Goal: Use online tool/utility: Use online tool/utility

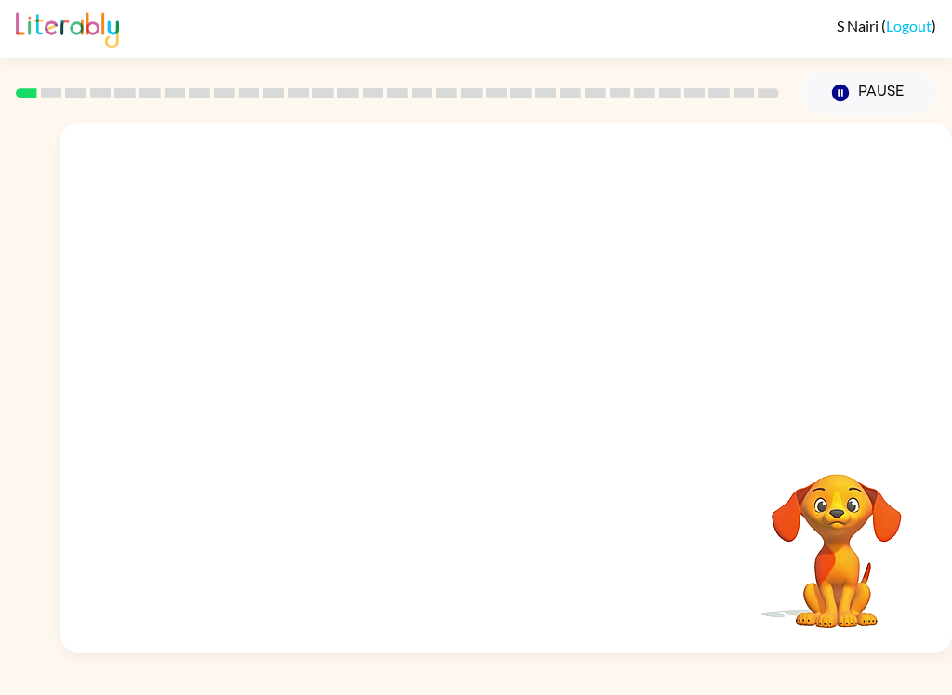
click at [381, 320] on video "Your browser must support playing .mp4 files to use Literably. Please try using…" at bounding box center [506, 279] width 892 height 312
click at [453, 360] on video "Your browser must support playing .mp4 files to use Literably. Please try using…" at bounding box center [506, 279] width 892 height 312
click at [397, 341] on video "Your browser must support playing .mp4 files to use Literably. Please try using…" at bounding box center [506, 279] width 892 height 312
click at [398, 335] on video "Your browser must support playing .mp4 files to use Literably. Please try using…" at bounding box center [506, 279] width 892 height 312
click at [500, 412] on video "Your browser must support playing .mp4 files to use Literably. Please try using…" at bounding box center [506, 279] width 892 height 312
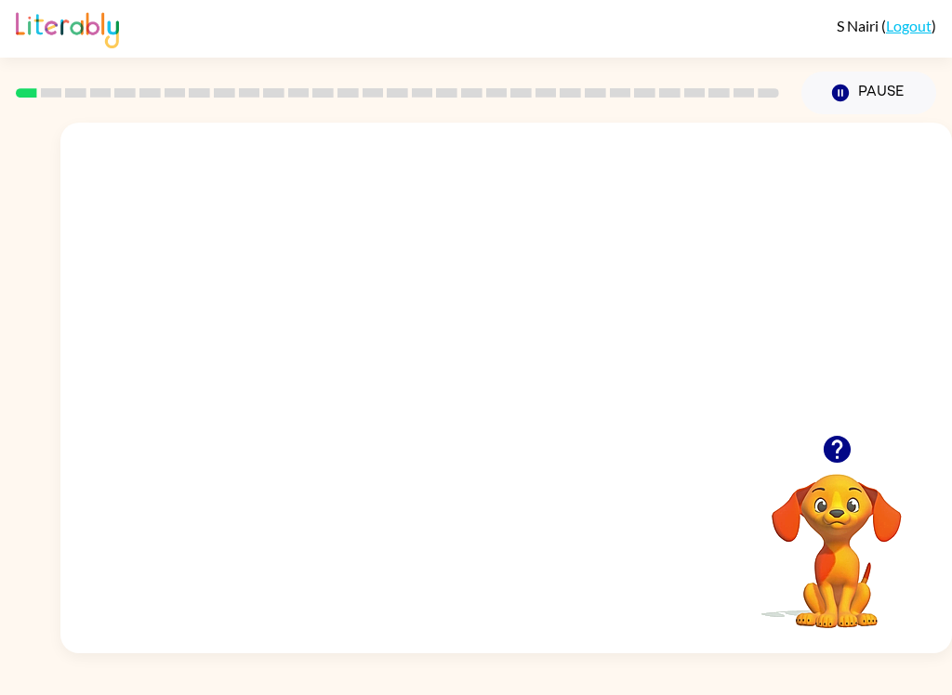
click at [602, 297] on video "Your browser must support playing .mp4 files to use Literably. Please try using…" at bounding box center [506, 279] width 892 height 312
click at [651, 480] on div "Your browser must support playing .mp4 files to use Literably. Please try using…" at bounding box center [506, 388] width 892 height 531
click at [597, 412] on video "Your browser must support playing .mp4 files to use Literably. Please try using…" at bounding box center [506, 279] width 892 height 312
click at [596, 411] on video "Your browser must support playing .mp4 files to use Literably. Please try using…" at bounding box center [506, 279] width 892 height 312
click at [297, 432] on div at bounding box center [506, 388] width 892 height 531
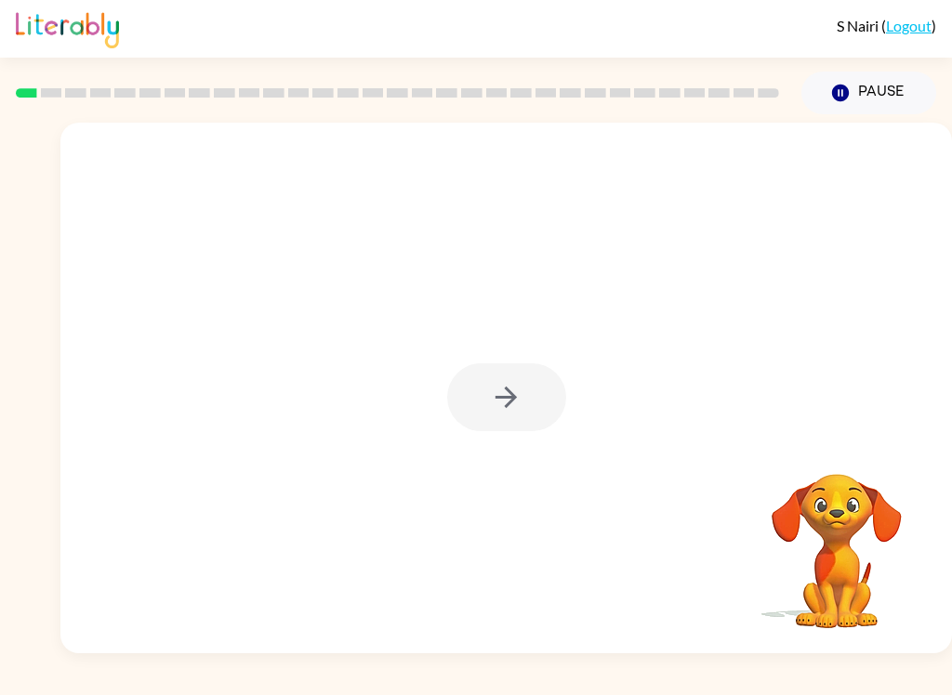
click at [468, 364] on div at bounding box center [506, 397] width 119 height 68
click at [492, 388] on div at bounding box center [506, 397] width 119 height 68
click at [491, 387] on div at bounding box center [506, 397] width 119 height 68
click at [462, 416] on div at bounding box center [506, 397] width 119 height 68
click at [535, 398] on div at bounding box center [506, 397] width 119 height 68
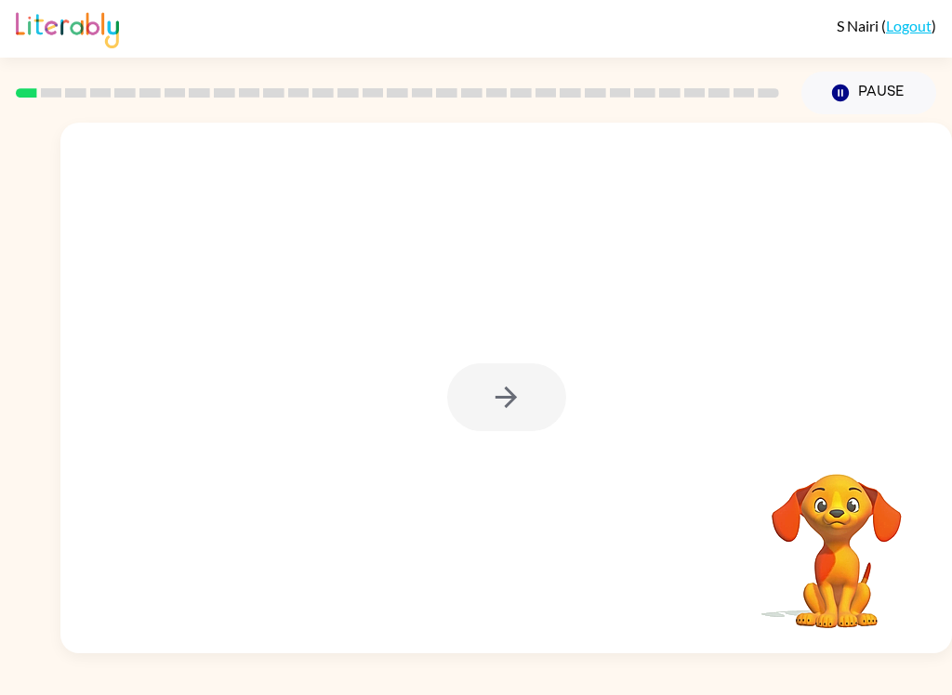
click at [534, 397] on div at bounding box center [506, 397] width 119 height 68
click at [513, 400] on div at bounding box center [506, 397] width 119 height 68
click at [512, 400] on div at bounding box center [506, 397] width 119 height 68
click at [509, 395] on div at bounding box center [506, 397] width 119 height 68
click at [509, 394] on div at bounding box center [506, 397] width 119 height 68
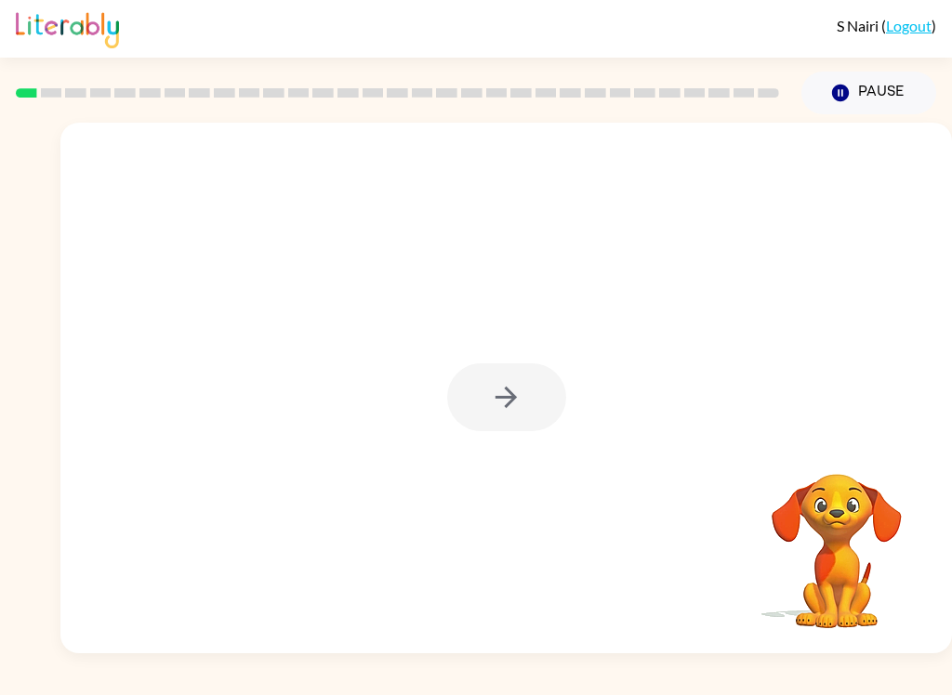
click at [509, 399] on div at bounding box center [506, 397] width 119 height 68
click at [508, 400] on div at bounding box center [506, 397] width 119 height 68
click at [495, 405] on icon "button" at bounding box center [506, 397] width 33 height 33
click at [790, 537] on video "Your browser must support playing .mp4 files to use Literably. Please try using…" at bounding box center [837, 538] width 186 height 186
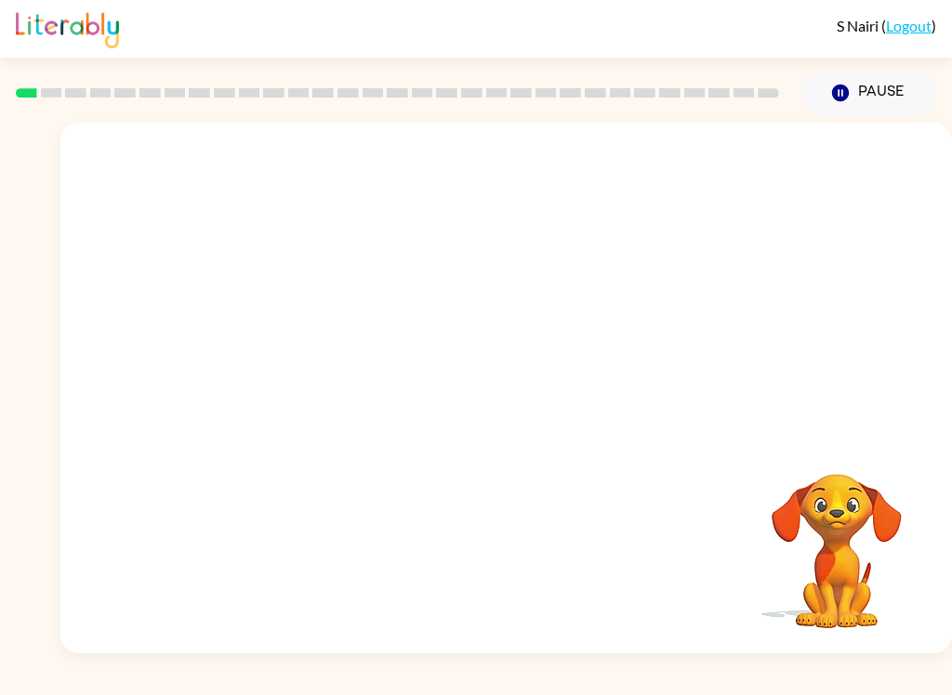
click at [842, 521] on video "Your browser must support playing .mp4 files to use Literably. Please try using…" at bounding box center [837, 538] width 186 height 186
click at [841, 563] on video "Your browser must support playing .mp4 files to use Literably. Please try using…" at bounding box center [837, 538] width 186 height 186
click at [823, 609] on video "Your browser must support playing .mp4 files to use Literably. Please try using…" at bounding box center [837, 538] width 186 height 186
click at [821, 574] on video "Your browser must support playing .mp4 files to use Literably. Please try using…" at bounding box center [837, 538] width 186 height 186
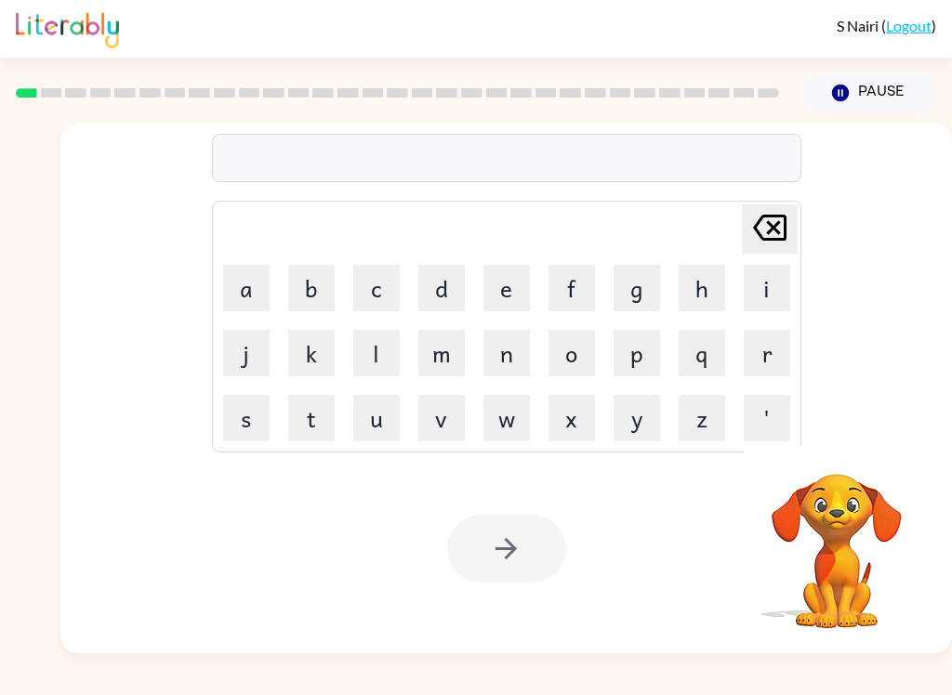
click at [822, 558] on video "Your browser must support playing .mp4 files to use Literably. Please try using…" at bounding box center [837, 538] width 186 height 186
click at [822, 557] on video "Your browser must support playing .mp4 files to use Literably. Please try using…" at bounding box center [837, 538] width 186 height 186
click at [823, 564] on video "Your browser must support playing .mp4 files to use Literably. Please try using…" at bounding box center [837, 538] width 186 height 186
click at [326, 284] on button "b" at bounding box center [311, 288] width 46 height 46
click at [569, 350] on button "o" at bounding box center [571, 353] width 46 height 46
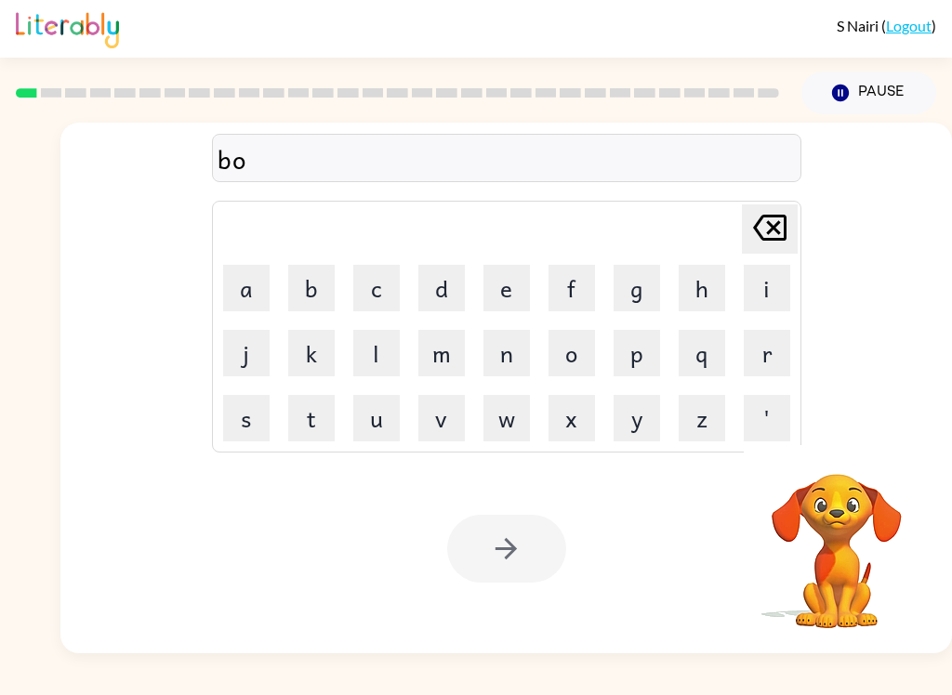
click at [775, 352] on button "r" at bounding box center [767, 353] width 46 height 46
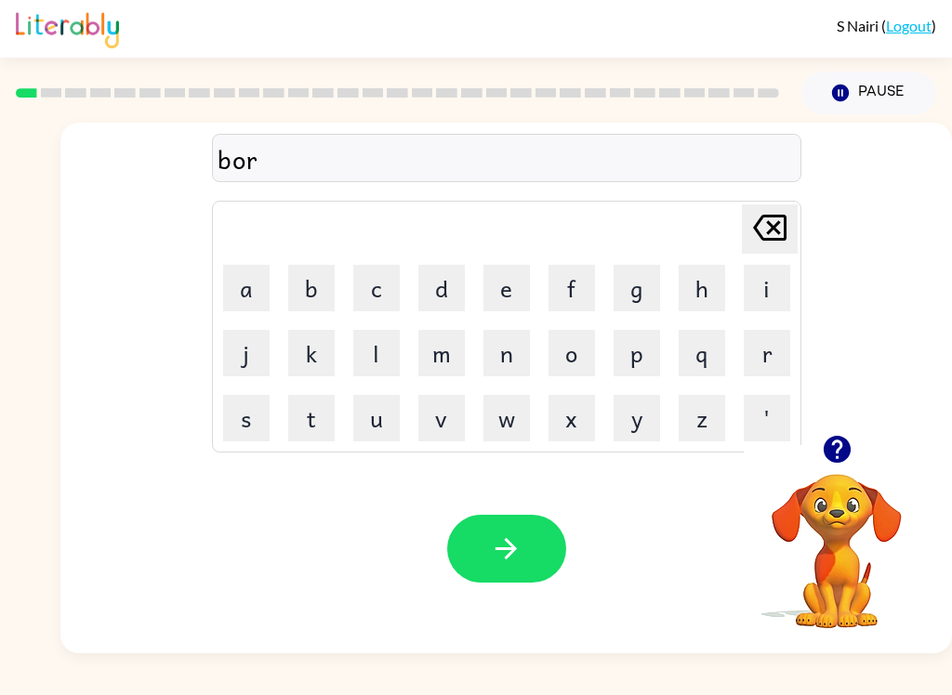
click at [436, 280] on button "d" at bounding box center [441, 288] width 46 height 46
click at [509, 294] on button "e" at bounding box center [506, 288] width 46 height 46
click at [776, 349] on button "r" at bounding box center [767, 353] width 46 height 46
click at [518, 545] on icon "button" at bounding box center [506, 549] width 33 height 33
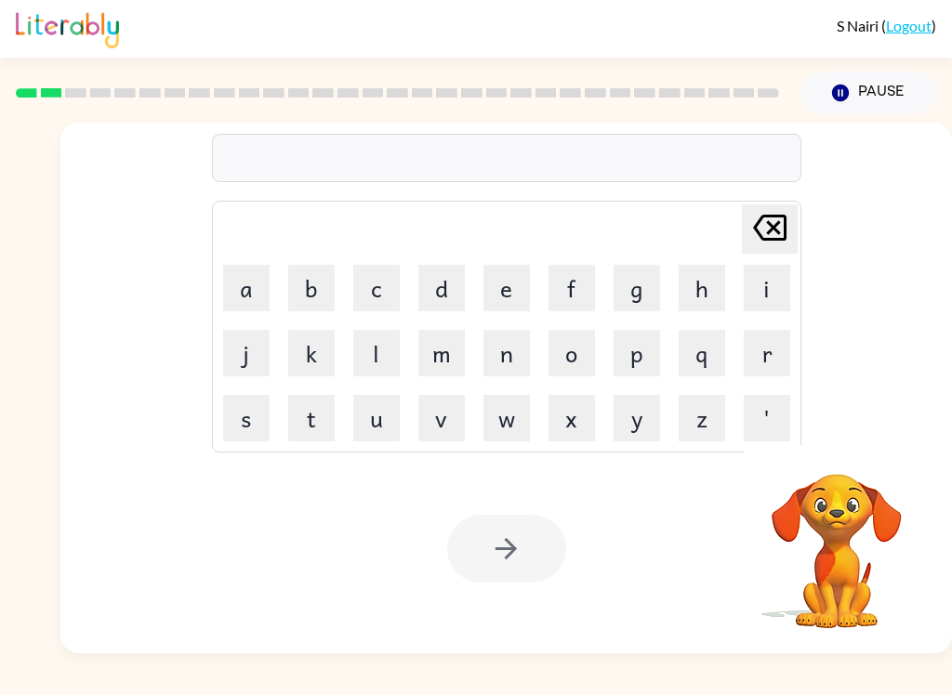
click at [368, 286] on button "c" at bounding box center [376, 288] width 46 height 46
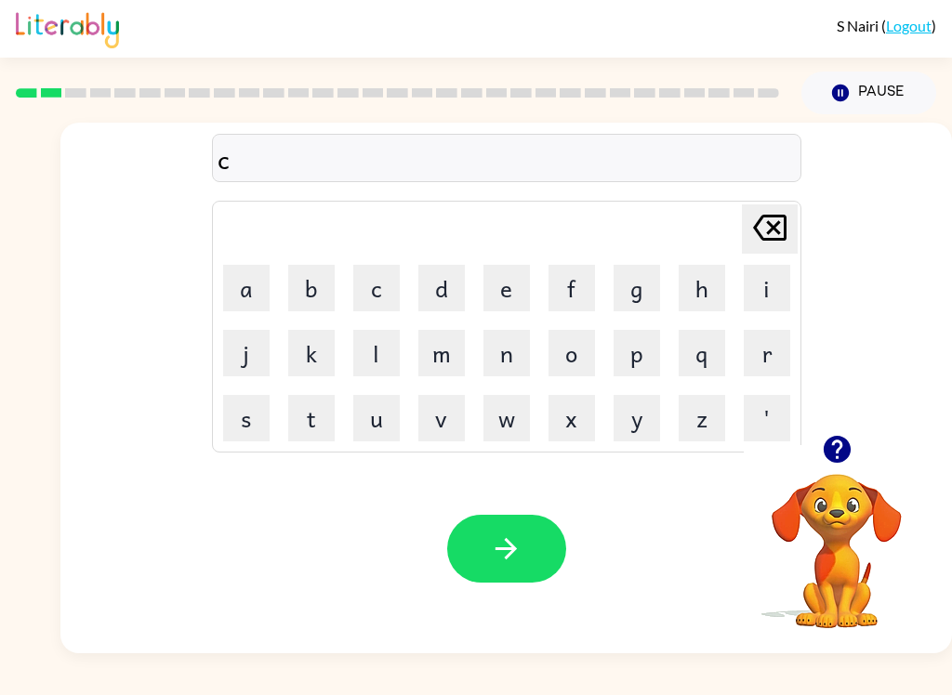
click at [575, 357] on button "o" at bounding box center [571, 353] width 46 height 46
click at [367, 426] on button "u" at bounding box center [376, 418] width 46 height 46
click at [494, 367] on button "n" at bounding box center [506, 353] width 46 height 46
click at [320, 416] on button "t" at bounding box center [311, 418] width 46 height 46
click at [504, 561] on icon "button" at bounding box center [506, 549] width 33 height 33
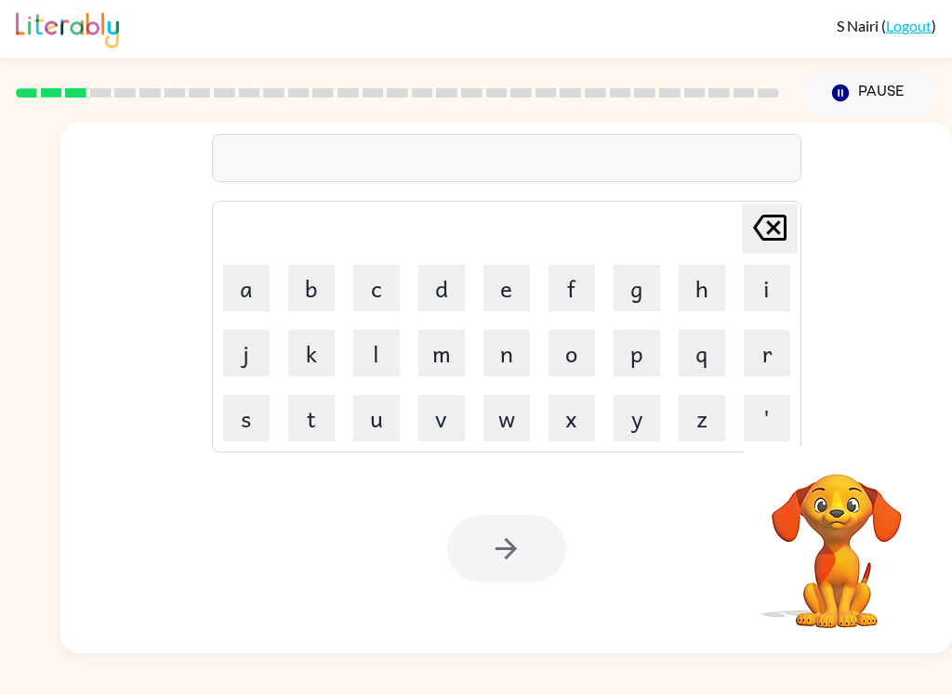
click at [376, 361] on button "l" at bounding box center [376, 353] width 46 height 46
click at [583, 344] on button "o" at bounding box center [571, 353] width 46 height 46
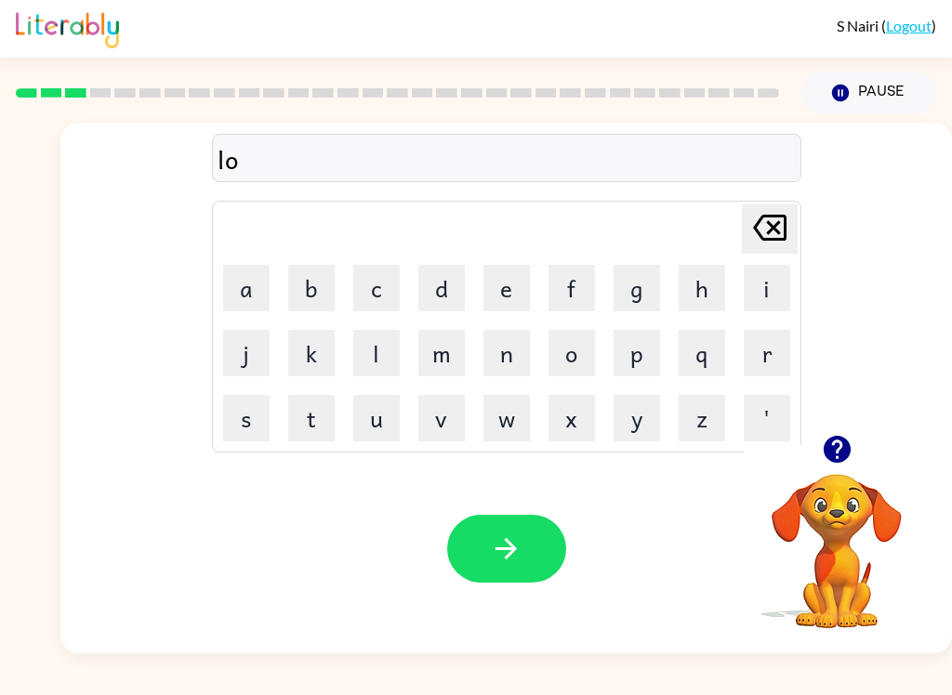
click at [373, 286] on button "c" at bounding box center [376, 288] width 46 height 46
click at [269, 301] on button "a" at bounding box center [246, 288] width 46 height 46
click at [295, 407] on button "t" at bounding box center [311, 418] width 46 height 46
click at [496, 295] on button "e" at bounding box center [506, 288] width 46 height 46
click at [253, 162] on div "locate" at bounding box center [507, 158] width 578 height 39
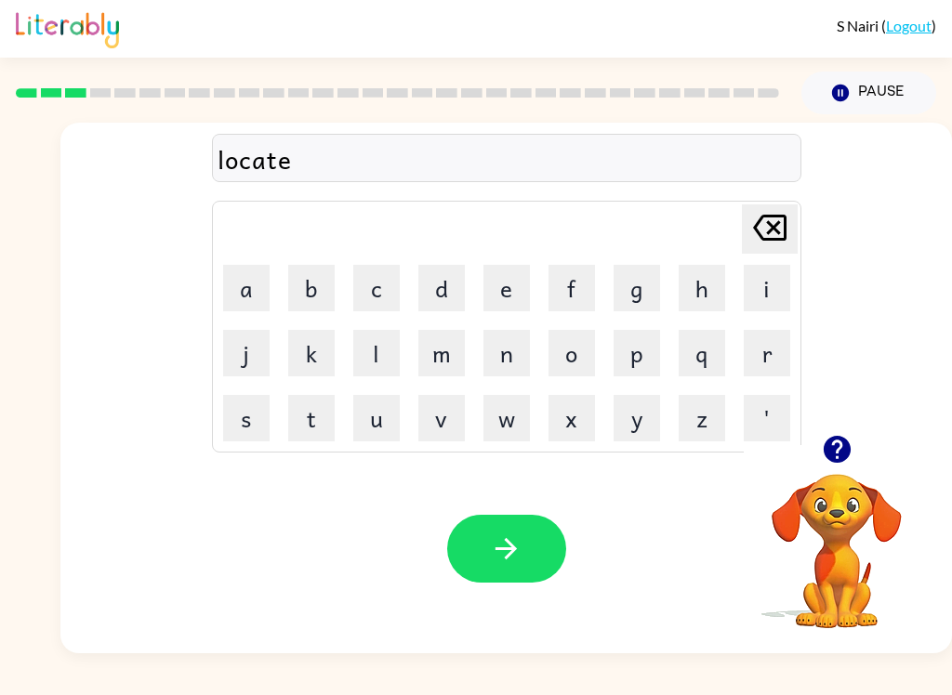
click at [520, 557] on icon "button" at bounding box center [506, 549] width 33 height 33
click at [301, 427] on button "t" at bounding box center [311, 418] width 46 height 46
click at [500, 424] on button "w" at bounding box center [506, 418] width 46 height 46
click at [772, 284] on button "i" at bounding box center [767, 288] width 46 height 46
click at [520, 354] on button "n" at bounding box center [506, 353] width 46 height 46
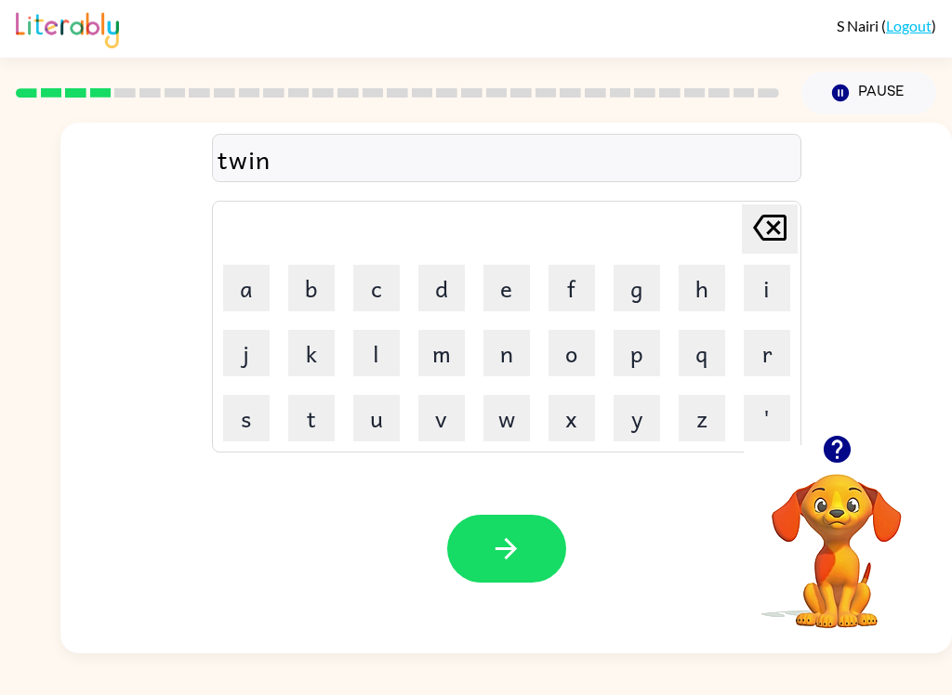
click at [521, 277] on button "e" at bounding box center [506, 288] width 46 height 46
click at [773, 223] on icon "[PERSON_NAME] last character input" at bounding box center [769, 227] width 45 height 45
click at [525, 547] on button "button" at bounding box center [506, 549] width 119 height 68
click at [520, 365] on button "n" at bounding box center [506, 353] width 46 height 46
click at [514, 281] on button "e" at bounding box center [506, 288] width 46 height 46
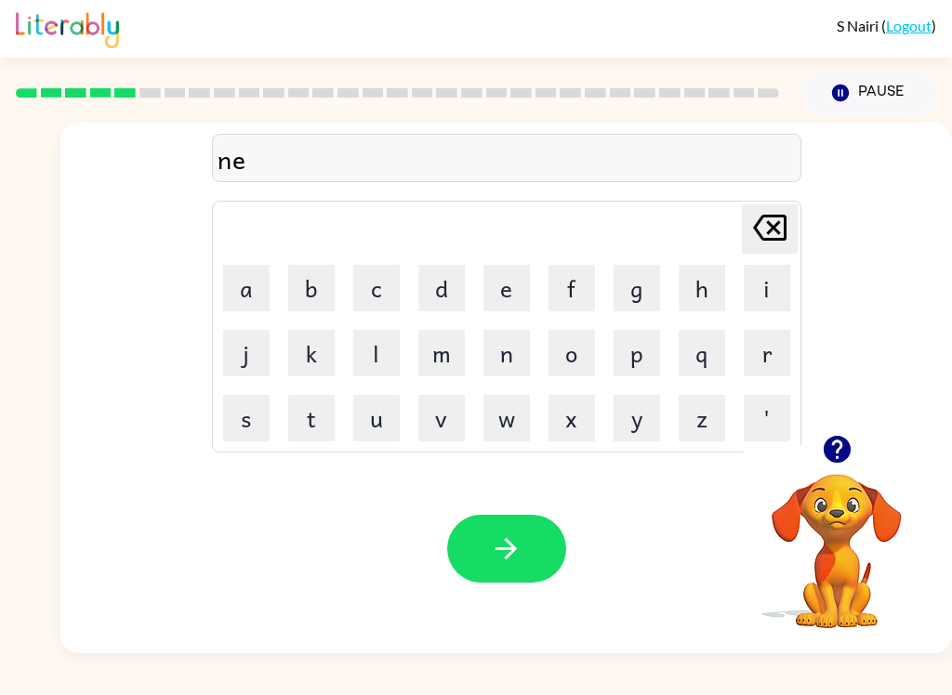
click at [765, 343] on button "r" at bounding box center [767, 353] width 46 height 46
click at [765, 342] on button "r" at bounding box center [767, 353] width 46 height 46
click at [567, 360] on button "o" at bounding box center [571, 353] width 46 height 46
click at [502, 422] on button "w" at bounding box center [506, 418] width 46 height 46
click at [361, 354] on button "l" at bounding box center [376, 353] width 46 height 46
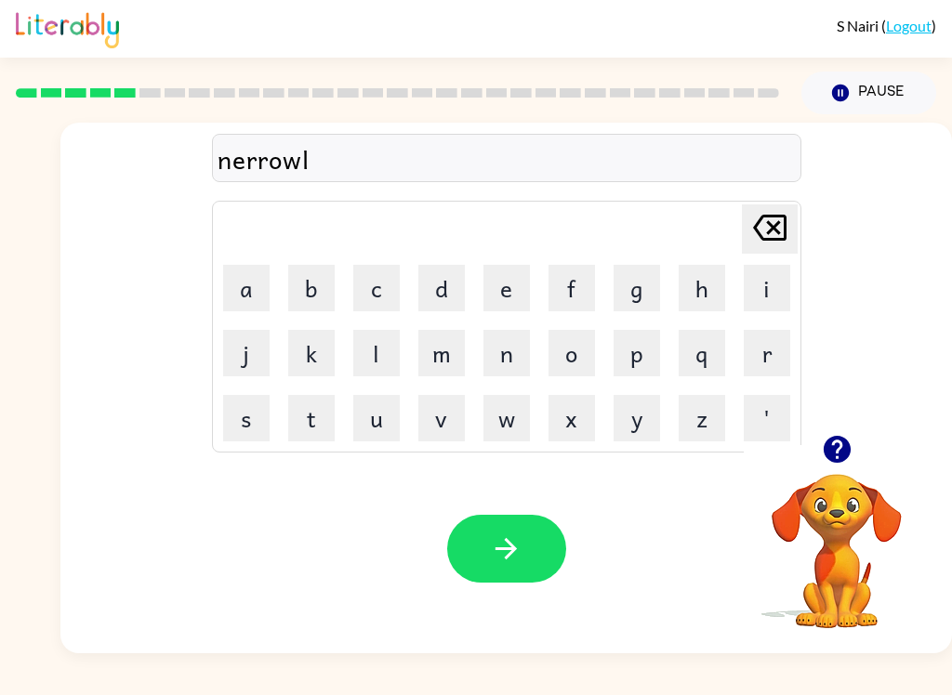
click at [649, 425] on button "y" at bounding box center [637, 418] width 46 height 46
click at [776, 214] on icon "[PERSON_NAME] last character input" at bounding box center [769, 227] width 45 height 45
click at [775, 214] on icon "[PERSON_NAME] last character input" at bounding box center [769, 227] width 45 height 45
click at [777, 221] on icon "[PERSON_NAME] last character input" at bounding box center [769, 227] width 45 height 45
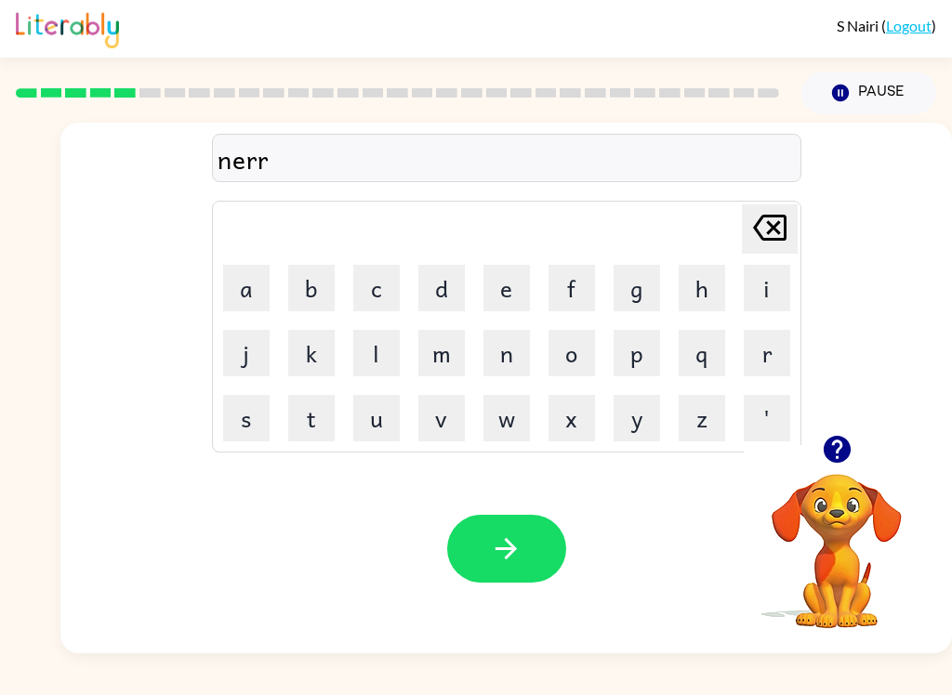
click at [795, 221] on button "[PERSON_NAME] last character input" at bounding box center [770, 229] width 56 height 49
click at [794, 221] on button "[PERSON_NAME] last character input" at bounding box center [770, 229] width 56 height 49
click at [765, 346] on button "r" at bounding box center [767, 353] width 46 height 46
click at [778, 343] on button "r" at bounding box center [767, 353] width 46 height 46
click at [582, 354] on button "o" at bounding box center [571, 353] width 46 height 46
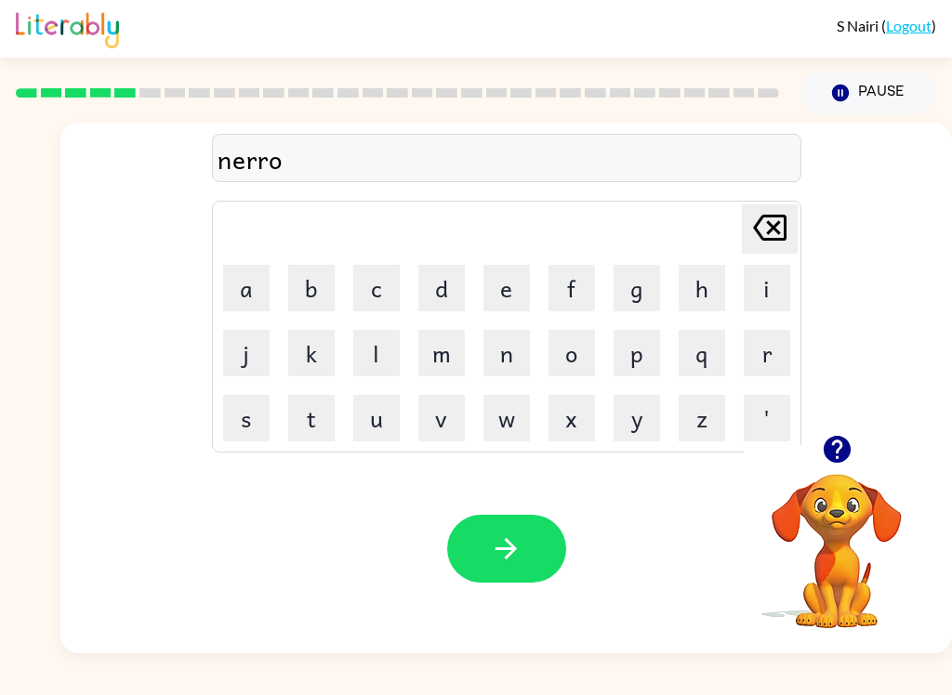
click at [384, 356] on button "l" at bounding box center [376, 353] width 46 height 46
click at [633, 422] on button "y" at bounding box center [637, 418] width 46 height 46
click at [780, 234] on icon "[PERSON_NAME] last character input" at bounding box center [769, 227] width 45 height 45
click at [775, 229] on icon at bounding box center [769, 228] width 33 height 26
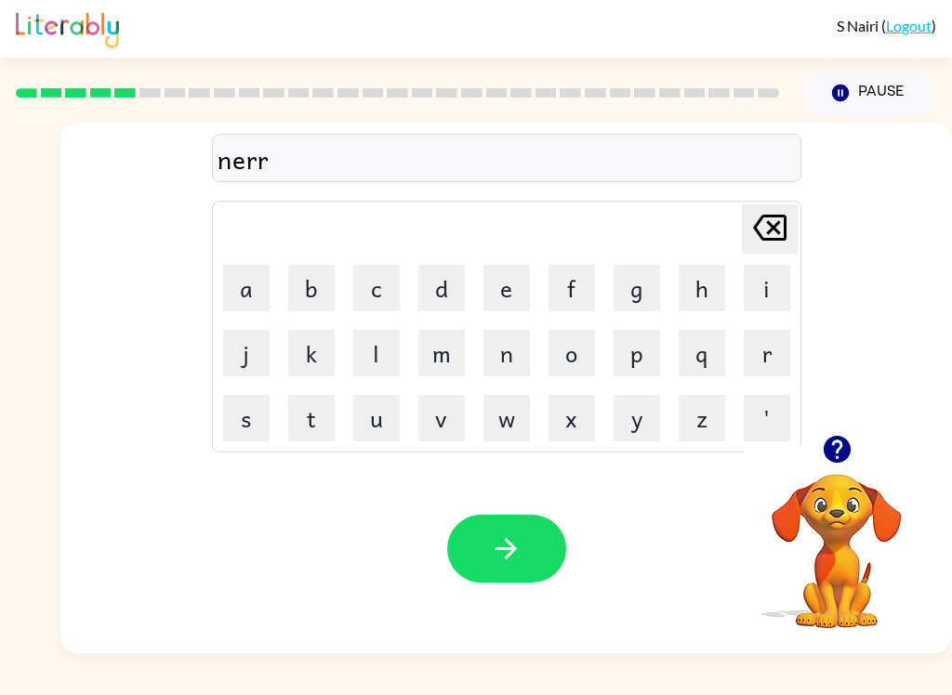
click at [780, 231] on icon "[PERSON_NAME] last character input" at bounding box center [769, 227] width 45 height 45
click at [764, 362] on button "r" at bounding box center [767, 353] width 46 height 46
click at [570, 341] on button "o" at bounding box center [571, 353] width 46 height 46
click at [504, 410] on button "w" at bounding box center [506, 418] width 46 height 46
click at [366, 341] on button "l" at bounding box center [376, 353] width 46 height 46
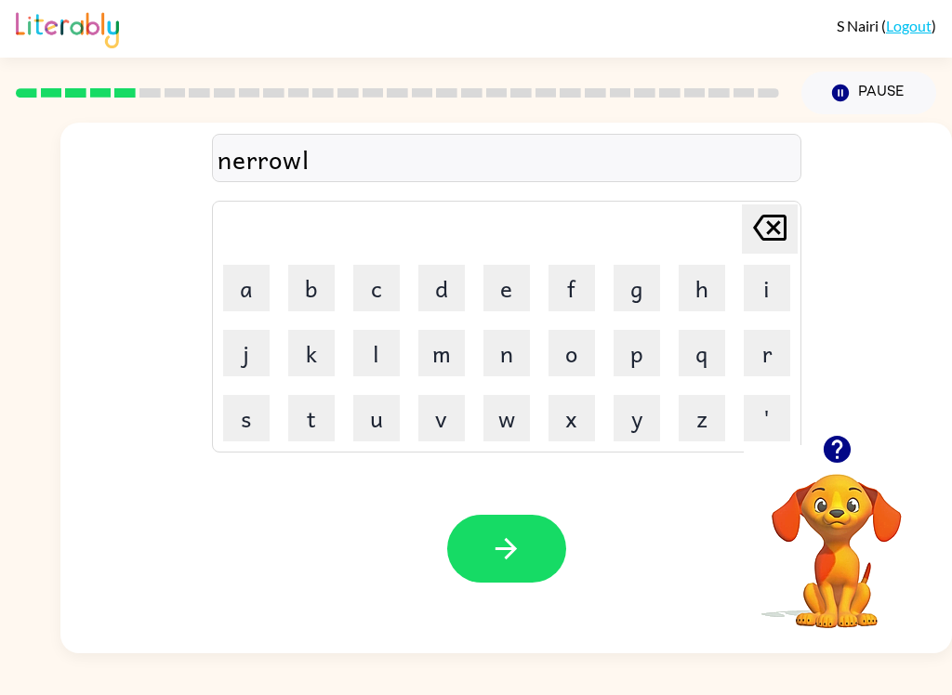
click at [651, 419] on button "y" at bounding box center [637, 418] width 46 height 46
click at [508, 569] on button "button" at bounding box center [506, 549] width 119 height 68
click at [838, 456] on icon "button" at bounding box center [836, 449] width 27 height 27
click at [301, 292] on button "b" at bounding box center [311, 288] width 46 height 46
click at [507, 279] on button "e" at bounding box center [506, 288] width 46 height 46
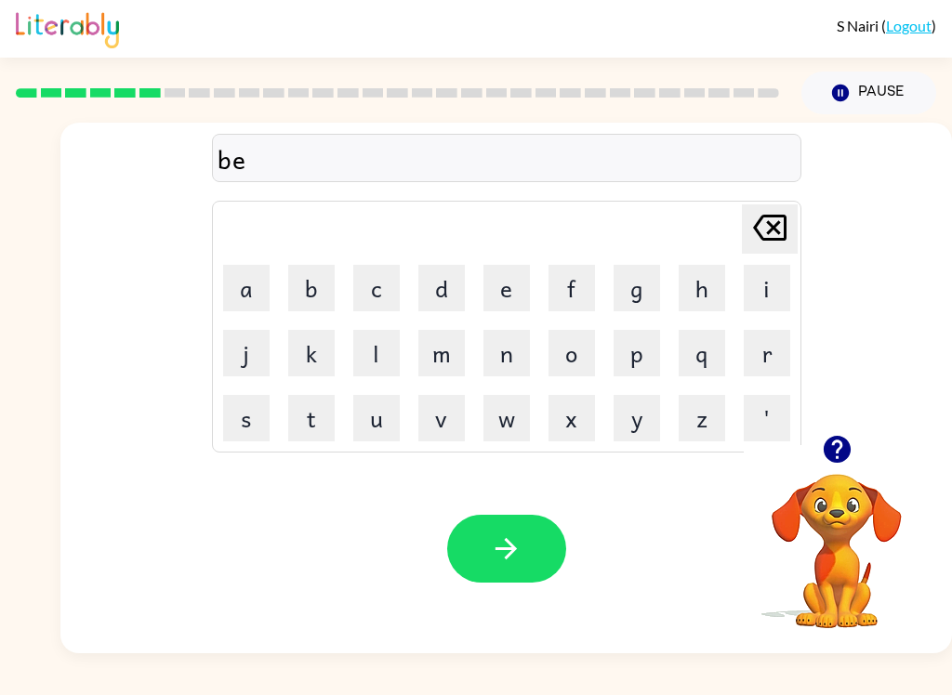
click at [696, 294] on button "h" at bounding box center [702, 288] width 46 height 46
click at [766, 278] on button "i" at bounding box center [767, 288] width 46 height 46
click at [501, 363] on button "n" at bounding box center [506, 353] width 46 height 46
click at [438, 281] on button "d" at bounding box center [441, 288] width 46 height 46
click at [502, 289] on button "e" at bounding box center [506, 288] width 46 height 46
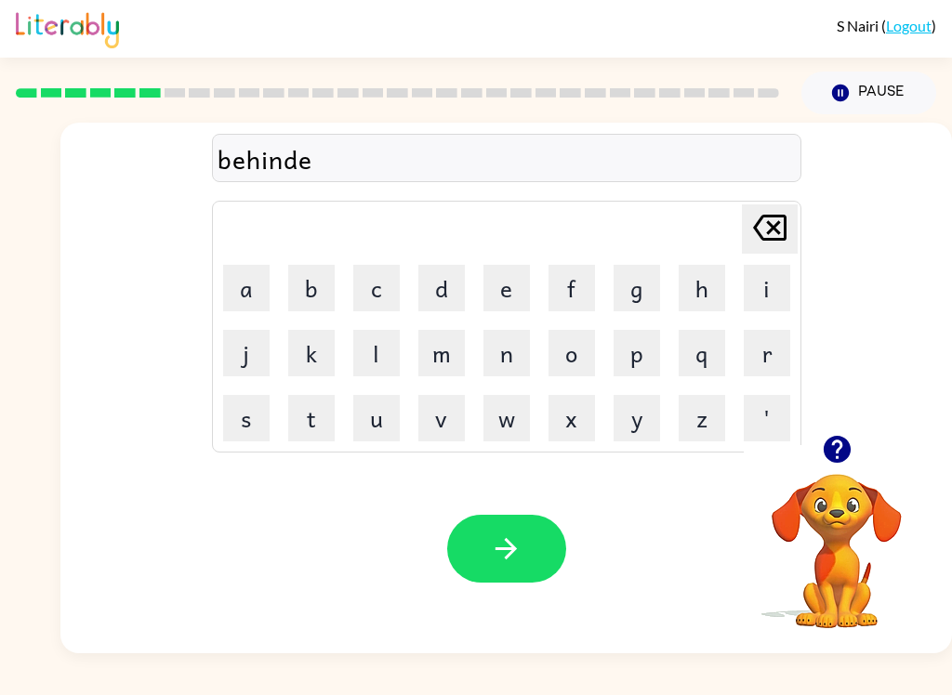
click at [778, 230] on icon "[PERSON_NAME] last character input" at bounding box center [769, 227] width 45 height 45
click at [518, 572] on button "button" at bounding box center [506, 549] width 119 height 68
click at [317, 418] on button "t" at bounding box center [311, 418] width 46 height 46
click at [362, 276] on button "c" at bounding box center [376, 288] width 46 height 46
click at [694, 288] on button "h" at bounding box center [702, 288] width 46 height 46
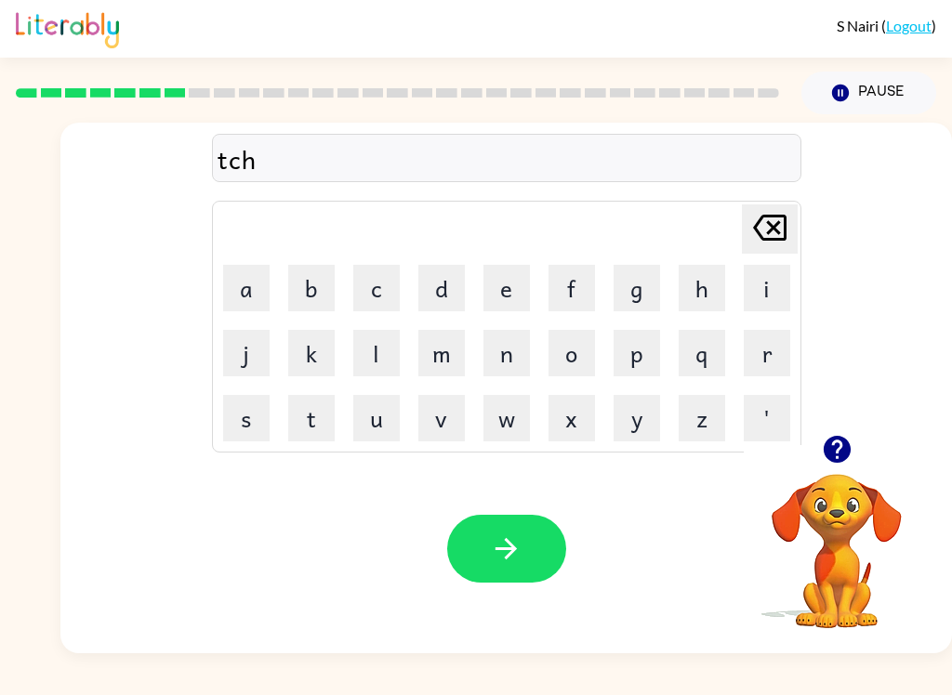
click at [770, 220] on icon "[PERSON_NAME] last character input" at bounding box center [769, 227] width 45 height 45
click at [769, 220] on icon "[PERSON_NAME] last character input" at bounding box center [769, 227] width 45 height 45
click at [779, 234] on icon at bounding box center [769, 228] width 33 height 26
click at [778, 234] on icon at bounding box center [769, 228] width 33 height 26
click at [387, 275] on button "c" at bounding box center [376, 288] width 46 height 46
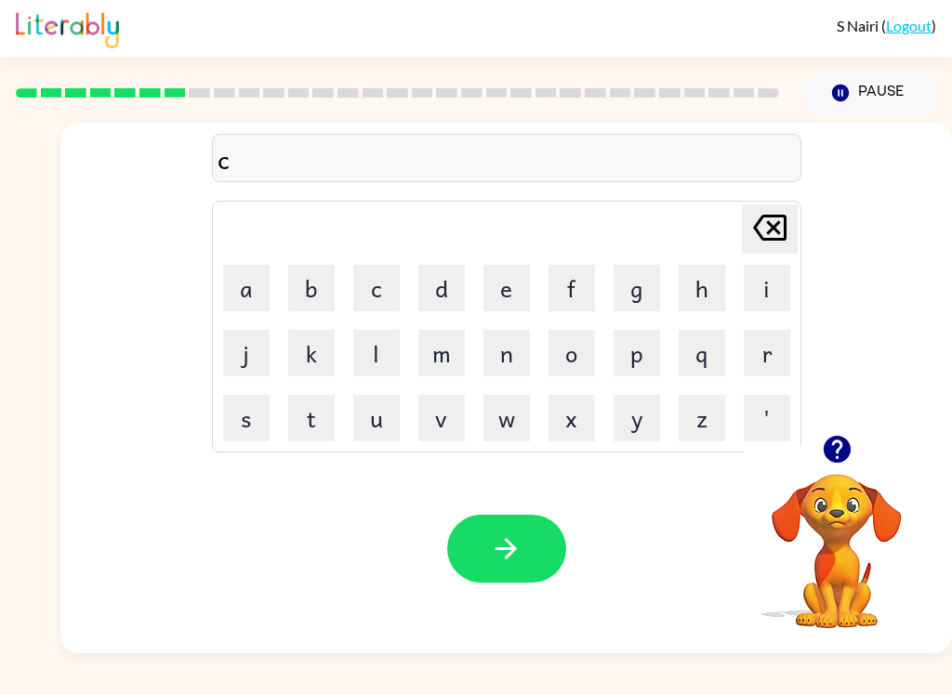
click at [699, 276] on button "h" at bounding box center [702, 288] width 46 height 46
click at [775, 218] on icon "[PERSON_NAME] last character input" at bounding box center [769, 227] width 45 height 45
click at [779, 228] on icon "[PERSON_NAME] last character input" at bounding box center [769, 227] width 45 height 45
click at [52, 398] on div "[PERSON_NAME] last character input a b c d e f g h i j k l m n o p q r s t u v …" at bounding box center [476, 383] width 952 height 539
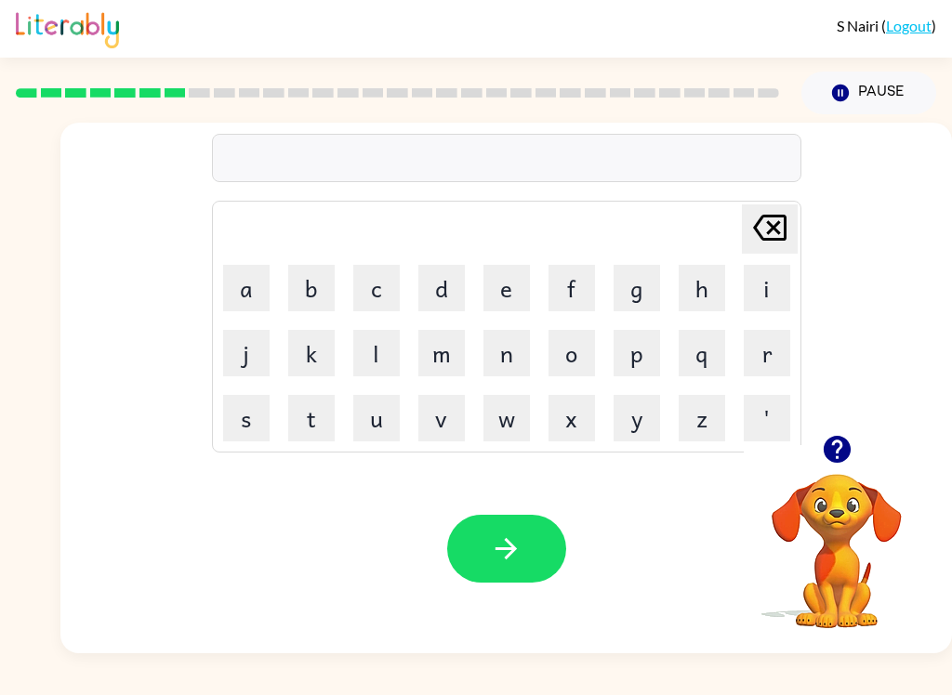
click at [771, 343] on button "r" at bounding box center [767, 353] width 46 height 46
click at [777, 216] on icon at bounding box center [769, 228] width 33 height 26
click at [780, 362] on button "r" at bounding box center [767, 353] width 46 height 46
click at [748, 219] on icon "[PERSON_NAME] last character input" at bounding box center [769, 227] width 45 height 45
click at [310, 428] on button "t" at bounding box center [311, 418] width 46 height 46
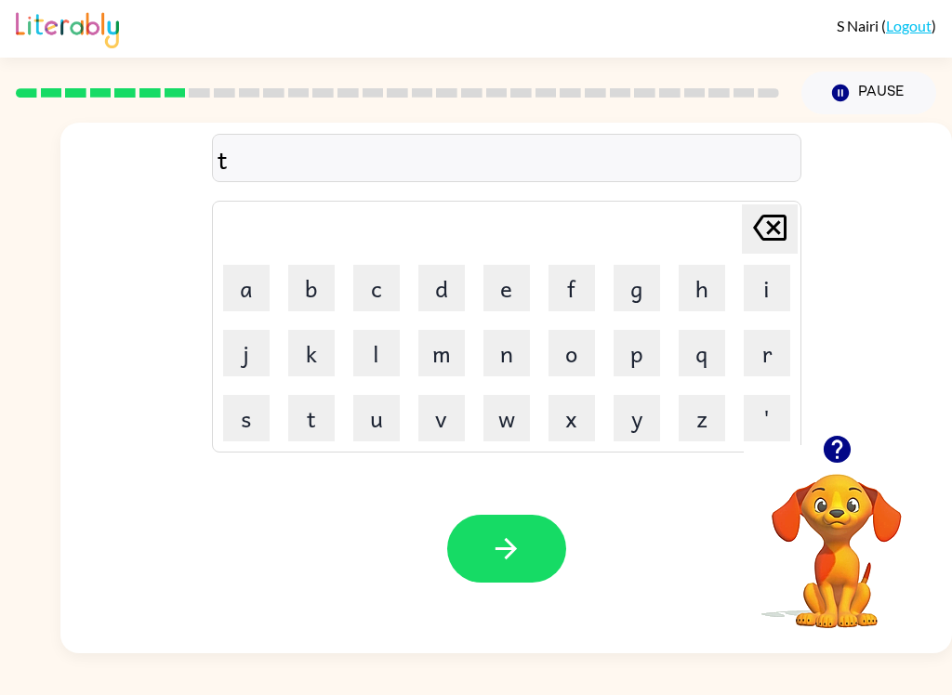
click at [779, 356] on button "r" at bounding box center [767, 353] width 46 height 46
click at [773, 278] on button "i" at bounding box center [767, 288] width 46 height 46
click at [379, 293] on button "c" at bounding box center [376, 288] width 46 height 46
click at [288, 356] on button "k" at bounding box center [311, 353] width 46 height 46
click at [376, 350] on button "l" at bounding box center [376, 353] width 46 height 46
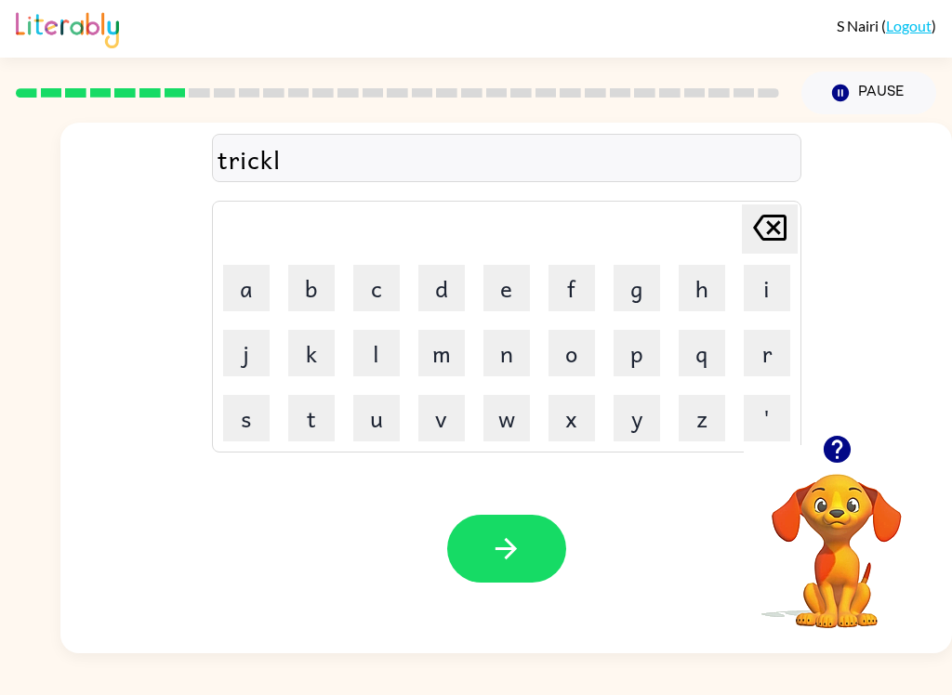
click at [504, 294] on button "e" at bounding box center [506, 288] width 46 height 46
click at [526, 545] on button "button" at bounding box center [506, 549] width 119 height 68
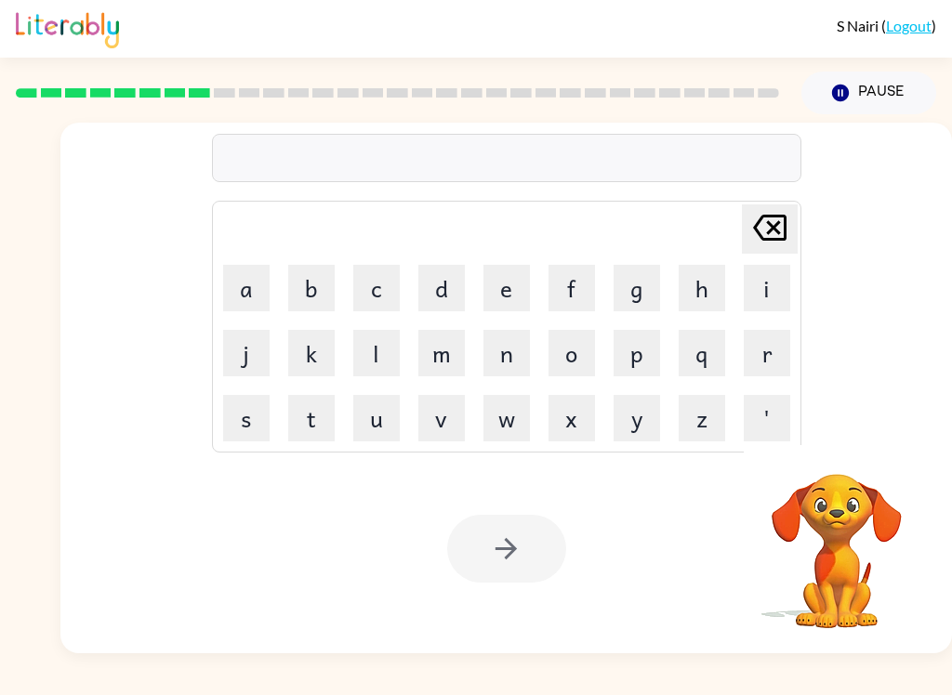
click at [437, 342] on button "m" at bounding box center [441, 353] width 46 height 46
click at [483, 285] on button "e" at bounding box center [506, 288] width 46 height 46
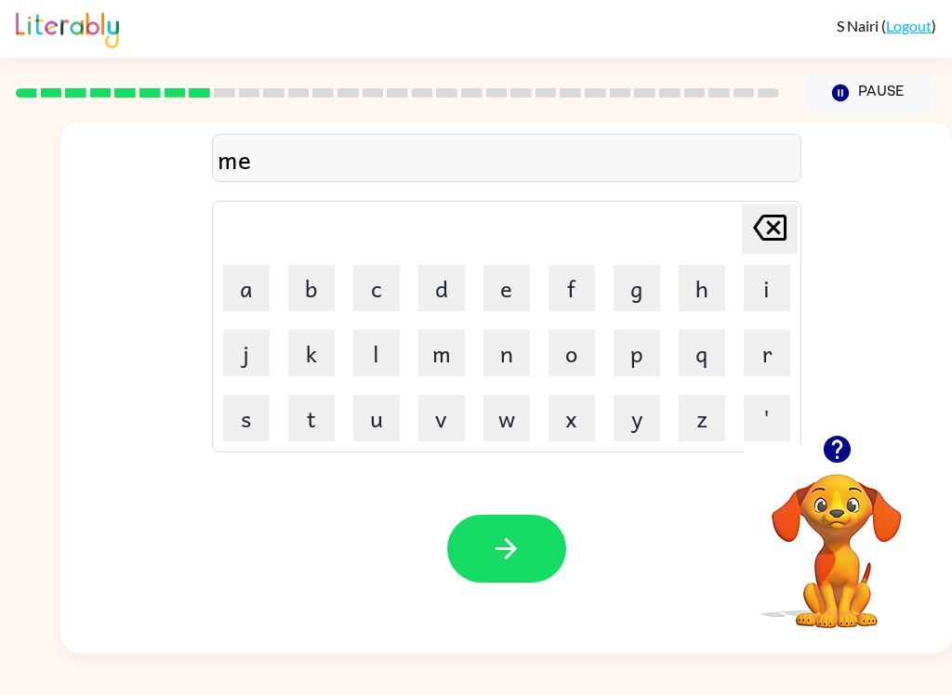
click at [771, 355] on button "r" at bounding box center [767, 353] width 46 height 46
click at [788, 352] on button "r" at bounding box center [767, 353] width 46 height 46
click at [792, 355] on td "r" at bounding box center [766, 353] width 63 height 63
click at [483, 294] on button "e" at bounding box center [506, 288] width 46 height 46
click at [375, 281] on button "c" at bounding box center [376, 288] width 46 height 46
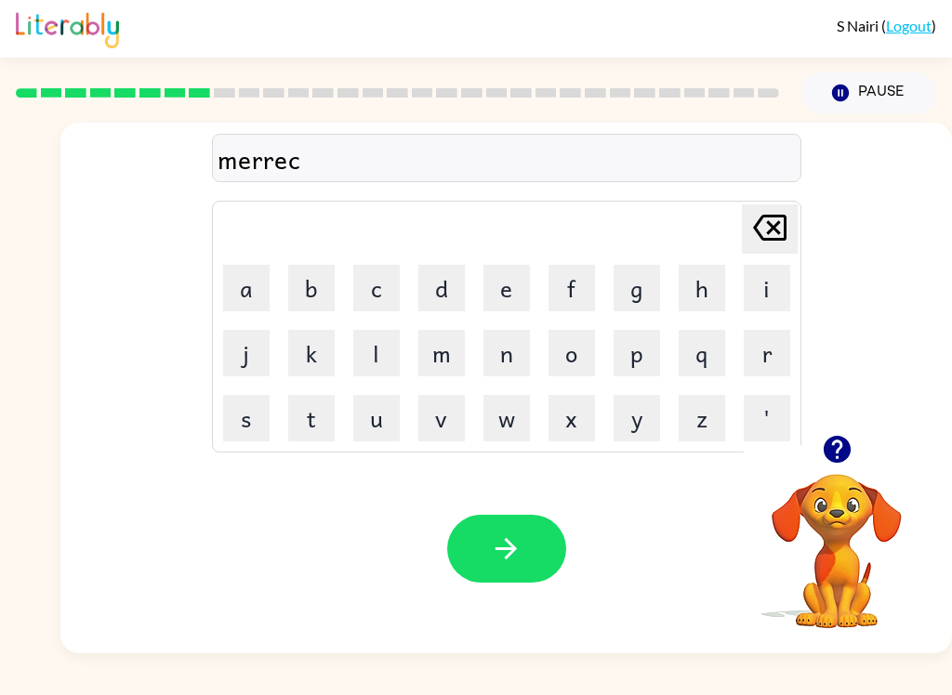
click at [240, 299] on button "a" at bounding box center [246, 288] width 46 height 46
click at [375, 353] on button "l" at bounding box center [376, 353] width 46 height 46
click at [528, 556] on button "button" at bounding box center [506, 549] width 119 height 68
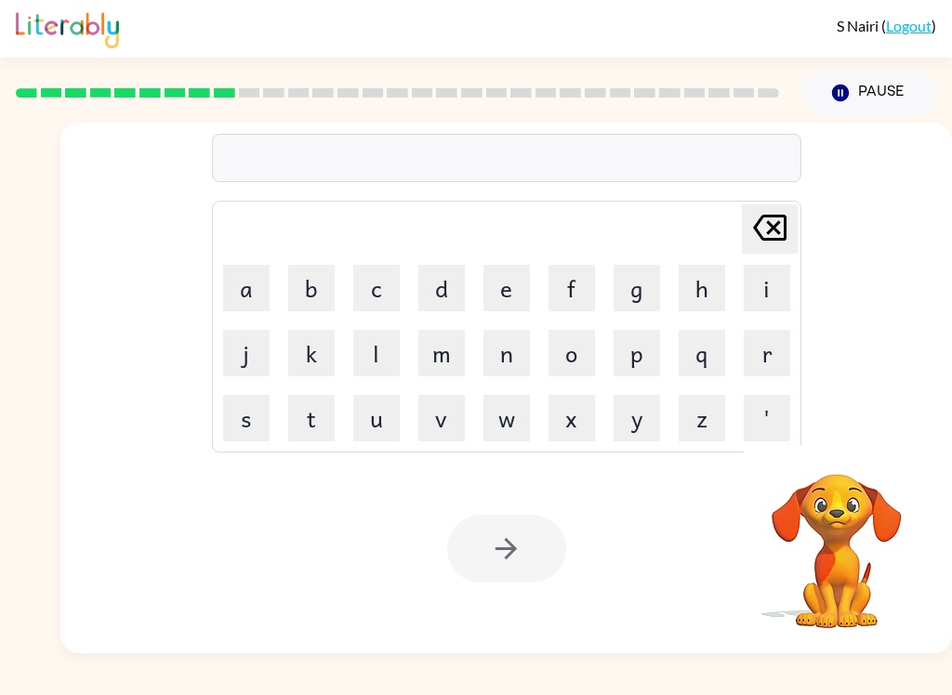
click at [507, 345] on button "n" at bounding box center [506, 353] width 46 height 46
click at [762, 289] on button "i" at bounding box center [767, 288] width 46 height 46
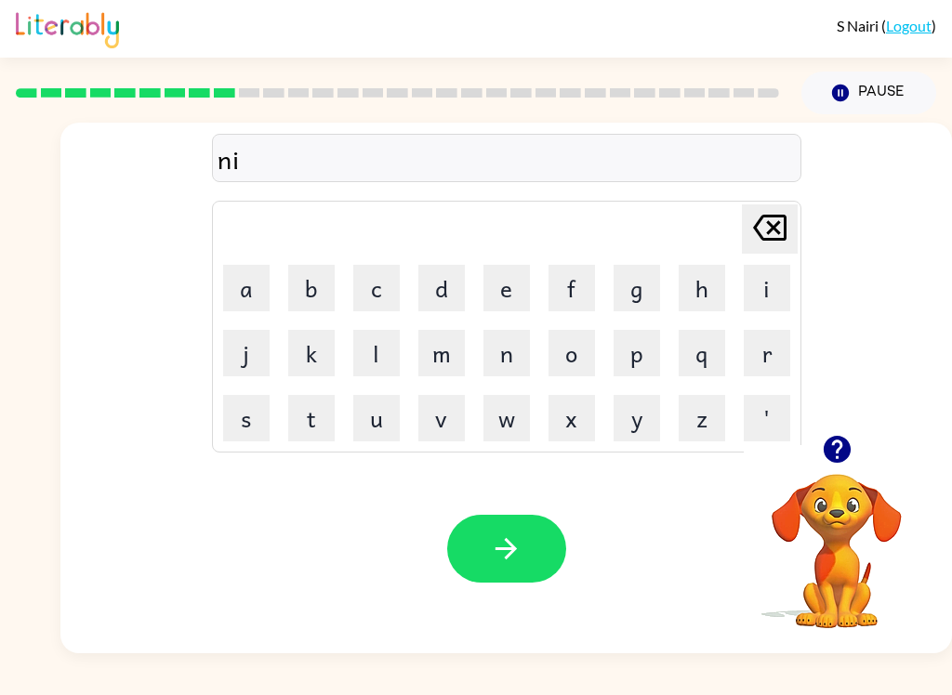
click at [429, 348] on button "m" at bounding box center [441, 353] width 46 height 46
click at [321, 266] on button "b" at bounding box center [311, 288] width 46 height 46
click at [378, 368] on button "l" at bounding box center [376, 353] width 46 height 46
click at [517, 282] on button "e" at bounding box center [506, 288] width 46 height 46
click at [509, 569] on button "button" at bounding box center [506, 549] width 119 height 68
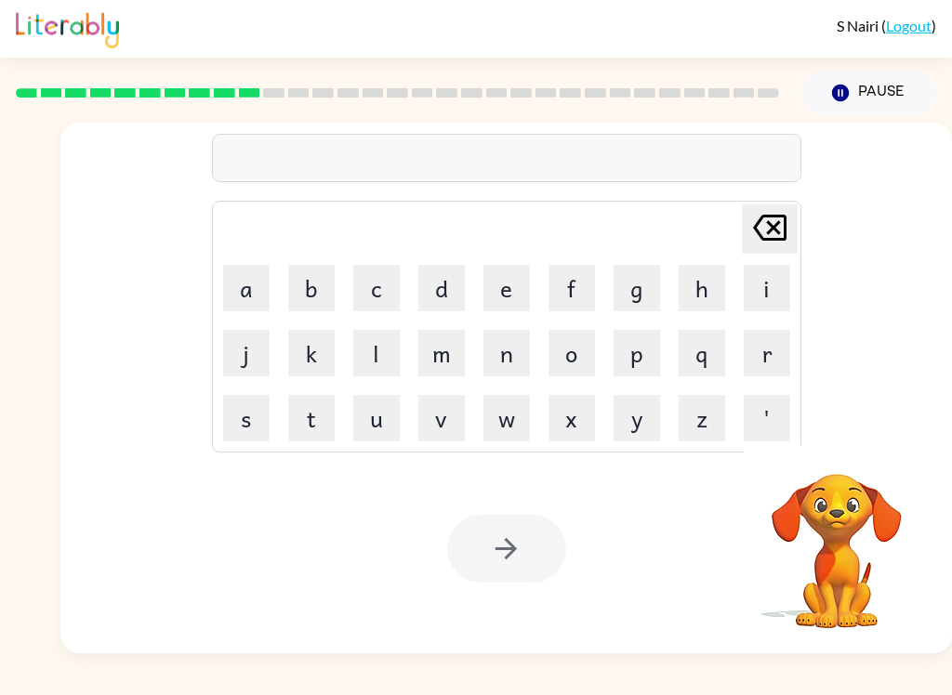
click at [366, 418] on button "u" at bounding box center [376, 418] width 46 height 46
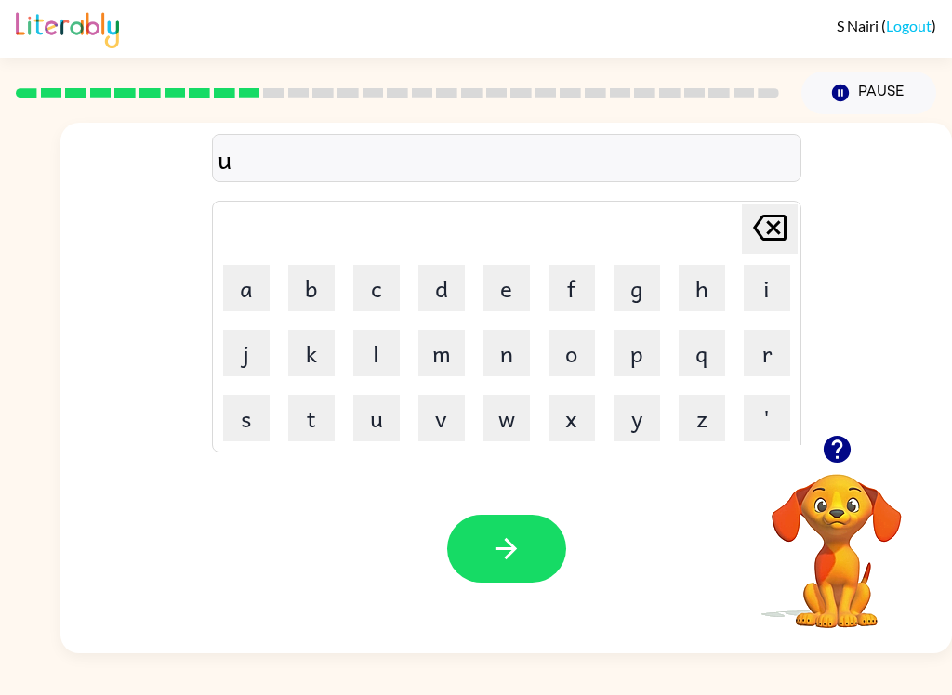
click at [506, 356] on button "n" at bounding box center [506, 353] width 46 height 46
click at [577, 279] on button "f" at bounding box center [571, 288] width 46 height 46
click at [573, 350] on button "o" at bounding box center [571, 353] width 46 height 46
click at [376, 350] on button "l" at bounding box center [376, 353] width 46 height 46
click at [452, 282] on button "d" at bounding box center [441, 288] width 46 height 46
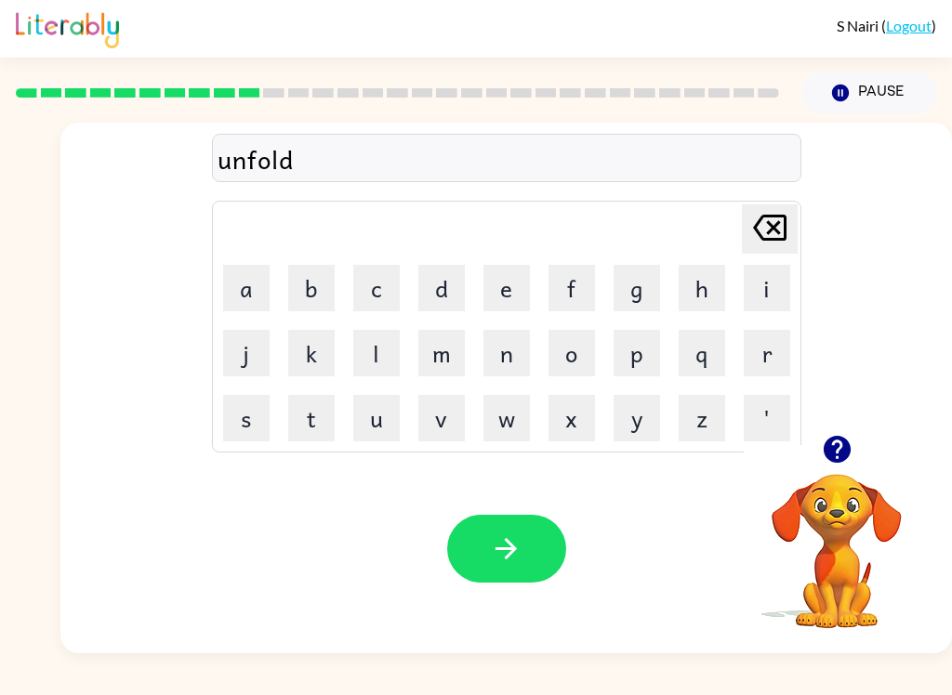
click at [489, 517] on button "button" at bounding box center [506, 549] width 119 height 68
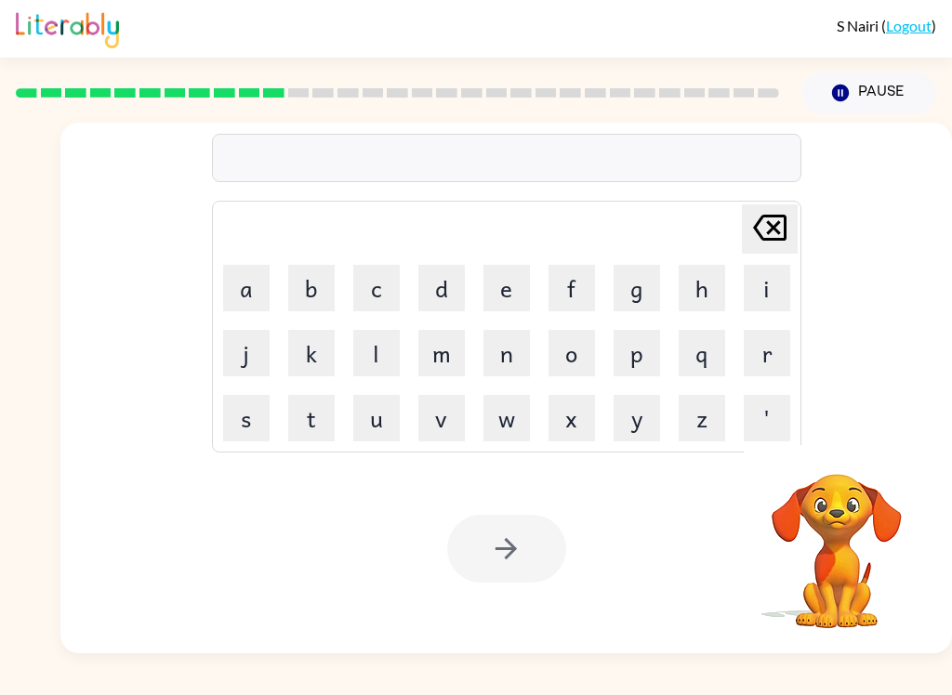
click at [442, 417] on button "v" at bounding box center [441, 418] width 46 height 46
click at [581, 349] on button "o" at bounding box center [571, 353] width 46 height 46
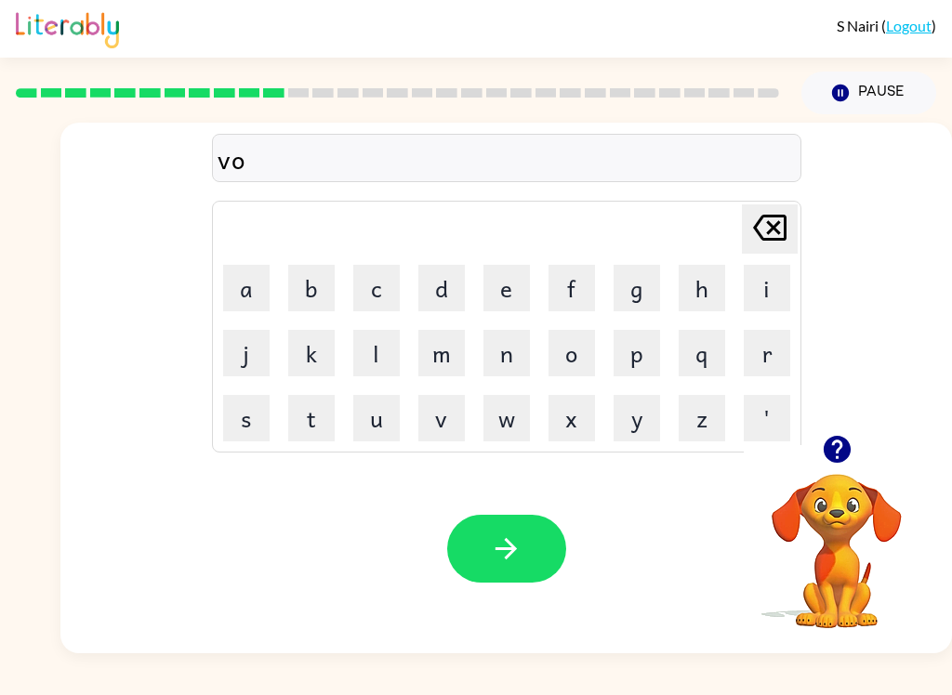
click at [485, 285] on button "e" at bounding box center [506, 288] width 46 height 46
click at [509, 494] on div "Your browser must support playing .mp4 files to use Literably. Please try using…" at bounding box center [506, 548] width 892 height 209
click at [774, 216] on icon at bounding box center [769, 228] width 33 height 26
click at [571, 356] on button "o" at bounding box center [571, 353] width 46 height 46
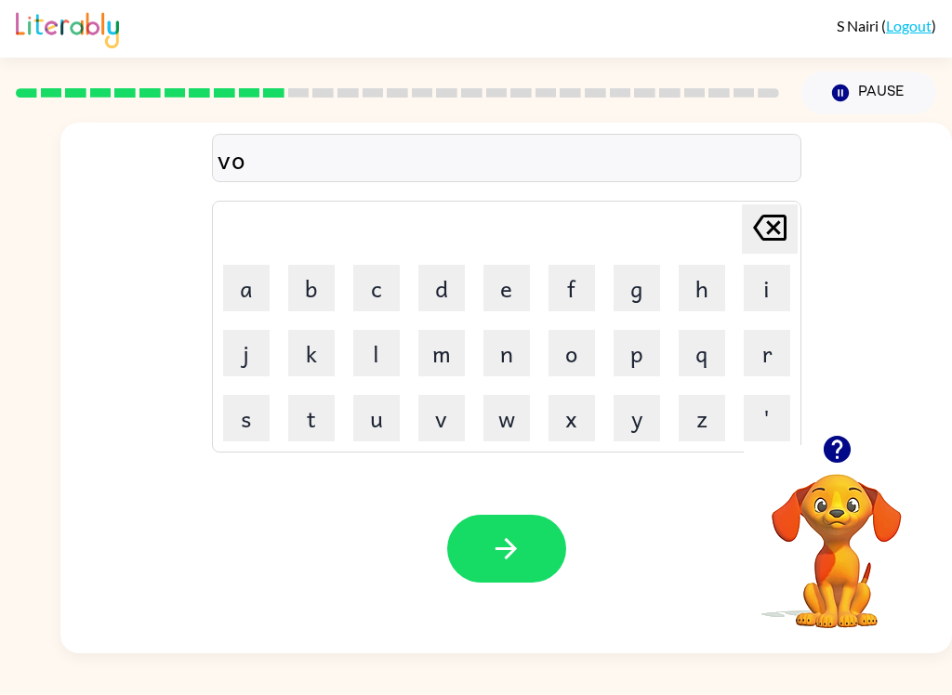
click at [305, 403] on button "t" at bounding box center [311, 418] width 46 height 46
click at [510, 286] on button "e" at bounding box center [506, 288] width 46 height 46
click at [504, 530] on button "button" at bounding box center [506, 549] width 119 height 68
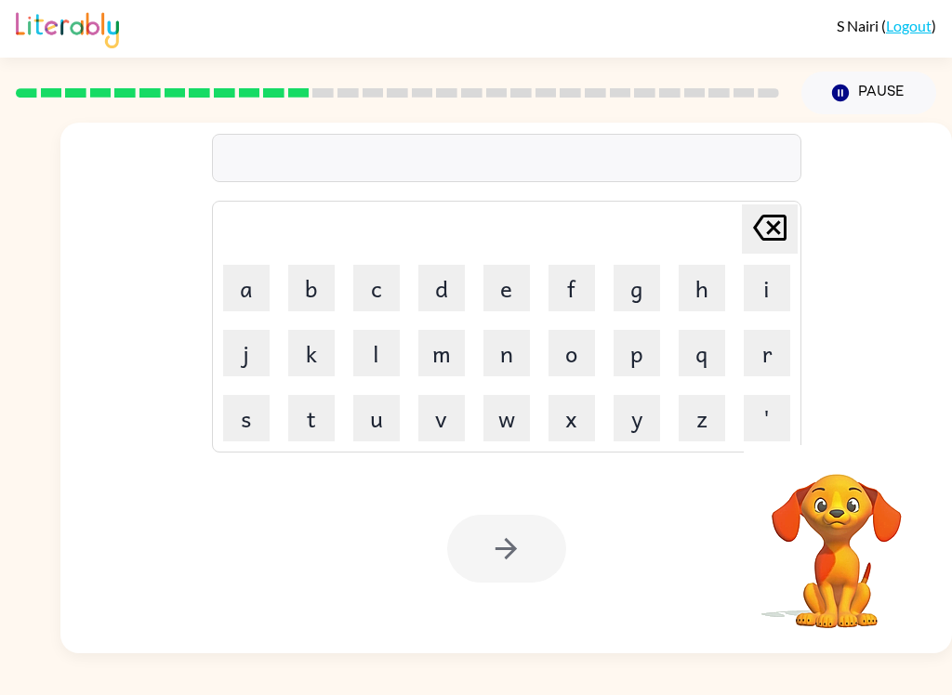
click at [307, 303] on button "b" at bounding box center [311, 288] width 46 height 46
click at [504, 286] on button "e" at bounding box center [506, 288] width 46 height 46
click at [378, 345] on button "l" at bounding box center [376, 353] width 46 height 46
click at [773, 214] on icon "[PERSON_NAME] last character input" at bounding box center [769, 227] width 45 height 45
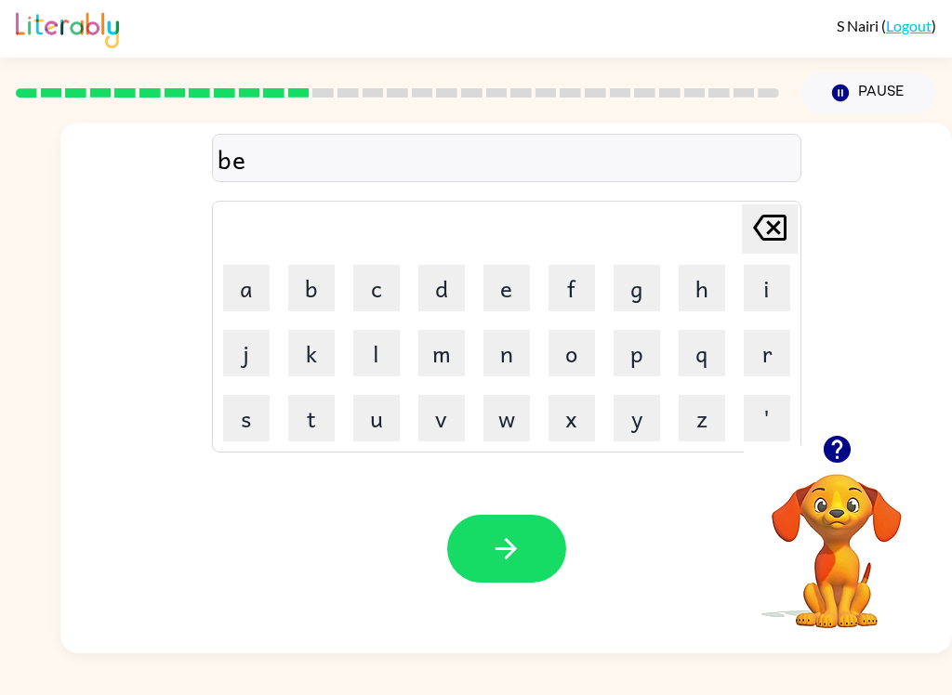
click at [450, 282] on button "d" at bounding box center [441, 288] width 46 height 46
click at [316, 421] on button "t" at bounding box center [311, 418] width 46 height 46
click at [782, 284] on button "i" at bounding box center [767, 288] width 46 height 46
click at [850, 598] on video "Your browser must support playing .mp4 files to use Literably. Please try using…" at bounding box center [837, 538] width 186 height 186
click at [440, 366] on button "m" at bounding box center [441, 353] width 46 height 46
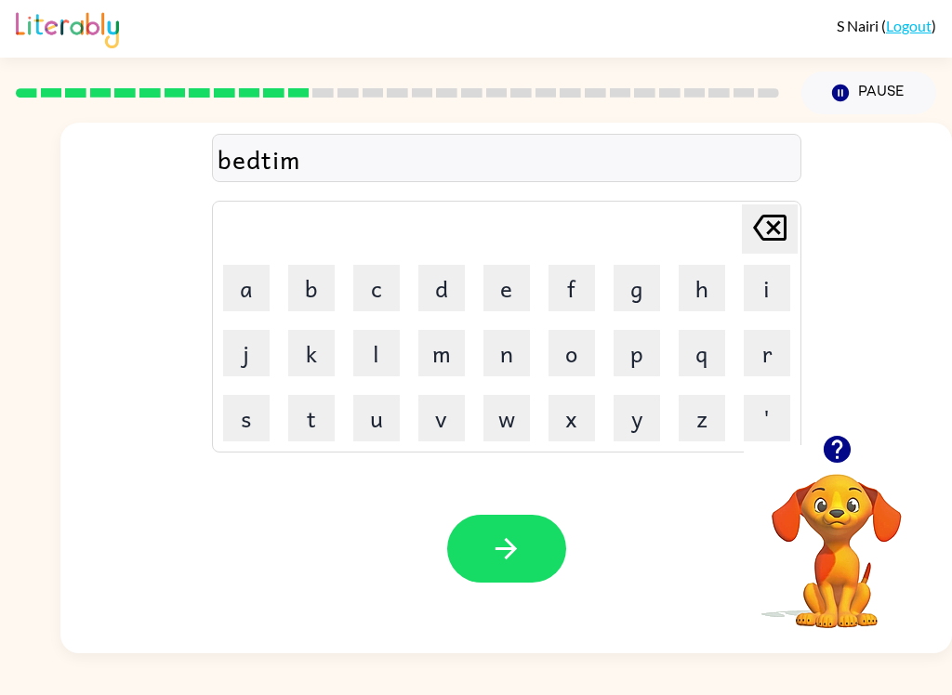
click at [506, 280] on button "e" at bounding box center [506, 288] width 46 height 46
click at [490, 544] on icon "button" at bounding box center [506, 549] width 33 height 33
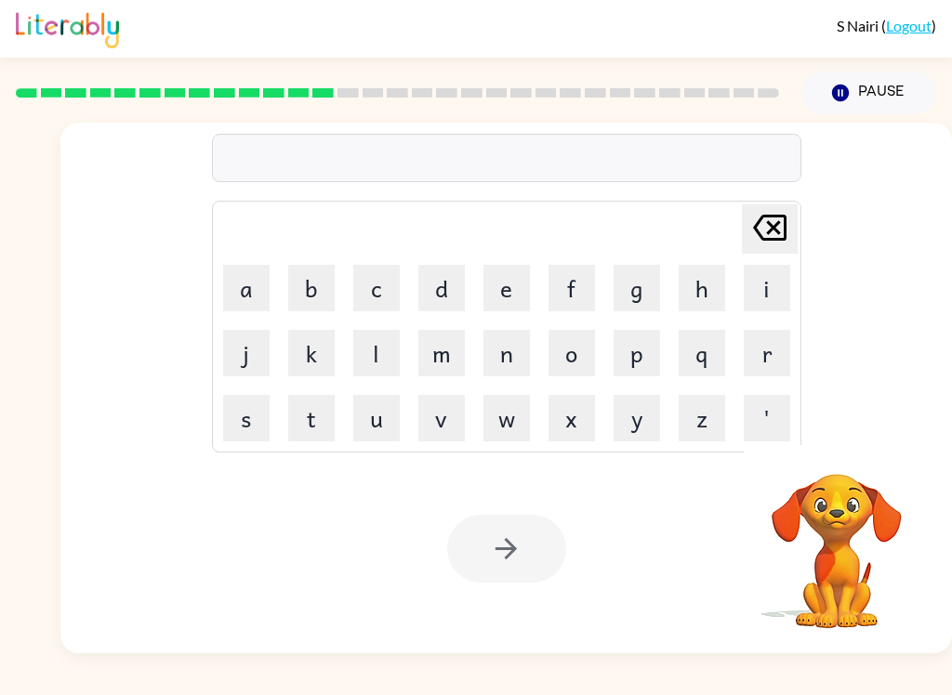
click at [575, 290] on button "f" at bounding box center [571, 288] width 46 height 46
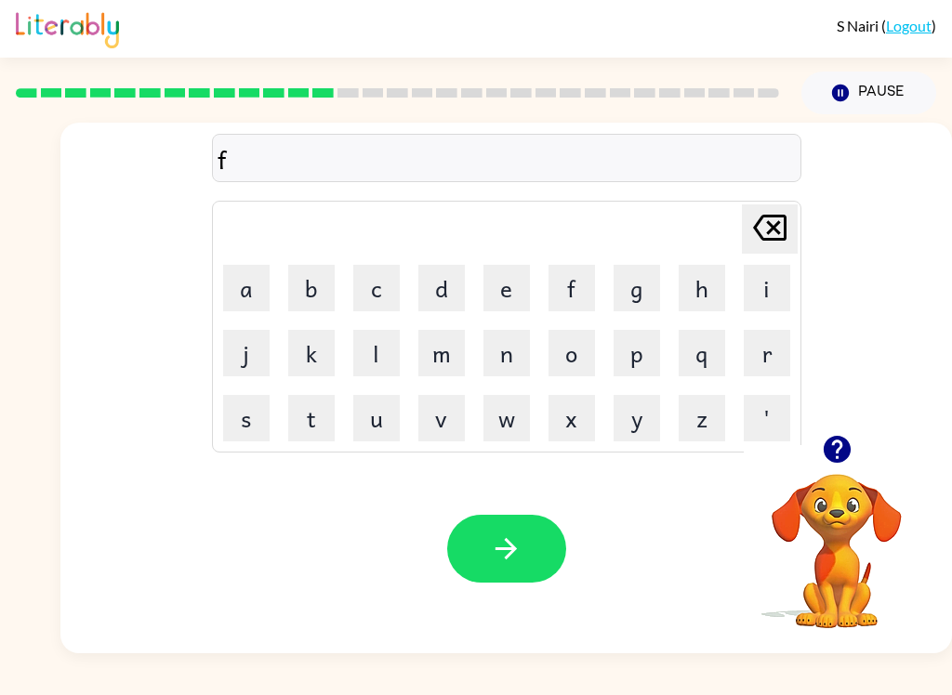
click at [775, 297] on button "i" at bounding box center [767, 288] width 46 height 46
click at [311, 412] on button "t" at bounding box center [311, 418] width 46 height 46
click at [508, 356] on button "n" at bounding box center [506, 353] width 46 height 46
click at [506, 271] on button "e" at bounding box center [506, 288] width 46 height 46
click at [244, 416] on button "s" at bounding box center [246, 418] width 46 height 46
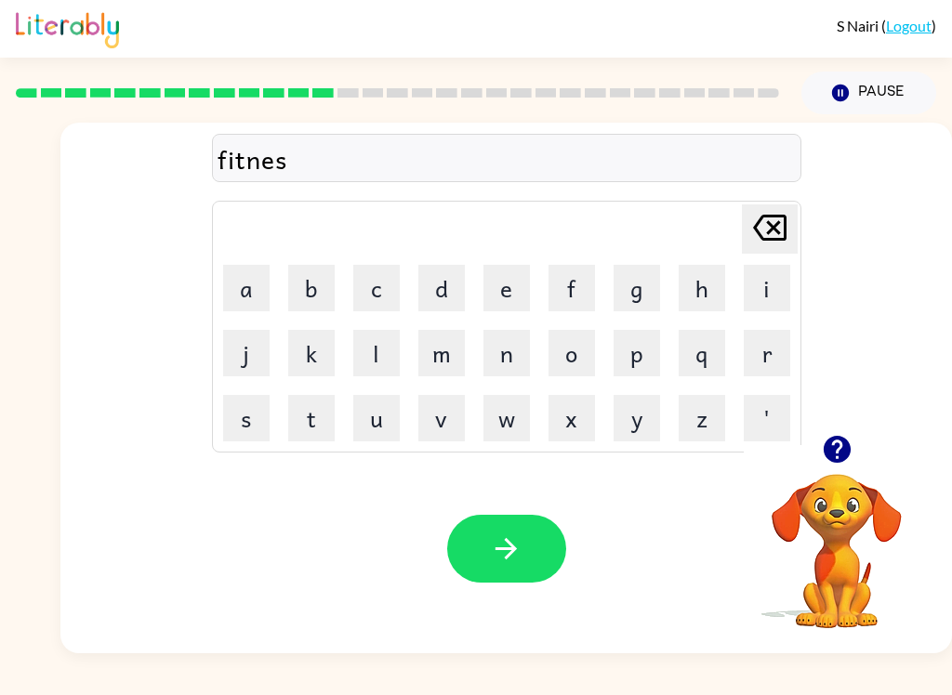
click at [244, 416] on button "s" at bounding box center [246, 418] width 46 height 46
click at [475, 526] on button "button" at bounding box center [506, 549] width 119 height 68
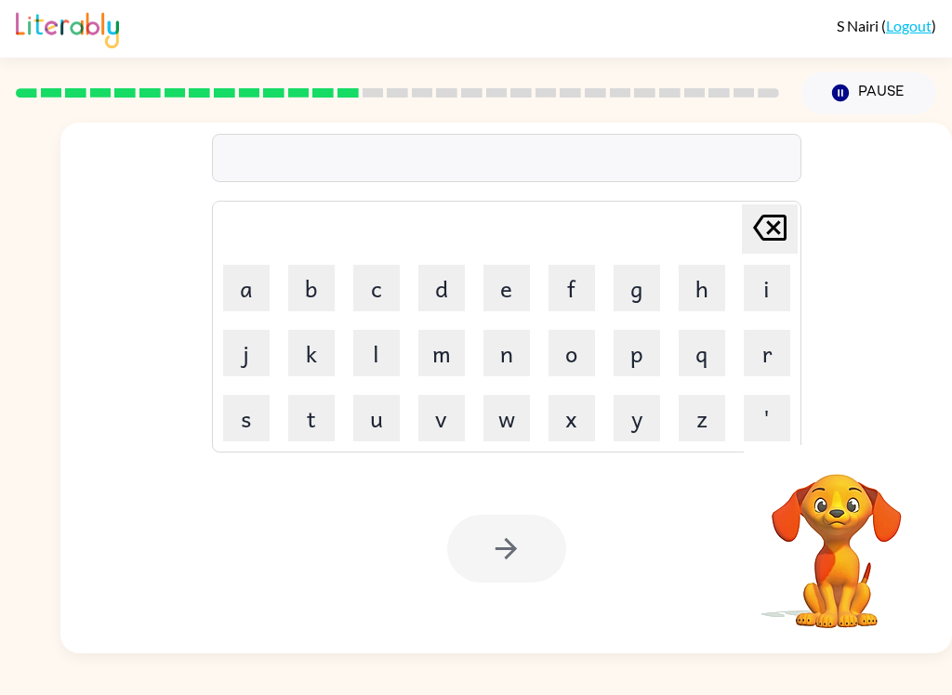
click at [430, 276] on button "d" at bounding box center [441, 288] width 46 height 46
click at [501, 294] on button "e" at bounding box center [506, 288] width 46 height 46
click at [357, 344] on button "l" at bounding box center [376, 353] width 46 height 46
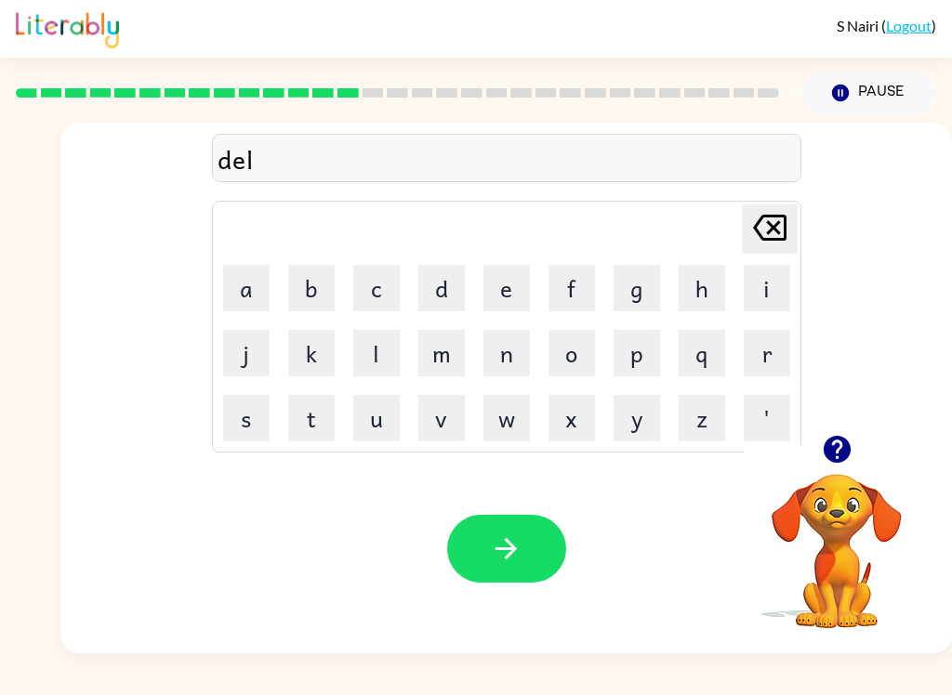
click at [633, 417] on button "y" at bounding box center [637, 418] width 46 height 46
click at [503, 547] on icon "button" at bounding box center [506, 549] width 33 height 33
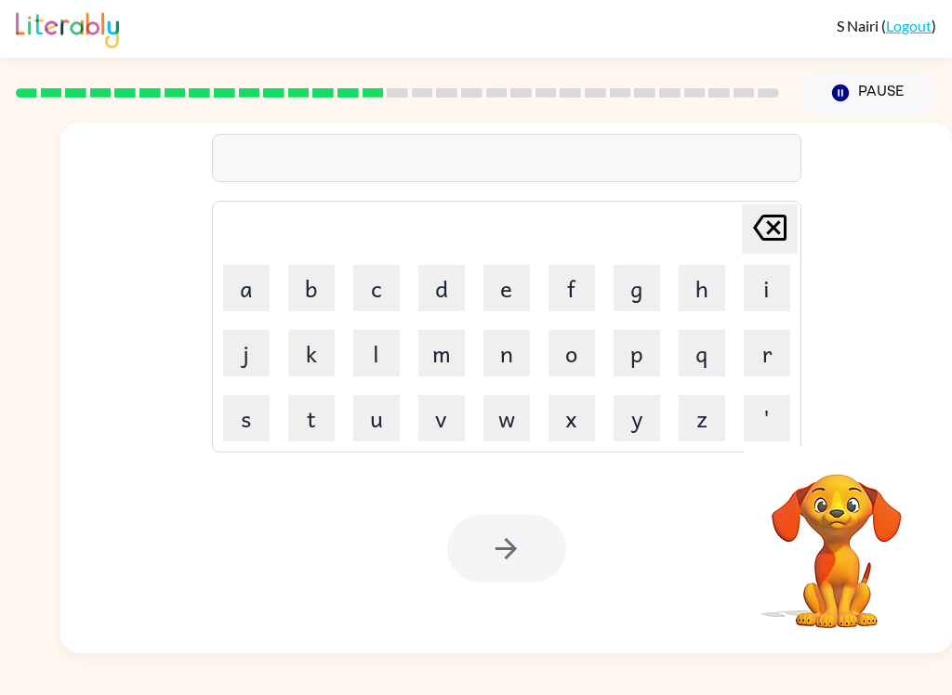
click at [318, 415] on button "t" at bounding box center [311, 418] width 46 height 46
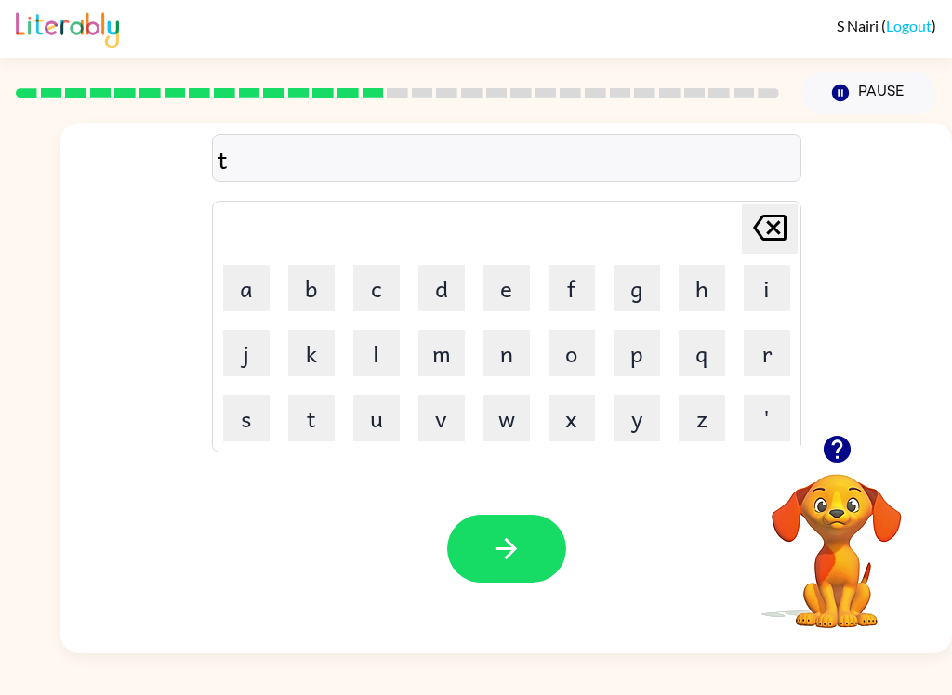
click at [771, 367] on button "r" at bounding box center [767, 353] width 46 height 46
click at [529, 284] on button "e" at bounding box center [506, 288] width 46 height 46
click at [765, 218] on icon at bounding box center [769, 228] width 33 height 26
click at [764, 218] on icon at bounding box center [769, 228] width 33 height 26
click at [508, 286] on button "e" at bounding box center [506, 288] width 46 height 46
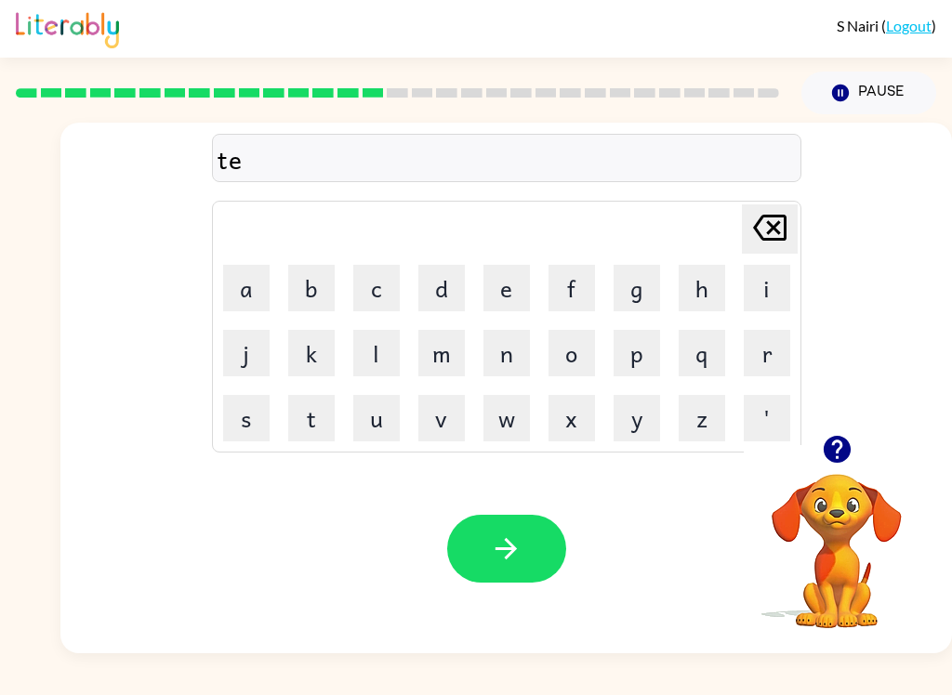
click at [786, 345] on button "r" at bounding box center [767, 353] width 46 height 46
click at [444, 347] on button "m" at bounding box center [441, 353] width 46 height 46
click at [498, 547] on icon "button" at bounding box center [506, 549] width 33 height 33
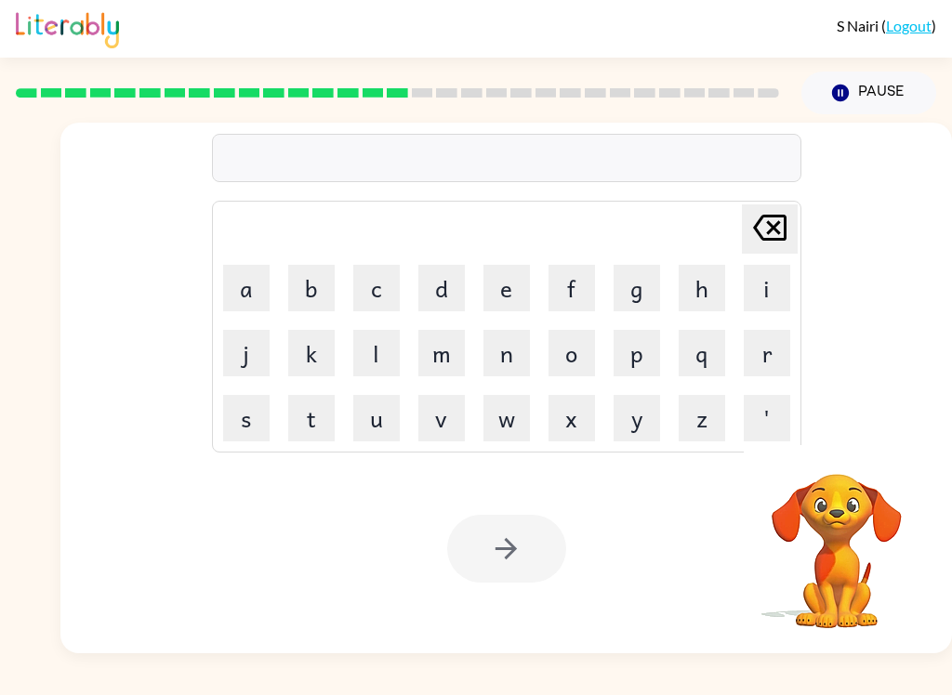
click at [246, 429] on button "s" at bounding box center [246, 418] width 46 height 46
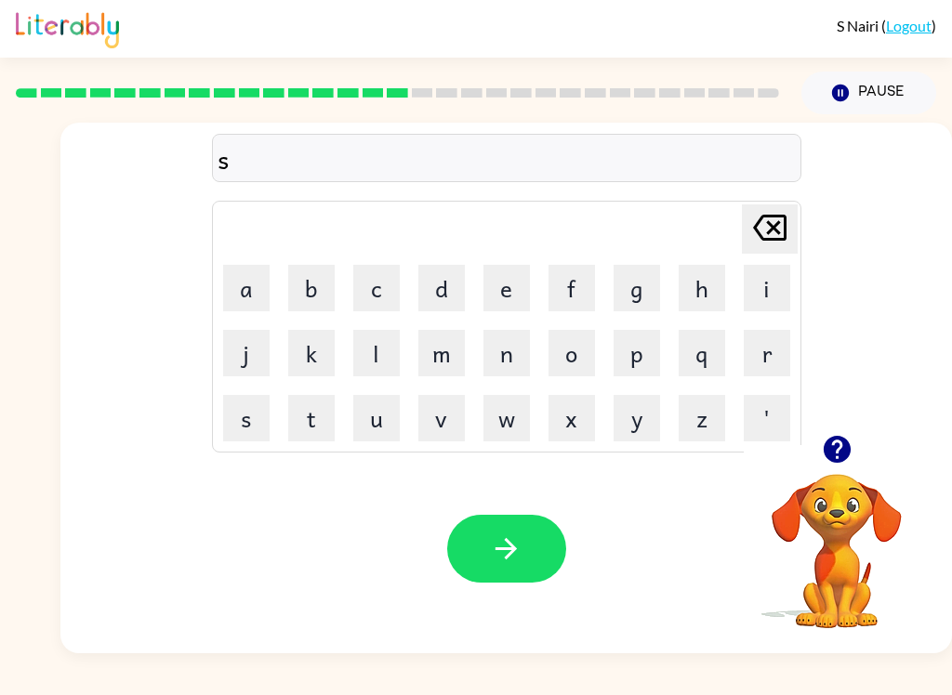
click at [496, 290] on button "e" at bounding box center [506, 288] width 46 height 46
click at [321, 416] on button "t" at bounding box center [311, 418] width 46 height 46
click at [478, 538] on button "button" at bounding box center [506, 549] width 119 height 68
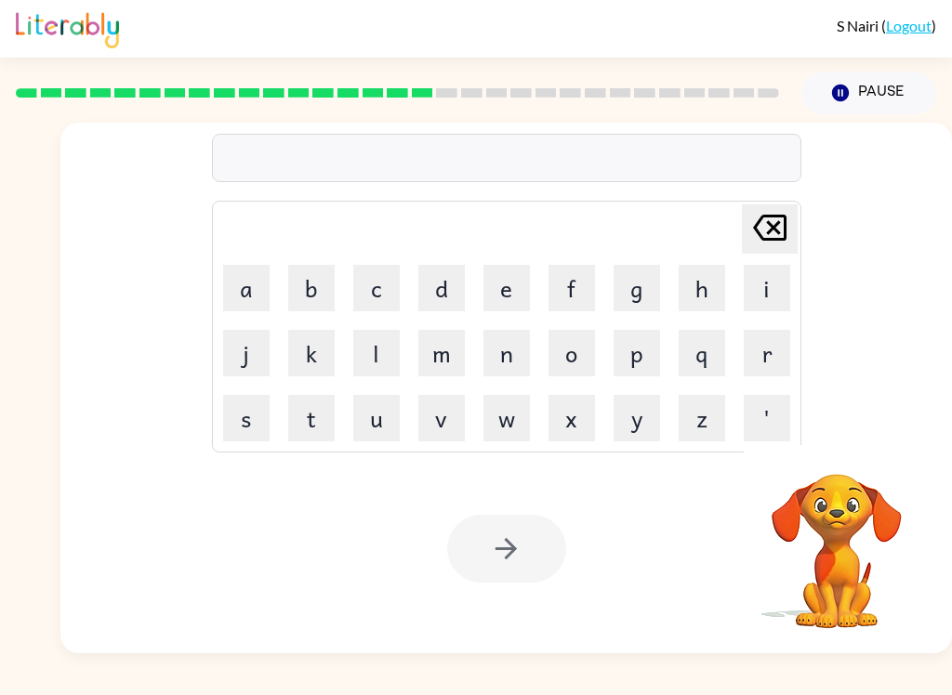
click at [303, 290] on button "b" at bounding box center [311, 288] width 46 height 46
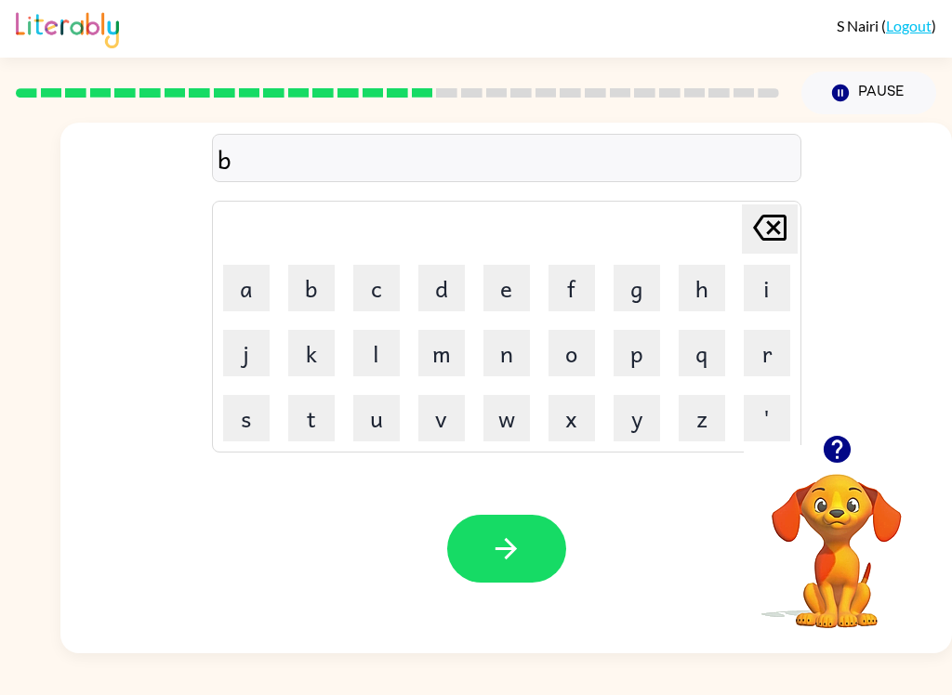
click at [773, 350] on button "r" at bounding box center [767, 353] width 46 height 46
click at [773, 275] on button "i" at bounding box center [767, 288] width 46 height 46
click at [446, 350] on button "m" at bounding box center [441, 353] width 46 height 46
click at [778, 288] on button "i" at bounding box center [767, 288] width 46 height 46
click at [501, 348] on button "n" at bounding box center [506, 353] width 46 height 46
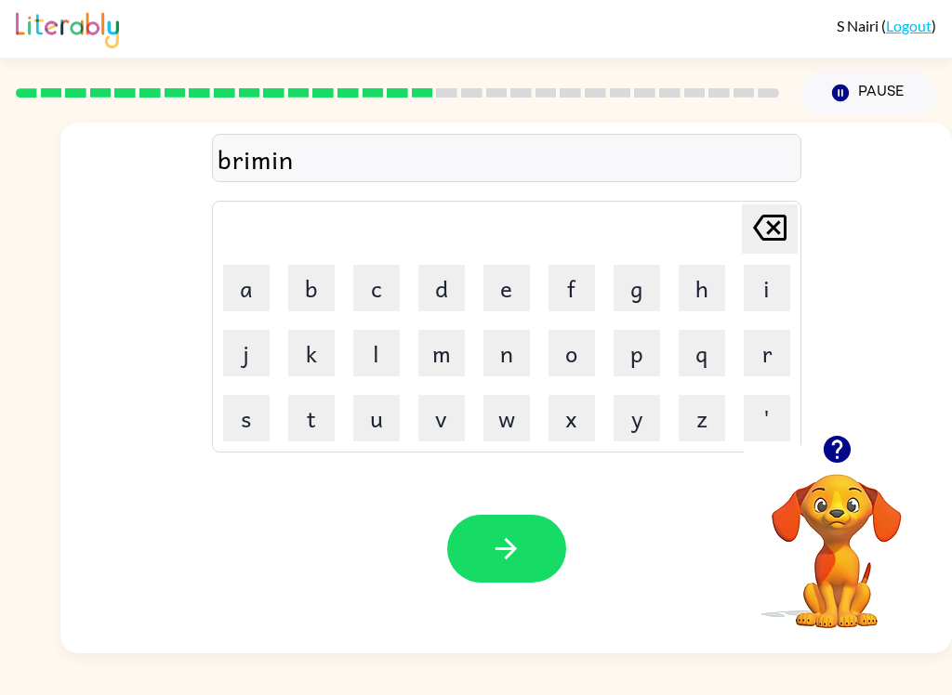
click at [646, 283] on button "g" at bounding box center [637, 288] width 46 height 46
click at [504, 517] on button "button" at bounding box center [506, 549] width 119 height 68
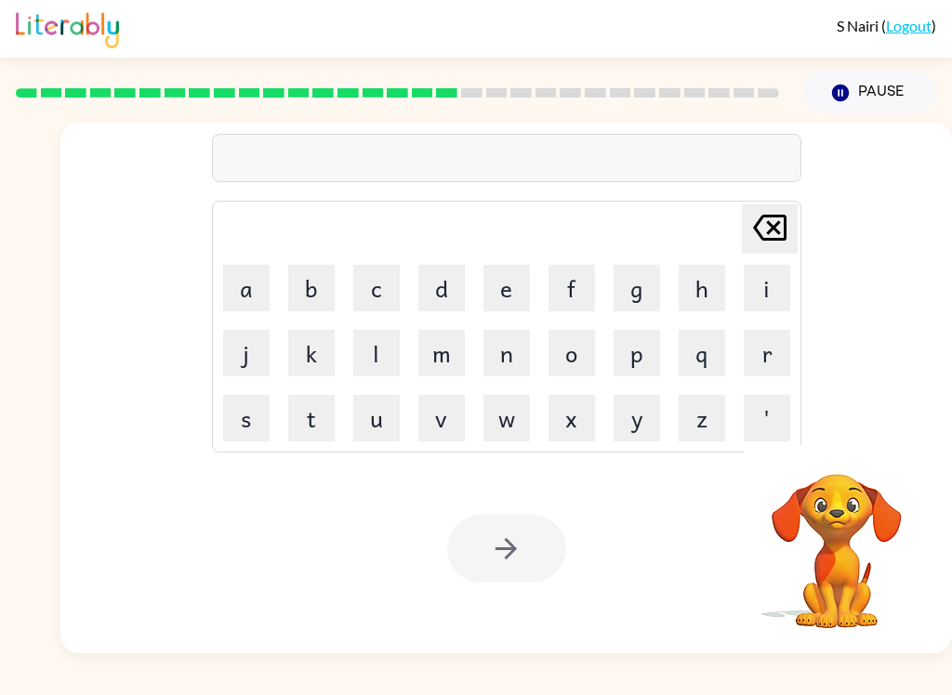
click at [634, 349] on button "p" at bounding box center [637, 353] width 46 height 46
click at [379, 350] on button "l" at bounding box center [376, 353] width 46 height 46
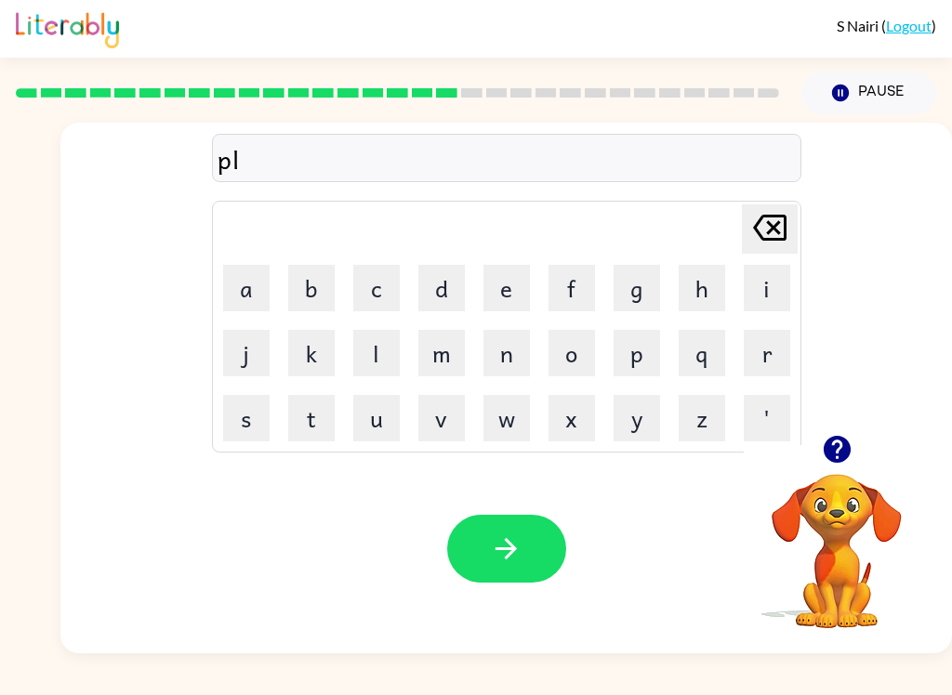
click at [248, 286] on button "a" at bounding box center [246, 288] width 46 height 46
click at [376, 281] on button "c" at bounding box center [376, 288] width 46 height 46
click at [773, 219] on icon "[PERSON_NAME] last character input" at bounding box center [769, 227] width 45 height 45
click at [260, 414] on button "s" at bounding box center [246, 418] width 46 height 46
click at [309, 409] on button "t" at bounding box center [311, 418] width 46 height 46
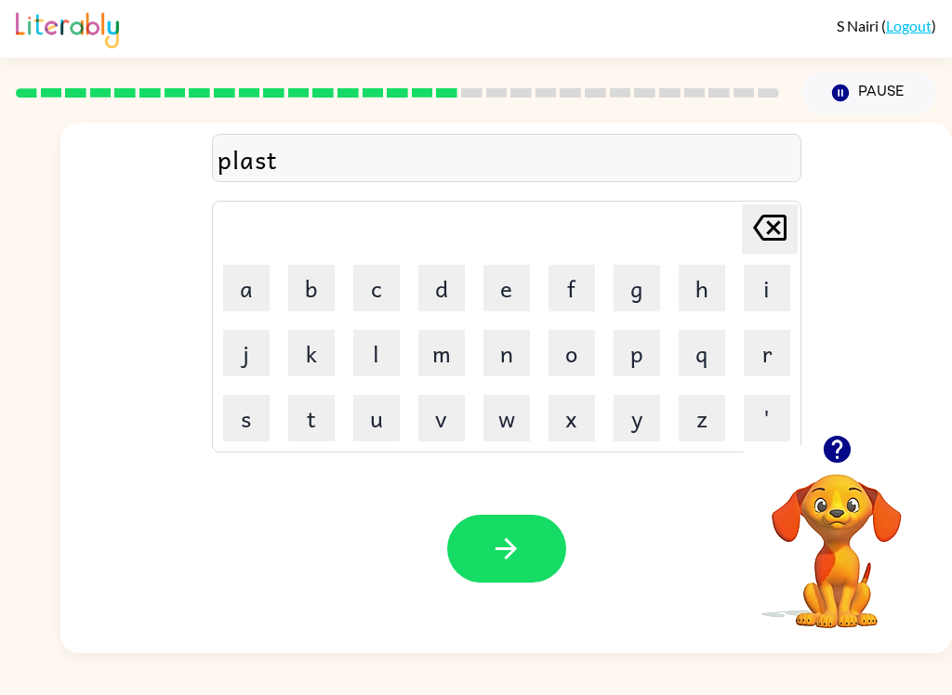
click at [504, 282] on button "e" at bounding box center [506, 288] width 46 height 46
click at [367, 282] on button "c" at bounding box center [376, 288] width 46 height 46
click at [764, 221] on icon "[PERSON_NAME] last character input" at bounding box center [769, 227] width 45 height 45
click at [763, 221] on icon "[PERSON_NAME] last character input" at bounding box center [769, 227] width 45 height 45
click at [771, 276] on button "i" at bounding box center [767, 288] width 46 height 46
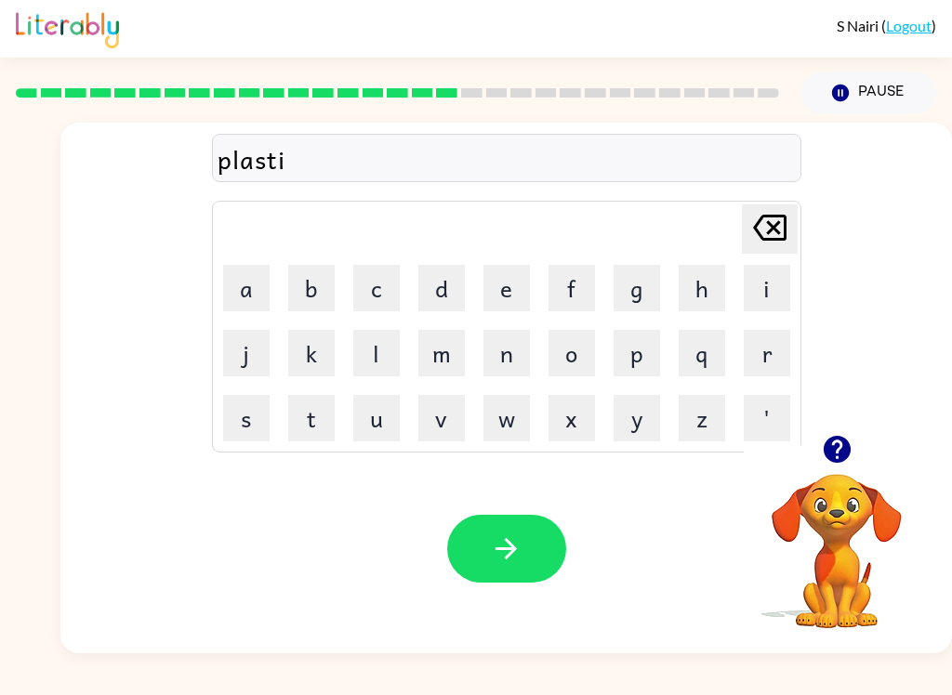
click at [373, 285] on button "c" at bounding box center [376, 288] width 46 height 46
click at [501, 545] on icon "button" at bounding box center [506, 549] width 33 height 33
click at [435, 284] on button "d" at bounding box center [441, 288] width 46 height 46
click at [770, 298] on button "i" at bounding box center [767, 288] width 46 height 46
click at [240, 424] on button "s" at bounding box center [246, 418] width 46 height 46
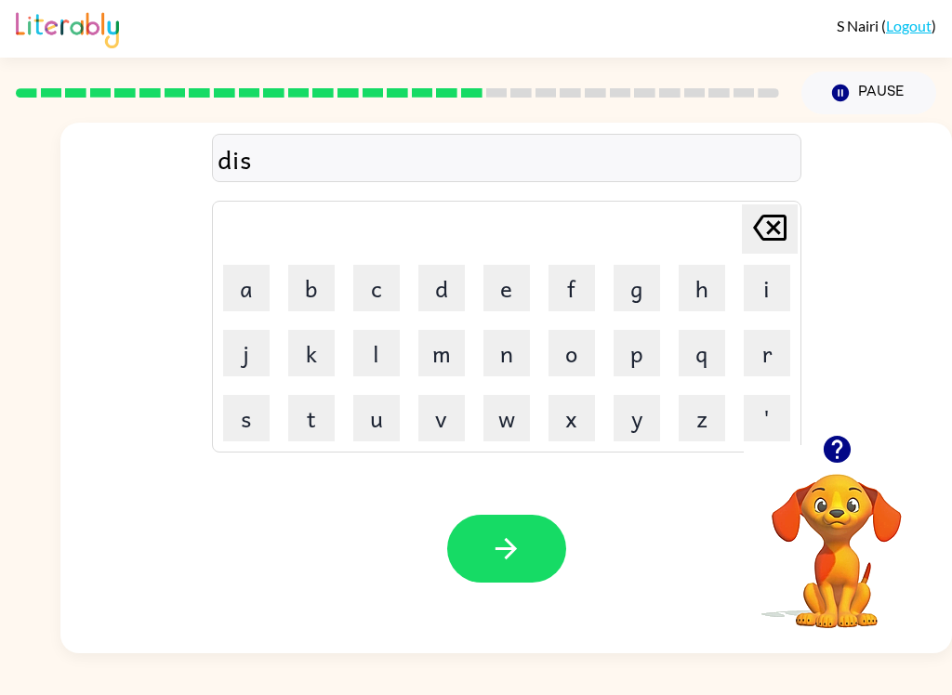
click at [629, 346] on button "p" at bounding box center [637, 353] width 46 height 46
click at [370, 359] on button "l" at bounding box center [376, 353] width 46 height 46
click at [243, 288] on button "a" at bounding box center [246, 288] width 46 height 46
click at [647, 413] on button "y" at bounding box center [637, 418] width 46 height 46
click at [465, 553] on button "button" at bounding box center [506, 549] width 119 height 68
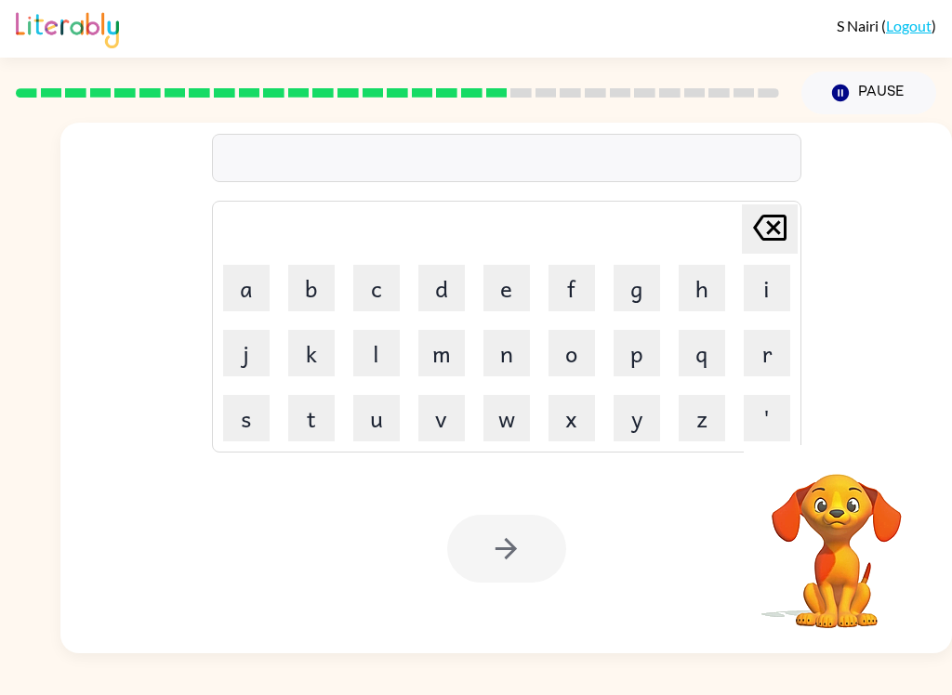
click at [443, 284] on button "d" at bounding box center [441, 288] width 46 height 46
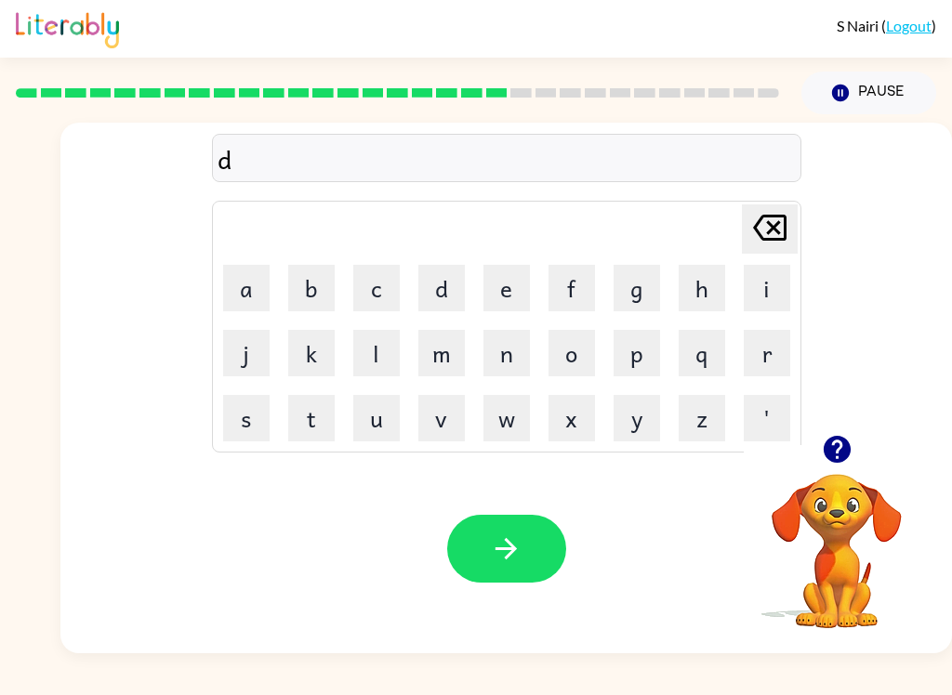
click at [381, 415] on button "u" at bounding box center [376, 418] width 46 height 46
click at [246, 414] on button "s" at bounding box center [246, 418] width 46 height 46
click at [297, 422] on button "t" at bounding box center [311, 418] width 46 height 46
click at [508, 284] on button "e" at bounding box center [506, 288] width 46 height 46
click at [448, 285] on button "d" at bounding box center [441, 288] width 46 height 46
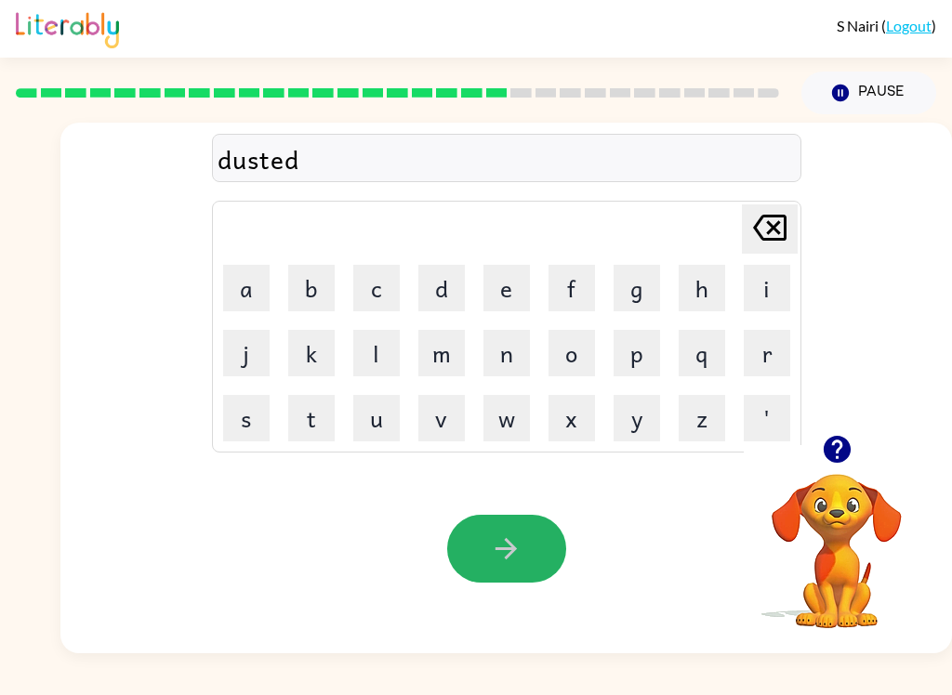
click at [494, 548] on icon "button" at bounding box center [506, 549] width 33 height 33
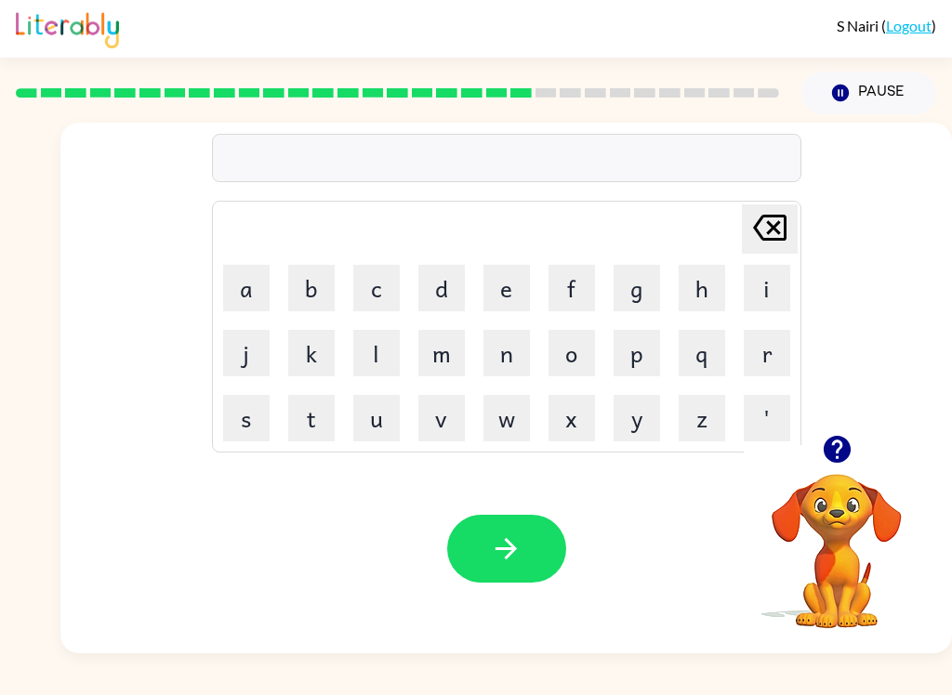
click at [243, 421] on button "s" at bounding box center [246, 418] width 46 height 46
click at [508, 279] on button "e" at bounding box center [506, 288] width 46 height 46
click at [509, 347] on button "n" at bounding box center [506, 353] width 46 height 46
click at [311, 419] on button "t" at bounding box center [311, 418] width 46 height 46
click at [499, 279] on button "e" at bounding box center [506, 288] width 46 height 46
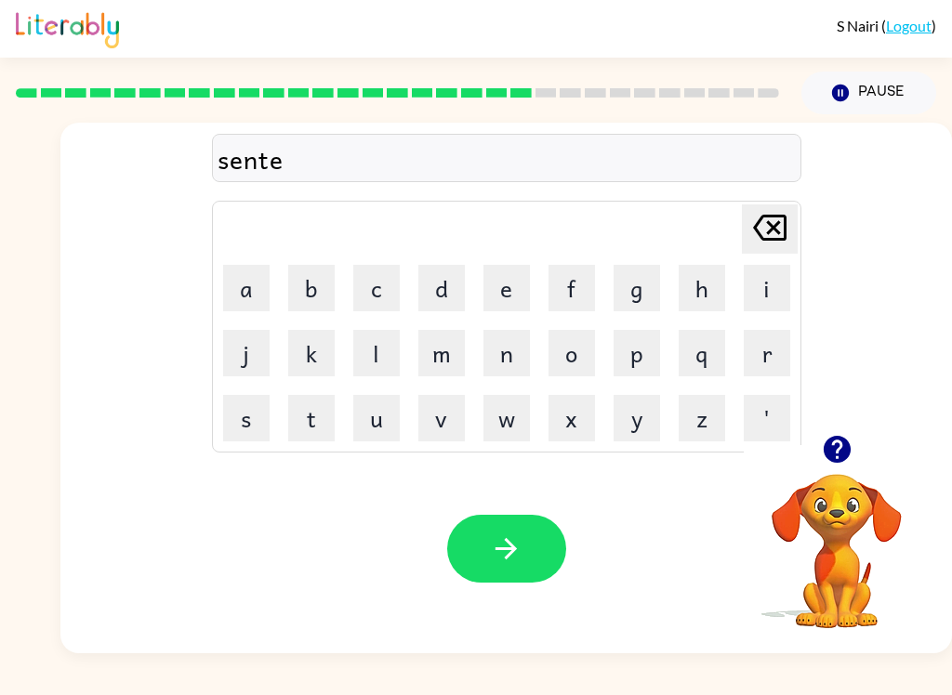
click at [637, 344] on button "p" at bounding box center [637, 353] width 46 height 46
click at [507, 278] on button "e" at bounding box center [506, 288] width 46 height 46
click at [431, 295] on button "d" at bounding box center [441, 288] width 46 height 46
click at [495, 535] on icon "button" at bounding box center [506, 549] width 33 height 33
click at [788, 351] on button "r" at bounding box center [767, 353] width 46 height 46
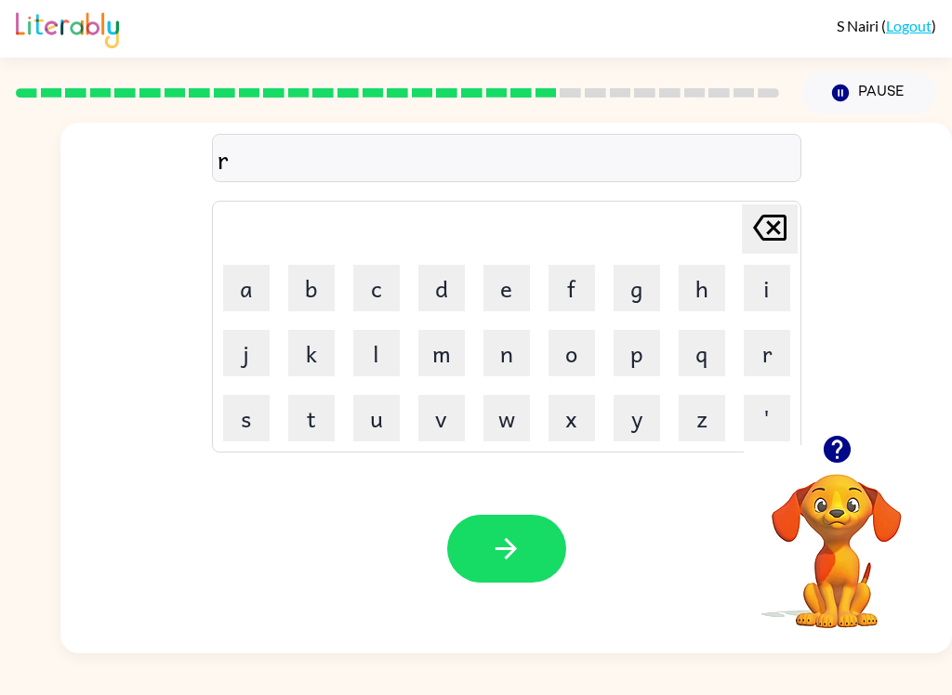
click at [233, 284] on button "a" at bounding box center [246, 288] width 46 height 46
click at [773, 293] on button "i" at bounding box center [767, 288] width 46 height 46
click at [506, 339] on button "n" at bounding box center [506, 353] width 46 height 46
click at [379, 280] on button "c" at bounding box center [376, 288] width 46 height 46
click at [590, 343] on button "o" at bounding box center [571, 353] width 46 height 46
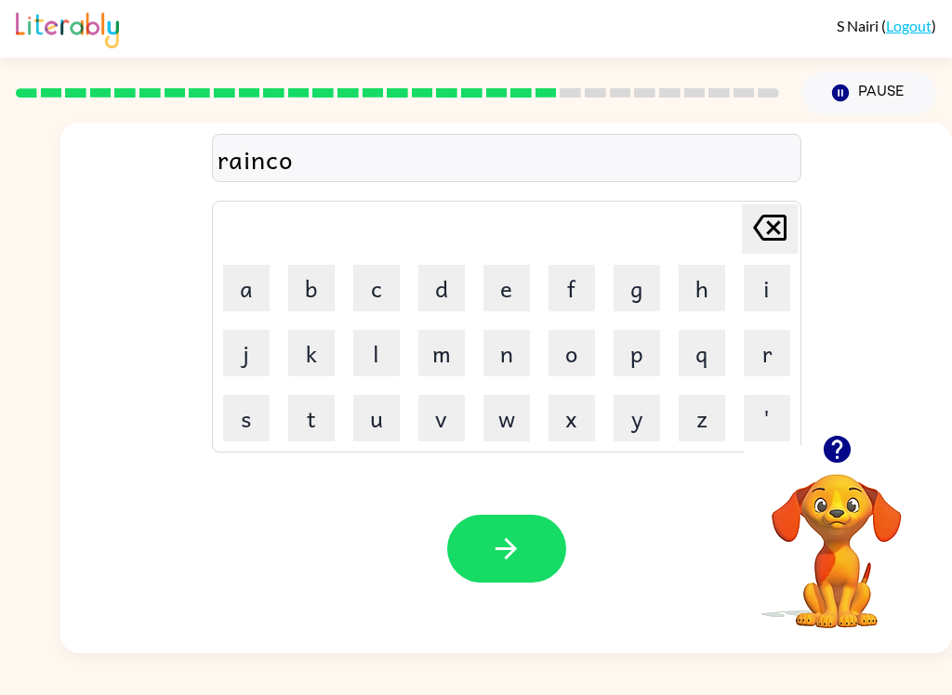
click at [313, 410] on button "t" at bounding box center [311, 418] width 46 height 46
click at [498, 282] on button "e" at bounding box center [506, 288] width 46 height 46
click at [514, 542] on icon "button" at bounding box center [506, 549] width 33 height 33
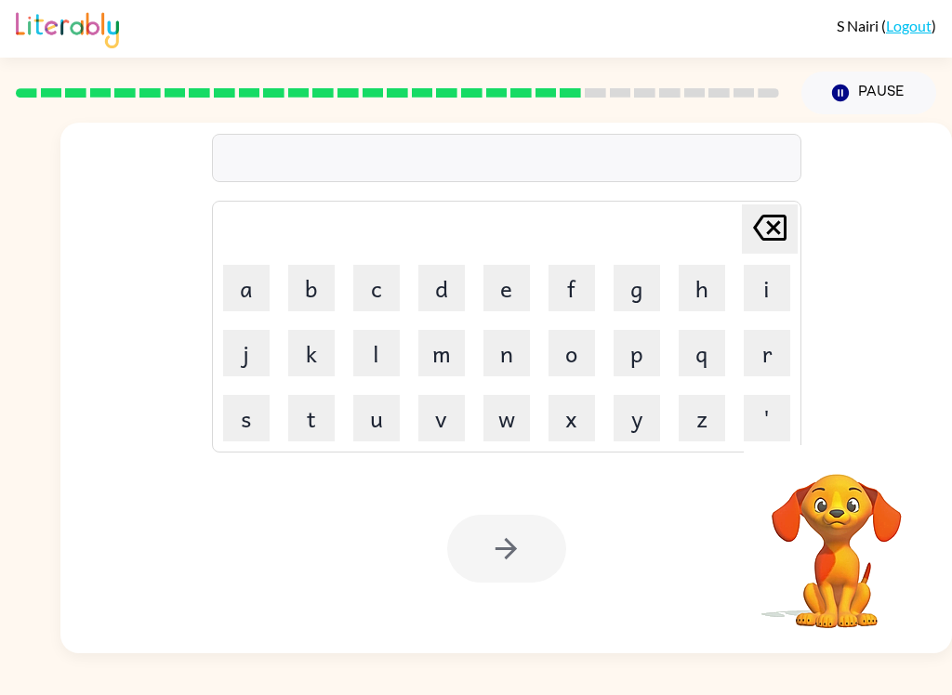
click at [443, 364] on button "m" at bounding box center [441, 353] width 46 height 46
click at [235, 282] on button "a" at bounding box center [246, 288] width 46 height 46
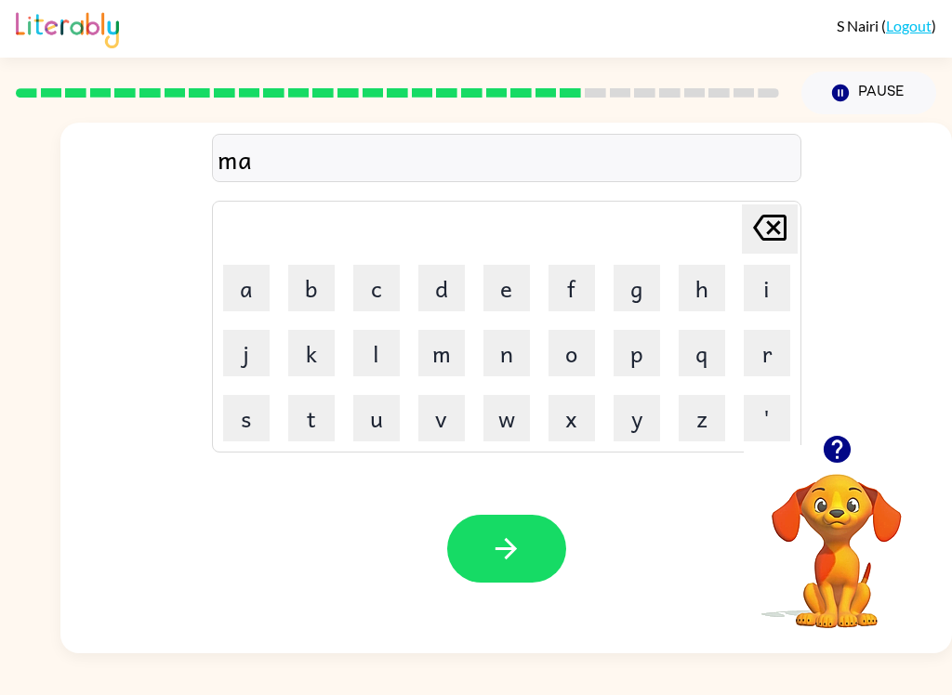
click at [780, 350] on button "r" at bounding box center [767, 353] width 46 height 46
click at [348, 281] on td "c" at bounding box center [376, 288] width 63 height 63
click at [361, 297] on button "c" at bounding box center [376, 288] width 46 height 46
click at [332, 335] on button "k" at bounding box center [311, 353] width 46 height 46
click at [763, 241] on icon at bounding box center [769, 228] width 33 height 26
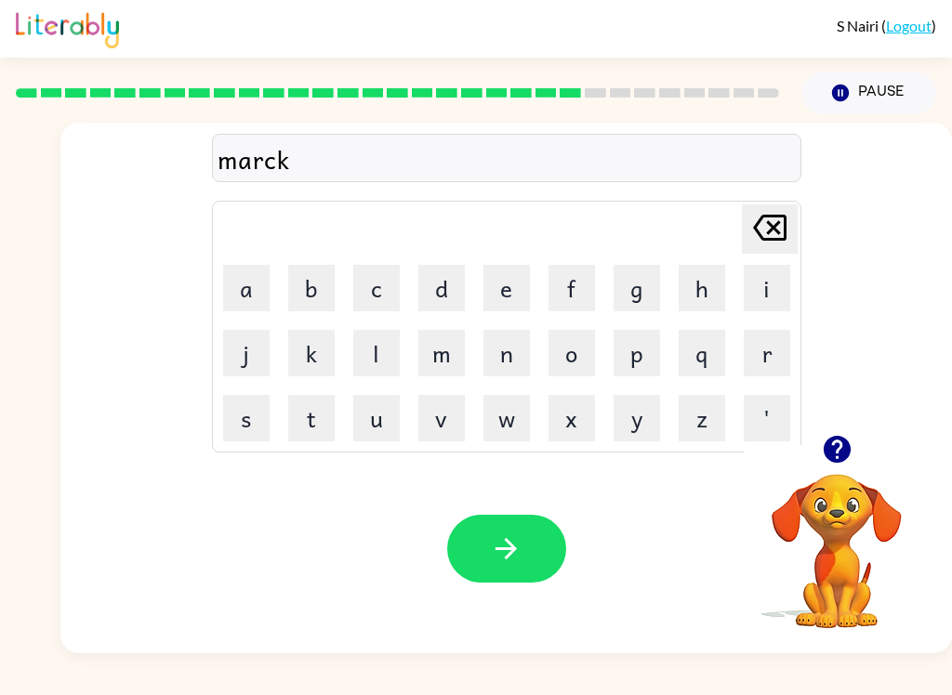
click at [763, 240] on icon at bounding box center [769, 228] width 33 height 26
click at [311, 356] on button "k" at bounding box center [311, 353] width 46 height 46
click at [483, 282] on button "e" at bounding box center [506, 288] width 46 height 46
click at [771, 347] on button "r" at bounding box center [767, 353] width 46 height 46
click at [489, 532] on button "button" at bounding box center [506, 549] width 119 height 68
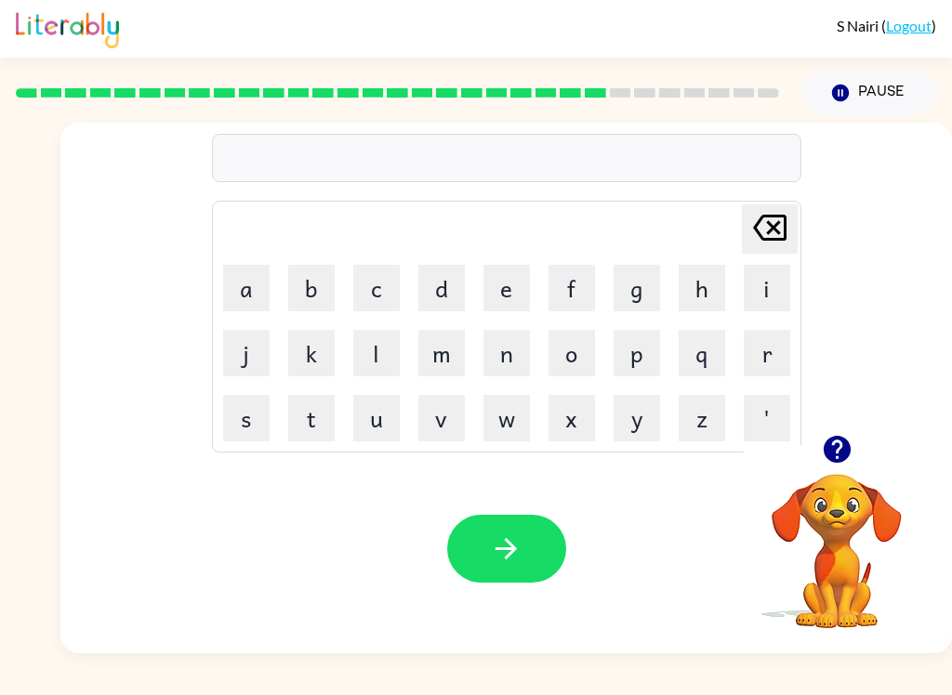
click at [497, 295] on button "e" at bounding box center [506, 288] width 46 height 46
click at [443, 288] on button "d" at bounding box center [441, 288] width 46 height 46
click at [440, 418] on button "v" at bounding box center [441, 418] width 46 height 46
click at [869, 569] on video "Your browser must support playing .mp4 files to use Literably. Please try using…" at bounding box center [837, 538] width 186 height 186
click at [239, 295] on button "a" at bounding box center [246, 288] width 46 height 46
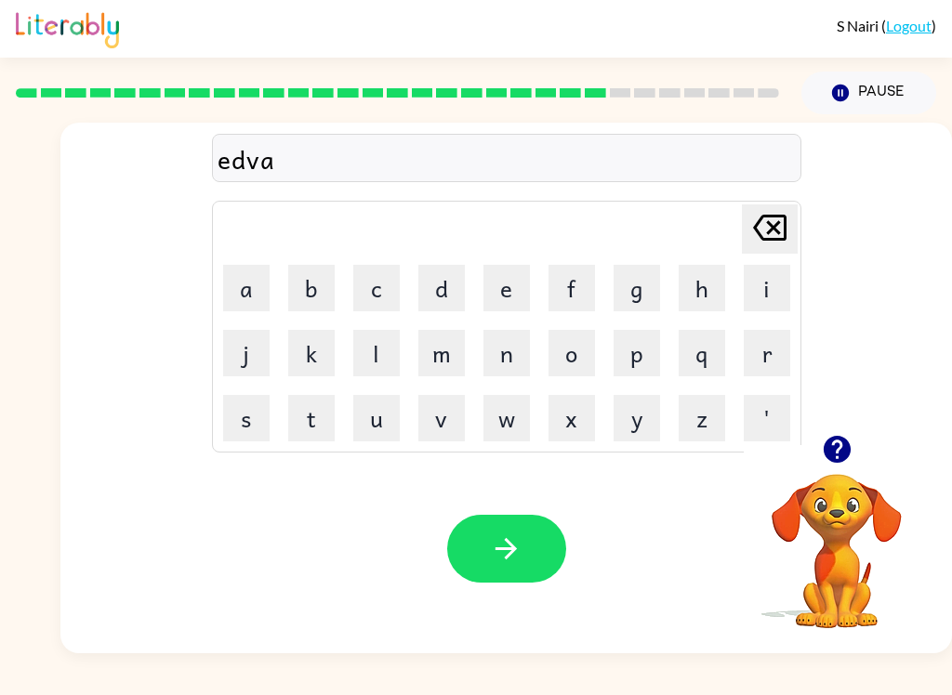
click at [501, 362] on button "n" at bounding box center [506, 353] width 46 height 46
click at [223, 410] on button "s" at bounding box center [246, 418] width 46 height 46
click at [777, 228] on icon "[PERSON_NAME] last character input" at bounding box center [769, 227] width 45 height 45
click at [378, 287] on button "c" at bounding box center [376, 288] width 46 height 46
click at [510, 292] on button "e" at bounding box center [506, 288] width 46 height 46
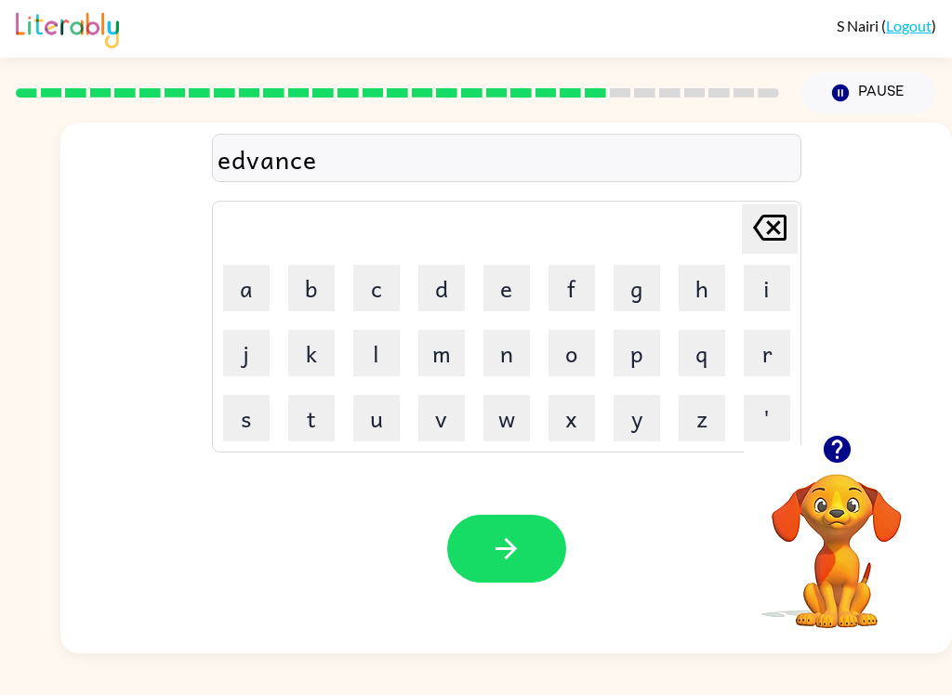
click at [781, 232] on icon "[PERSON_NAME] last character input" at bounding box center [769, 227] width 45 height 45
click at [773, 297] on button "i" at bounding box center [767, 288] width 46 height 46
click at [520, 353] on button "n" at bounding box center [506, 353] width 46 height 46
click at [655, 280] on button "g" at bounding box center [637, 288] width 46 height 46
click at [513, 522] on button "button" at bounding box center [506, 549] width 119 height 68
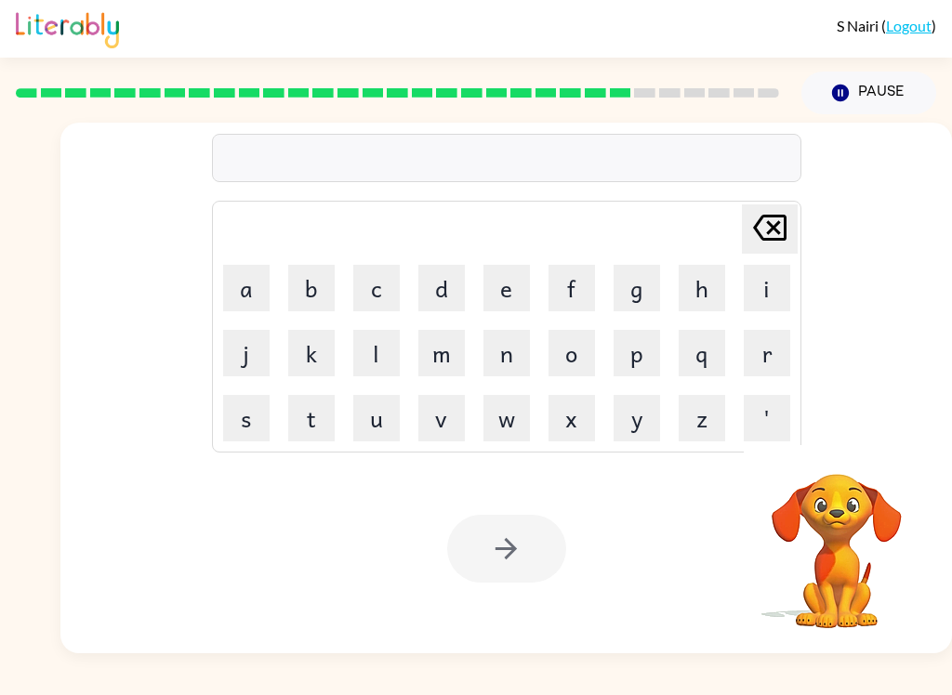
click at [627, 277] on button "g" at bounding box center [637, 288] width 46 height 46
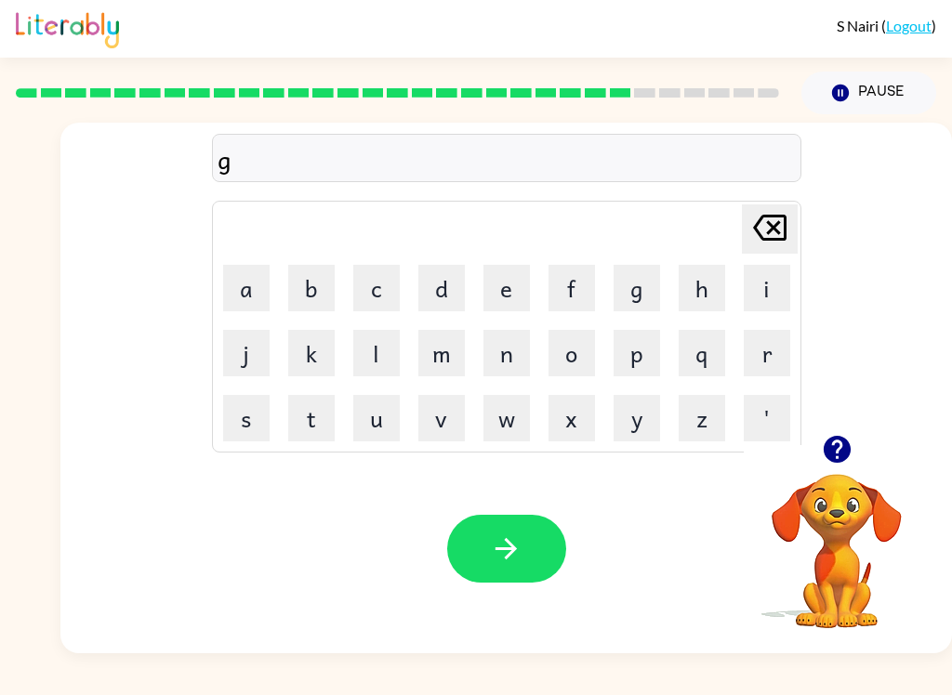
click at [246, 278] on button "a" at bounding box center [246, 288] width 46 height 46
click at [781, 214] on icon "[PERSON_NAME] last character input" at bounding box center [769, 227] width 45 height 45
click at [559, 348] on button "o" at bounding box center [571, 353] width 46 height 46
click at [317, 285] on button "b" at bounding box center [311, 288] width 46 height 46
click at [395, 354] on button "l" at bounding box center [376, 353] width 46 height 46
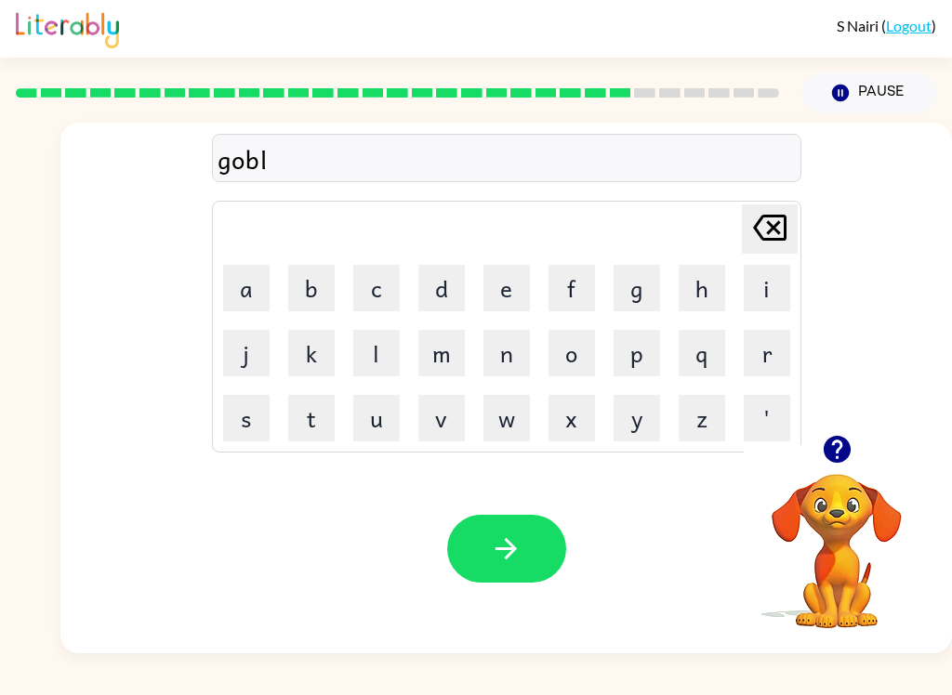
click at [512, 278] on button "e" at bounding box center [506, 288] width 46 height 46
click at [509, 360] on button "n" at bounding box center [506, 353] width 46 height 46
click at [776, 214] on icon "[PERSON_NAME] last character input" at bounding box center [769, 227] width 45 height 45
click at [780, 218] on icon at bounding box center [769, 228] width 33 height 26
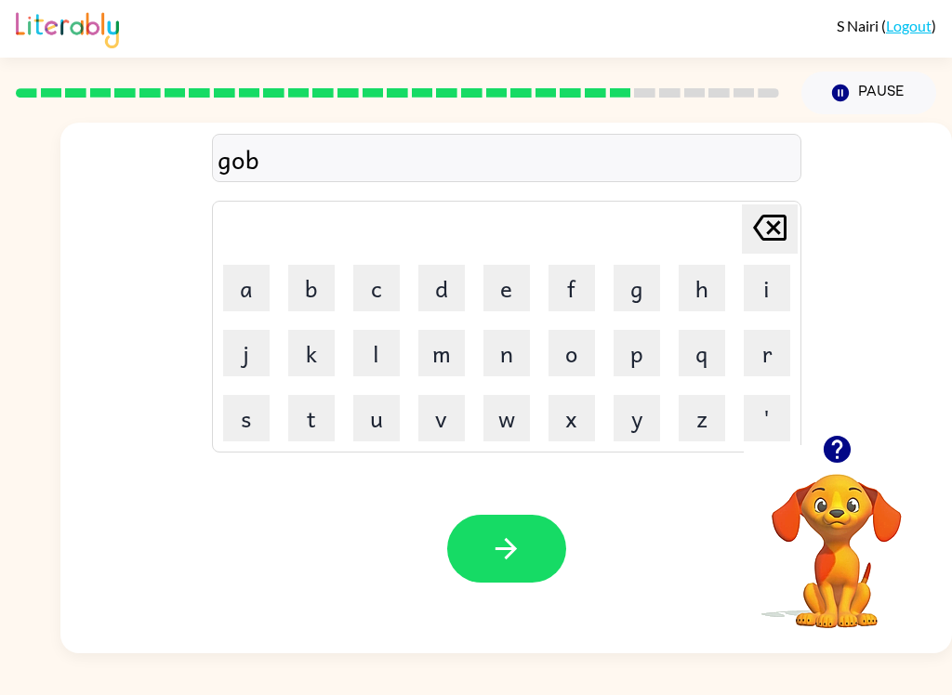
click at [781, 222] on icon "[PERSON_NAME] last character input" at bounding box center [769, 227] width 45 height 45
click at [780, 222] on icon "[PERSON_NAME] last character input" at bounding box center [769, 227] width 45 height 45
click at [257, 265] on button "a" at bounding box center [246, 288] width 46 height 46
click at [313, 283] on button "b" at bounding box center [311, 288] width 46 height 46
click at [353, 348] on button "l" at bounding box center [376, 353] width 46 height 46
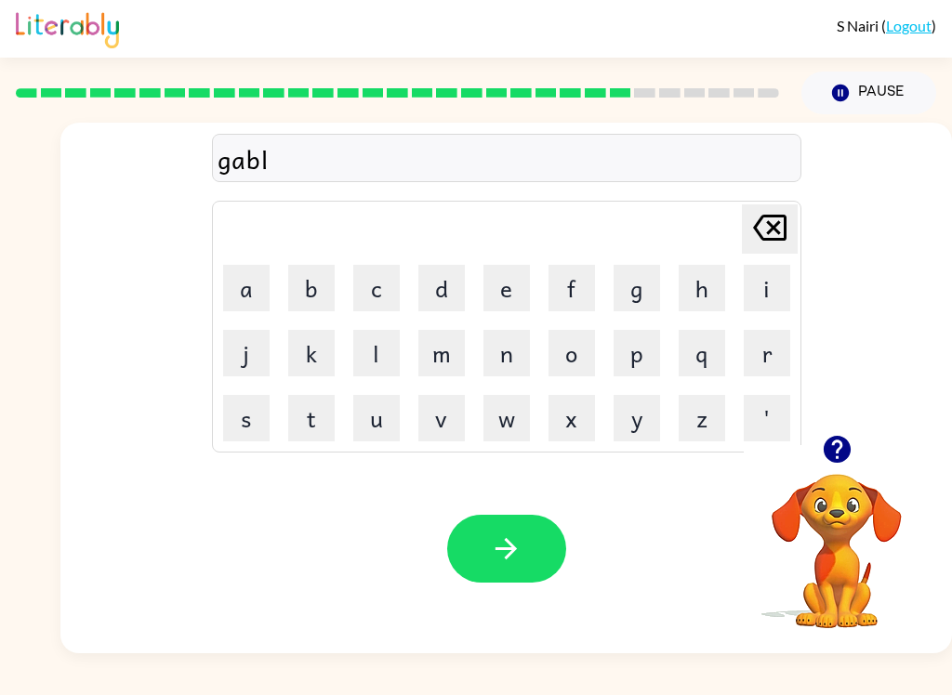
click at [516, 279] on button "e" at bounding box center [506, 288] width 46 height 46
click at [518, 354] on button "n" at bounding box center [506, 353] width 46 height 46
click at [790, 230] on icon "[PERSON_NAME] last character input" at bounding box center [769, 227] width 45 height 45
click at [790, 229] on icon "[PERSON_NAME] last character input" at bounding box center [769, 227] width 45 height 45
click at [785, 239] on icon at bounding box center [769, 228] width 33 height 26
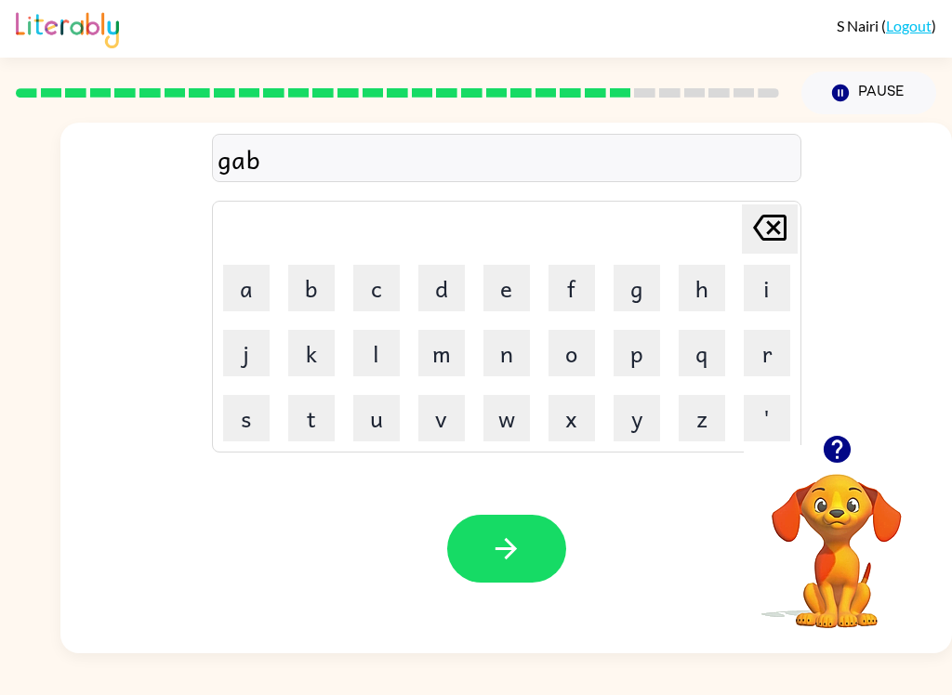
click at [784, 239] on icon at bounding box center [769, 228] width 33 height 26
click at [771, 244] on icon "[PERSON_NAME] last character input" at bounding box center [769, 227] width 45 height 45
click at [651, 293] on button "g" at bounding box center [637, 288] width 46 height 46
click at [593, 349] on button "o" at bounding box center [571, 353] width 46 height 46
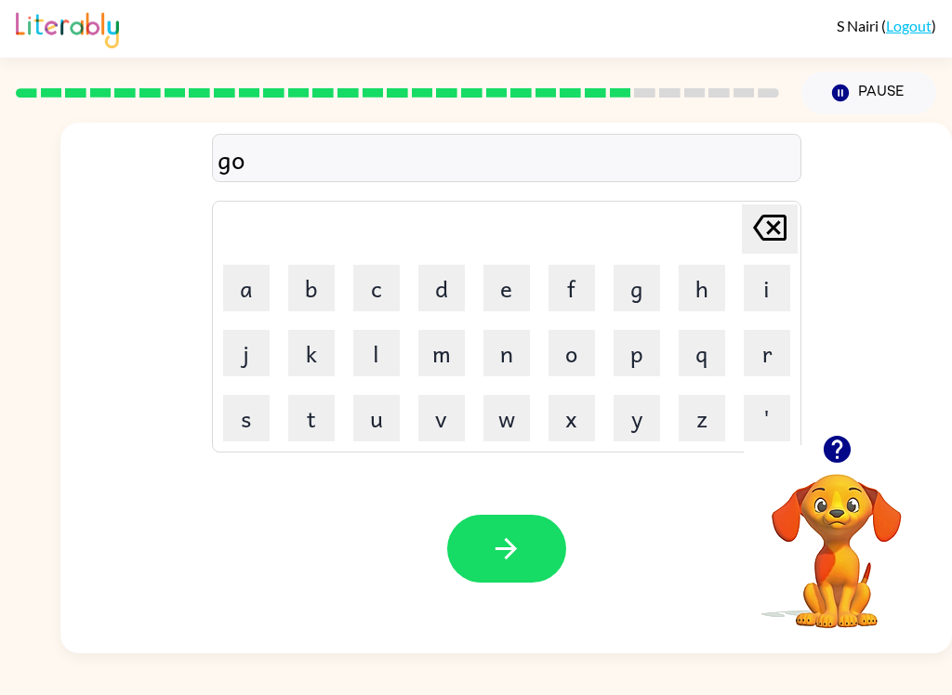
click at [308, 285] on button "b" at bounding box center [311, 288] width 46 height 46
click at [368, 363] on button "l" at bounding box center [376, 353] width 46 height 46
click at [516, 276] on button "e" at bounding box center [506, 288] width 46 height 46
click at [492, 357] on button "n" at bounding box center [506, 353] width 46 height 46
click at [489, 559] on button "button" at bounding box center [506, 549] width 119 height 68
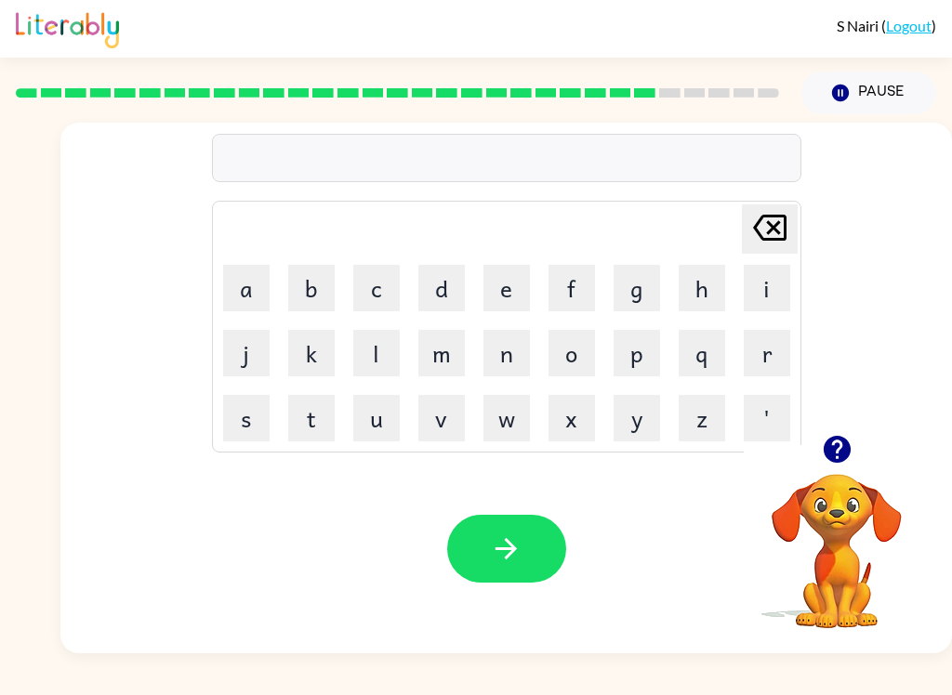
click at [641, 284] on button "g" at bounding box center [637, 288] width 46 height 46
click at [379, 416] on button "u" at bounding box center [376, 418] width 46 height 46
click at [445, 414] on button "v" at bounding box center [441, 418] width 46 height 46
click at [509, 296] on button "e" at bounding box center [506, 288] width 46 height 46
click at [777, 371] on button "r" at bounding box center [767, 353] width 46 height 46
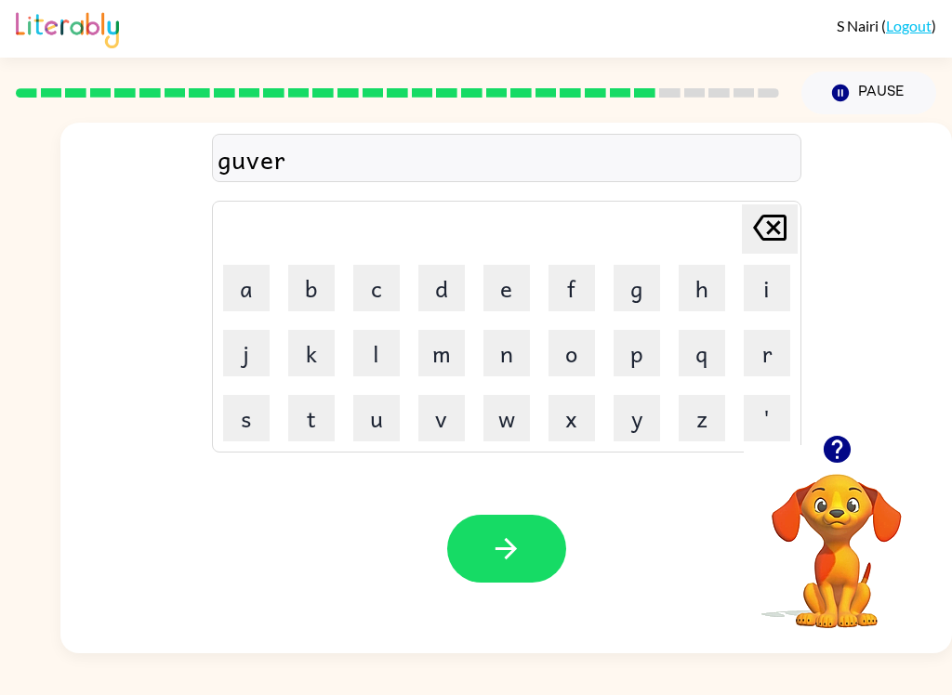
click at [775, 210] on icon "[PERSON_NAME] last character input" at bounding box center [769, 227] width 45 height 45
click at [773, 350] on button "r" at bounding box center [767, 353] width 46 height 46
click at [423, 340] on button "m" at bounding box center [441, 353] width 46 height 46
click at [505, 288] on button "e" at bounding box center [506, 288] width 46 height 46
click at [488, 352] on button "n" at bounding box center [506, 353] width 46 height 46
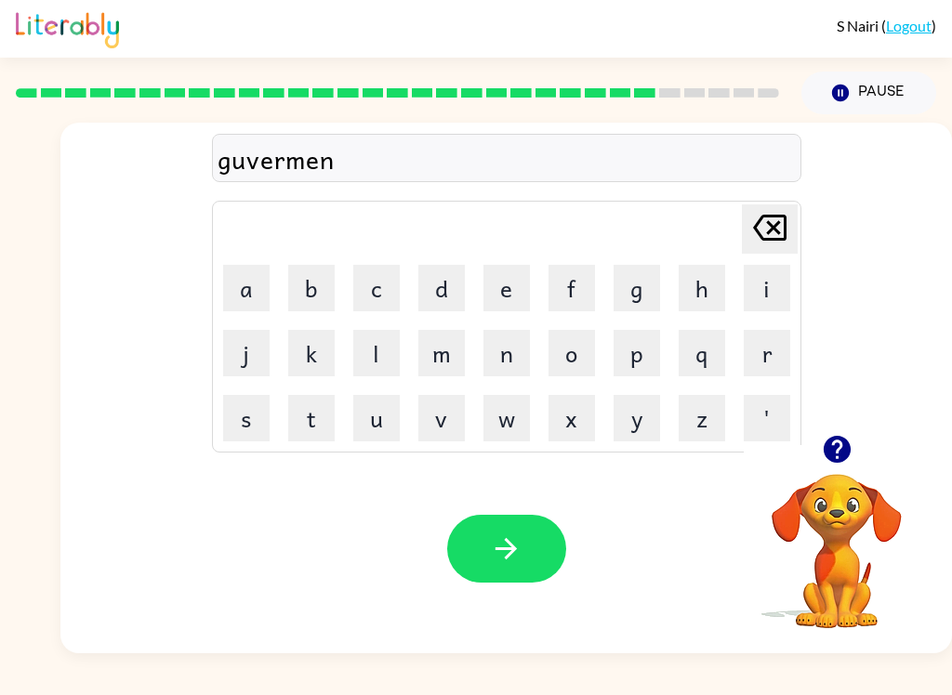
click at [313, 416] on button "t" at bounding box center [311, 418] width 46 height 46
click at [496, 543] on icon "button" at bounding box center [506, 549] width 33 height 33
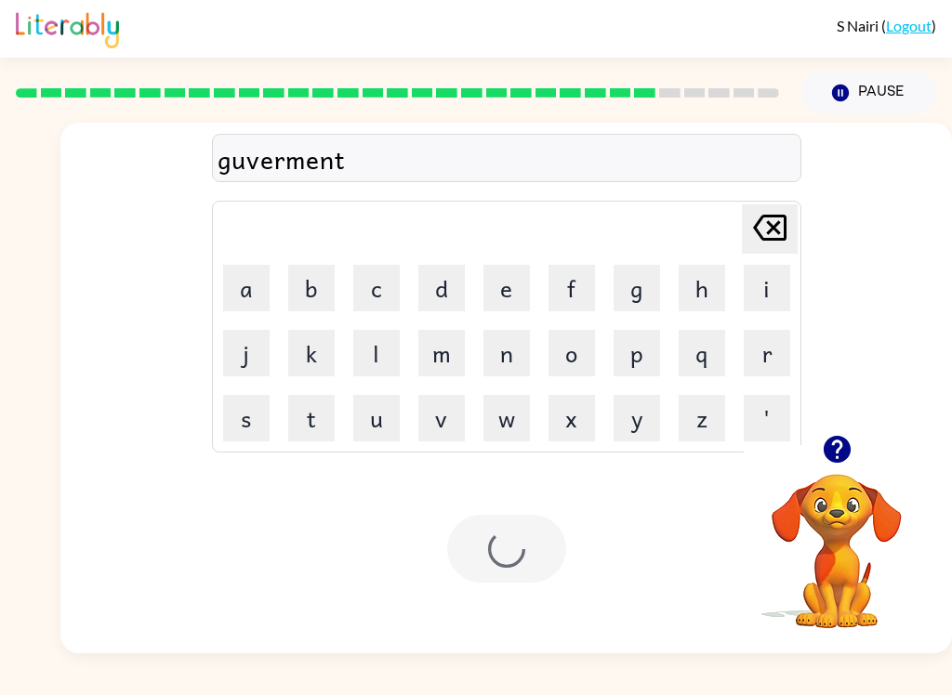
click at [496, 543] on div at bounding box center [506, 549] width 119 height 68
click at [232, 433] on button "s" at bounding box center [246, 418] width 46 height 46
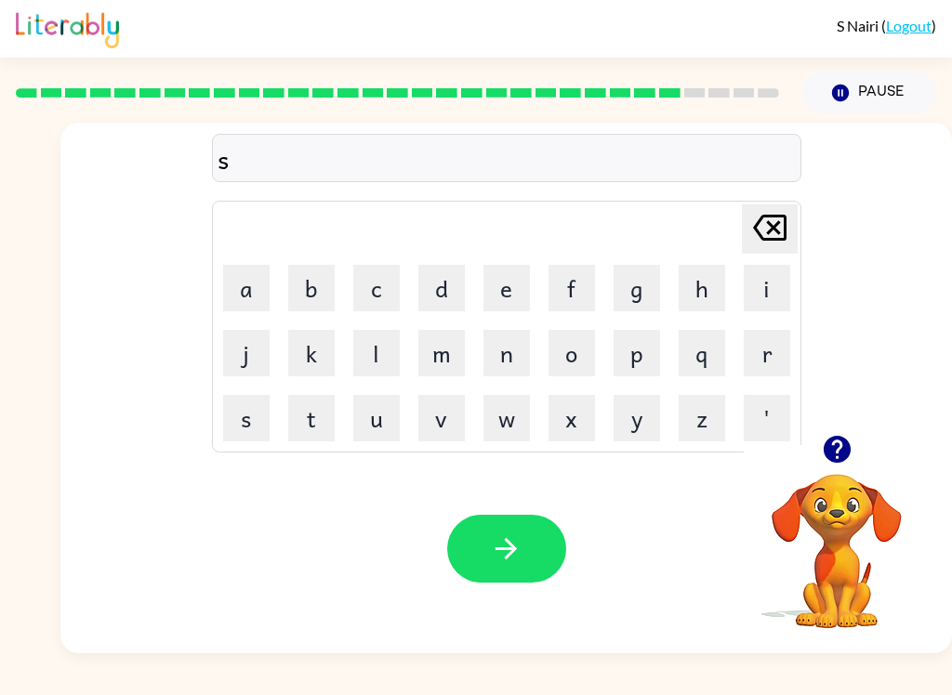
click at [324, 418] on button "t" at bounding box center [311, 418] width 46 height 46
click at [789, 358] on button "r" at bounding box center [767, 353] width 46 height 46
click at [223, 301] on button "a" at bounding box center [246, 288] width 46 height 46
click at [518, 349] on button "n" at bounding box center [506, 353] width 46 height 46
click at [501, 292] on button "e" at bounding box center [506, 288] width 46 height 46
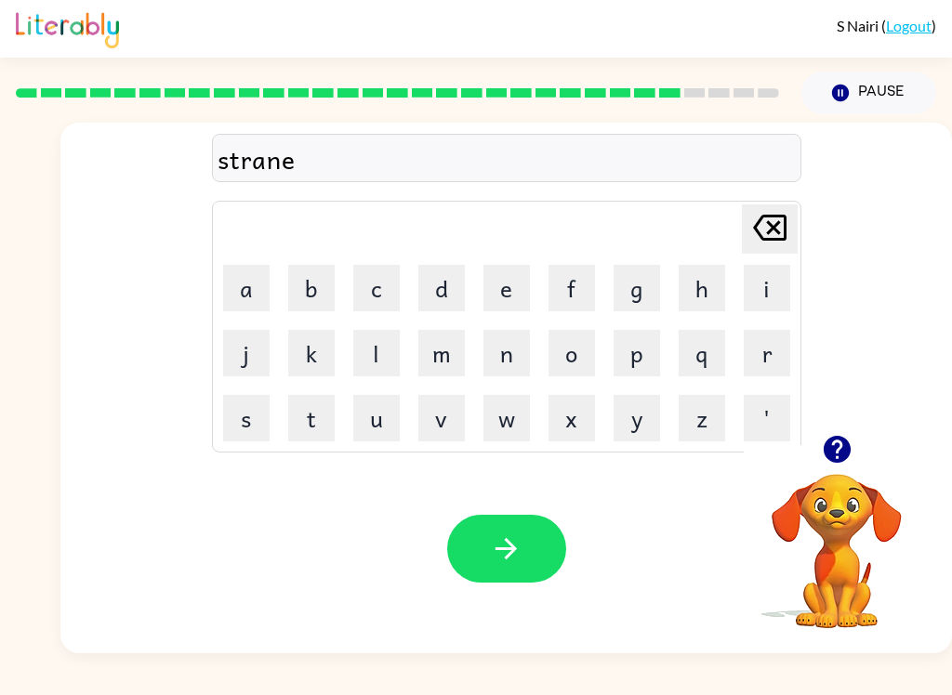
click at [527, 541] on button "button" at bounding box center [506, 549] width 119 height 68
click at [250, 422] on button "s" at bounding box center [246, 418] width 46 height 46
click at [716, 286] on button "h" at bounding box center [702, 288] width 46 height 46
click at [241, 300] on button "a" at bounding box center [246, 288] width 46 height 46
click at [627, 363] on button "p" at bounding box center [637, 353] width 46 height 46
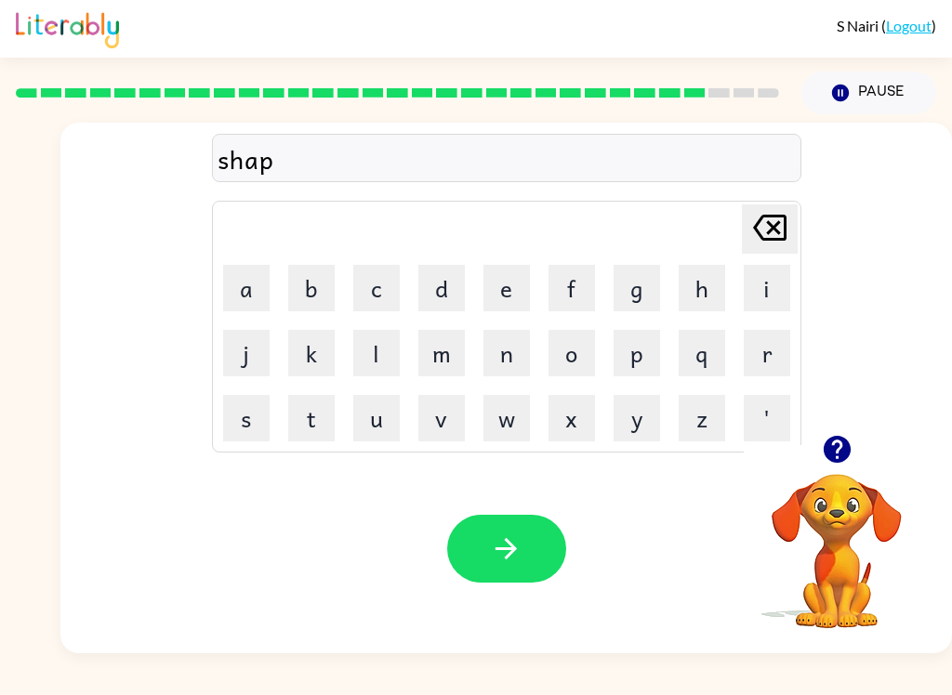
click at [503, 282] on button "e" at bounding box center [506, 288] width 46 height 46
click at [490, 547] on icon "button" at bounding box center [506, 549] width 33 height 33
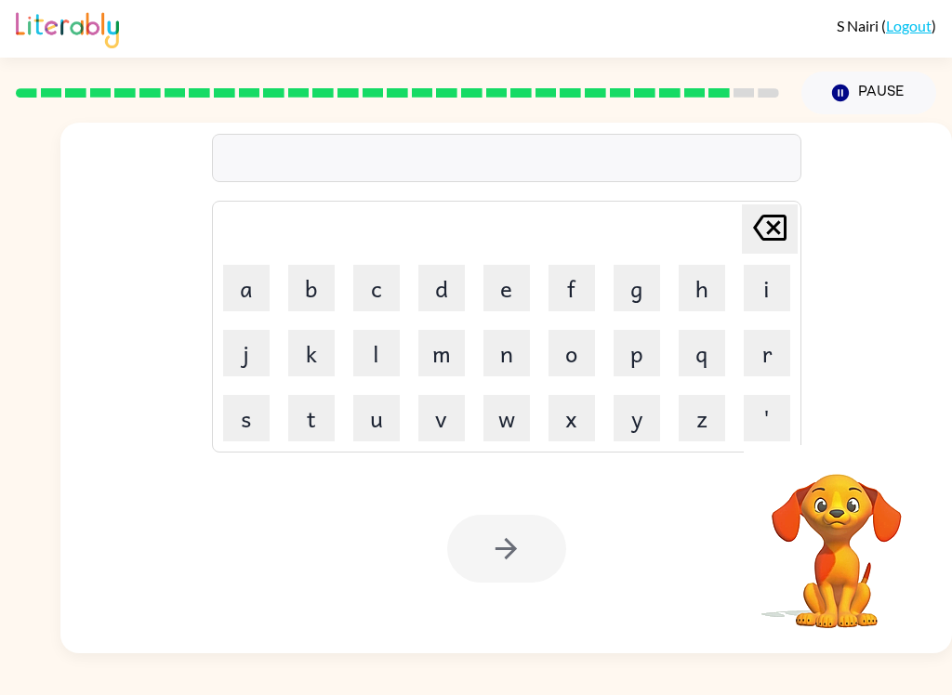
click at [521, 272] on button "e" at bounding box center [506, 288] width 46 height 46
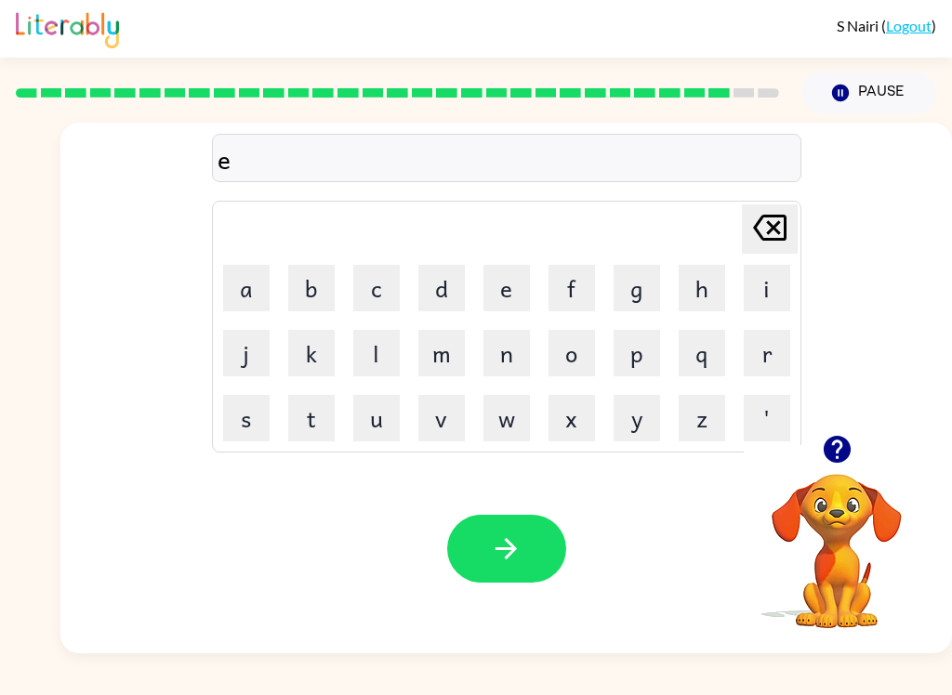
click at [569, 421] on button "x" at bounding box center [571, 418] width 46 height 46
click at [763, 295] on button "i" at bounding box center [767, 288] width 46 height 46
click at [376, 344] on button "l" at bounding box center [376, 353] width 46 height 46
click at [510, 286] on button "e" at bounding box center [506, 288] width 46 height 46
click at [512, 341] on button "n" at bounding box center [506, 353] width 46 height 46
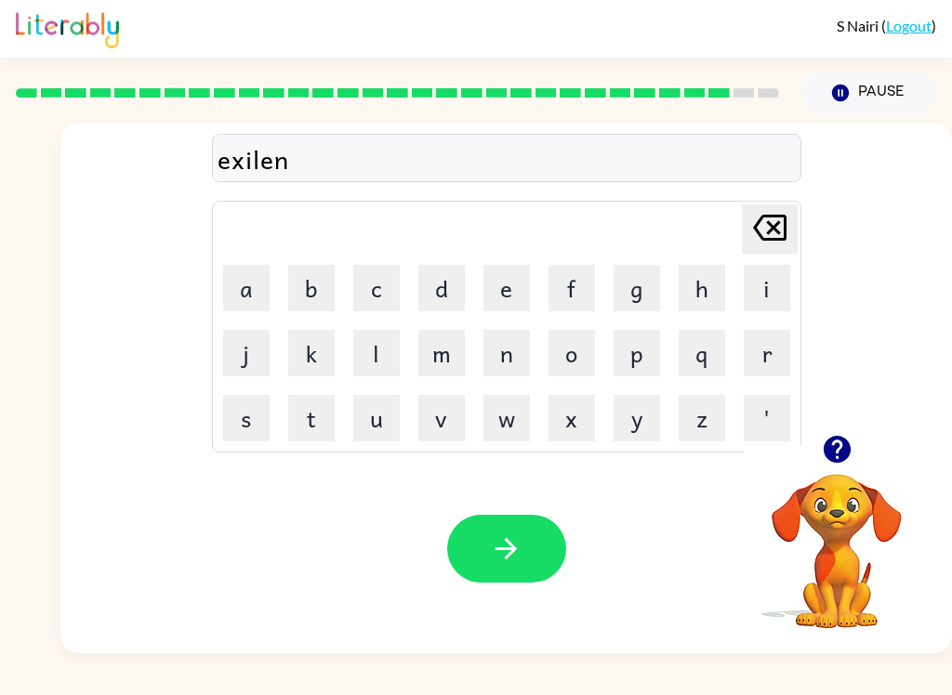
click at [313, 424] on button "t" at bounding box center [311, 418] width 46 height 46
click at [765, 291] on button "i" at bounding box center [767, 288] width 46 height 46
click at [779, 237] on icon "[PERSON_NAME] last character input" at bounding box center [769, 227] width 45 height 45
click at [778, 237] on icon "[PERSON_NAME] last character input" at bounding box center [769, 227] width 45 height 45
click at [775, 244] on icon "[PERSON_NAME] last character input" at bounding box center [769, 227] width 45 height 45
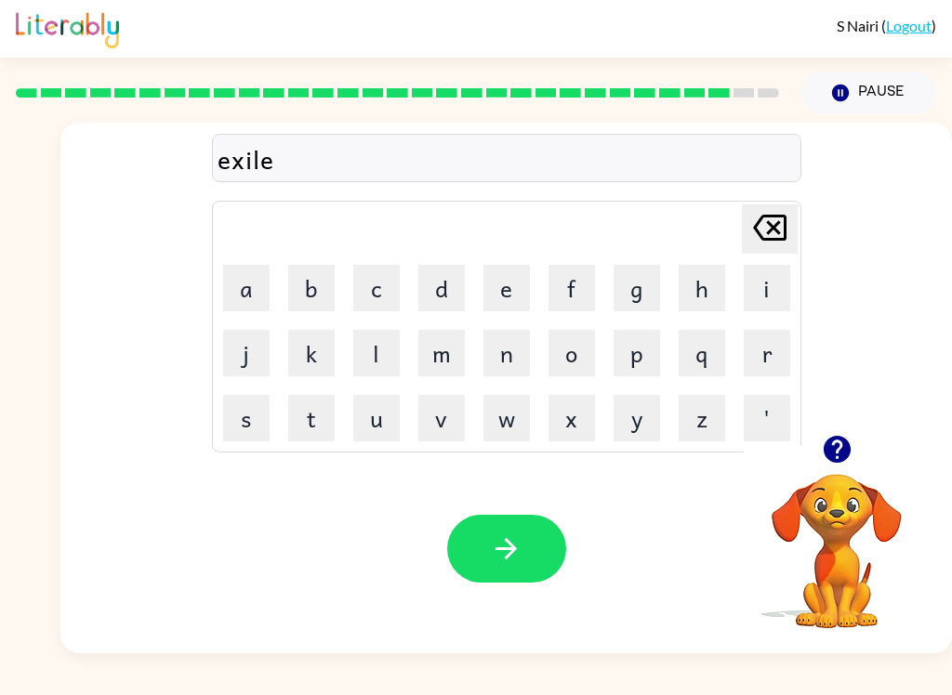
click at [775, 244] on icon "[PERSON_NAME] last character input" at bounding box center [769, 227] width 45 height 45
click at [774, 249] on icon "[PERSON_NAME] last character input" at bounding box center [769, 227] width 45 height 45
click at [780, 234] on icon "[PERSON_NAME] last character input" at bounding box center [769, 227] width 45 height 45
click at [523, 287] on button "e" at bounding box center [506, 288] width 46 height 46
click at [378, 348] on button "l" at bounding box center [376, 353] width 46 height 46
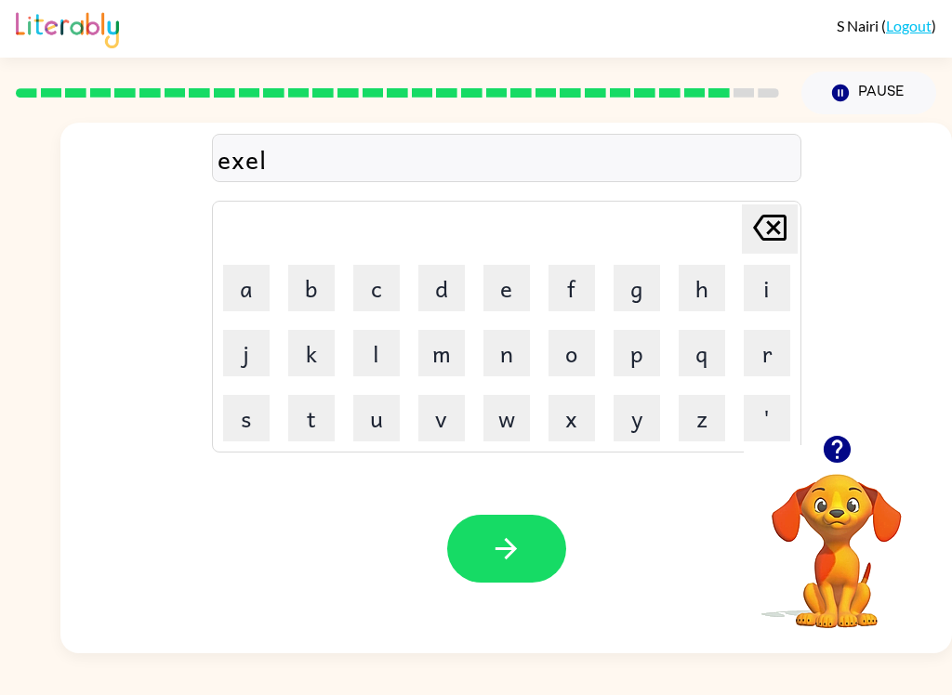
click at [529, 272] on button "e" at bounding box center [506, 288] width 46 height 46
click at [776, 235] on icon "[PERSON_NAME] last character input" at bounding box center [769, 227] width 45 height 45
click at [377, 357] on button "l" at bounding box center [376, 353] width 46 height 46
click at [769, 304] on button "i" at bounding box center [767, 288] width 46 height 46
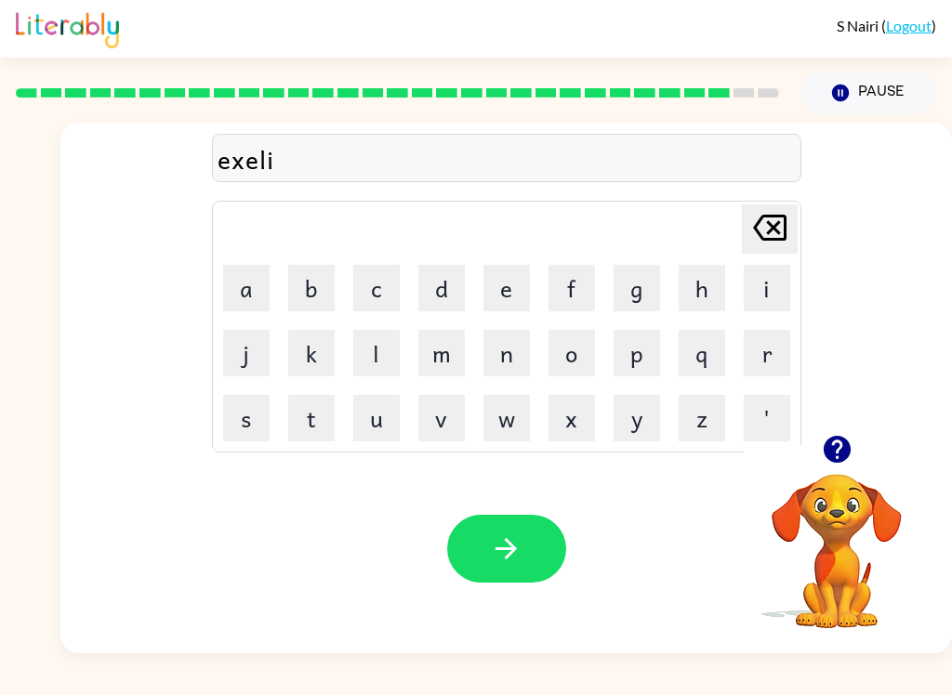
click at [524, 335] on button "n" at bounding box center [506, 353] width 46 height 46
click at [320, 407] on button "t" at bounding box center [311, 418] width 46 height 46
click at [767, 217] on icon at bounding box center [769, 228] width 33 height 26
click at [766, 217] on icon at bounding box center [769, 228] width 33 height 26
click at [760, 225] on icon "[PERSON_NAME] last character input" at bounding box center [769, 227] width 45 height 45
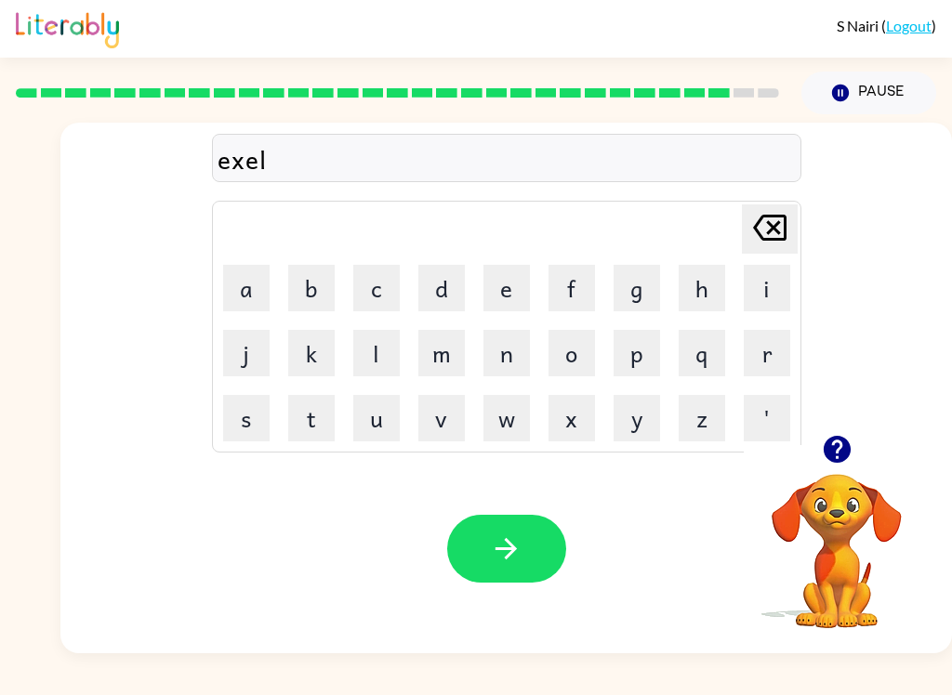
click at [760, 224] on icon "[PERSON_NAME] last character input" at bounding box center [769, 227] width 45 height 45
click at [757, 222] on icon "[PERSON_NAME] last character input" at bounding box center [769, 227] width 45 height 45
click at [760, 283] on button "i" at bounding box center [767, 288] width 46 height 46
click at [377, 361] on button "l" at bounding box center [376, 353] width 46 height 46
click at [522, 302] on button "e" at bounding box center [506, 288] width 46 height 46
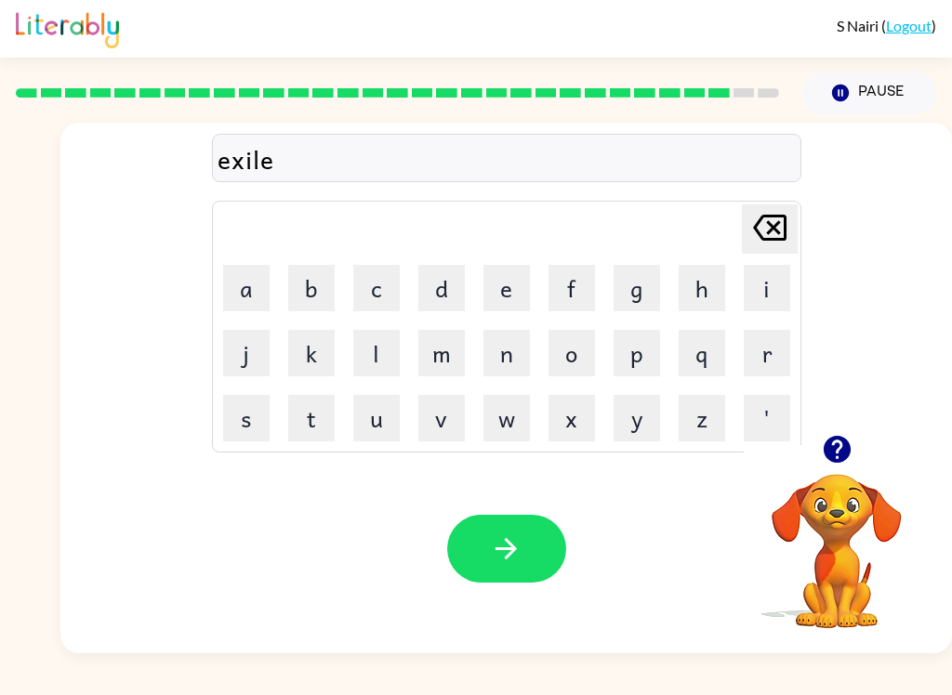
click at [502, 355] on button "n" at bounding box center [506, 353] width 46 height 46
click at [320, 419] on button "t" at bounding box center [311, 418] width 46 height 46
click at [511, 545] on icon "button" at bounding box center [505, 548] width 21 height 21
click at [237, 347] on button "j" at bounding box center [246, 353] width 46 height 46
click at [256, 287] on button "a" at bounding box center [246, 288] width 46 height 46
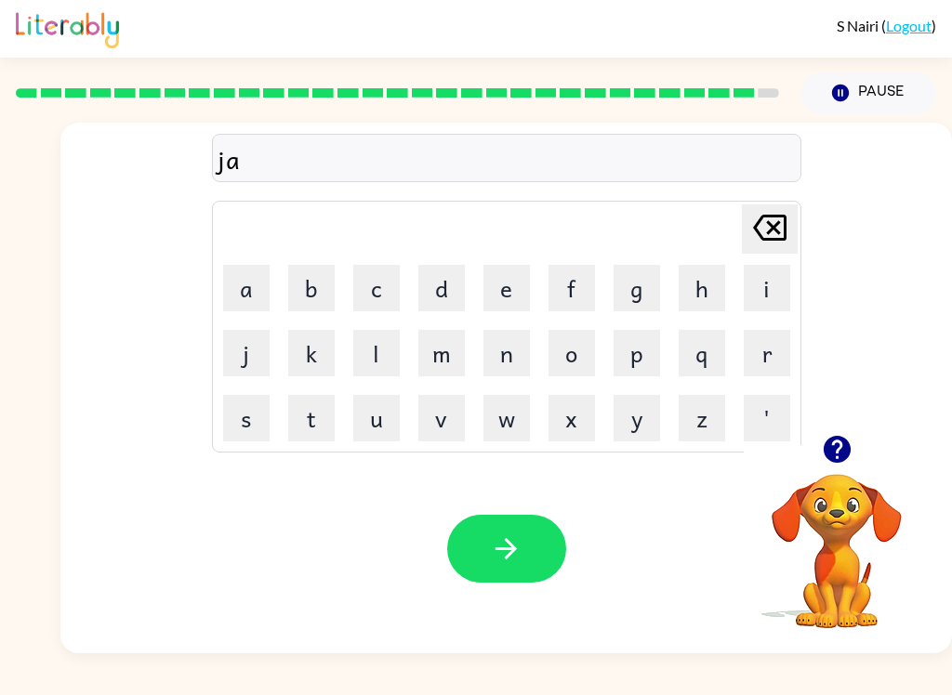
click at [517, 415] on button "w" at bounding box center [506, 418] width 46 height 46
click at [318, 295] on button "b" at bounding box center [311, 288] width 46 height 46
click at [768, 365] on button "r" at bounding box center [767, 353] width 46 height 46
click at [502, 279] on button "e" at bounding box center [506, 288] width 46 height 46
click at [259, 297] on button "a" at bounding box center [246, 288] width 46 height 46
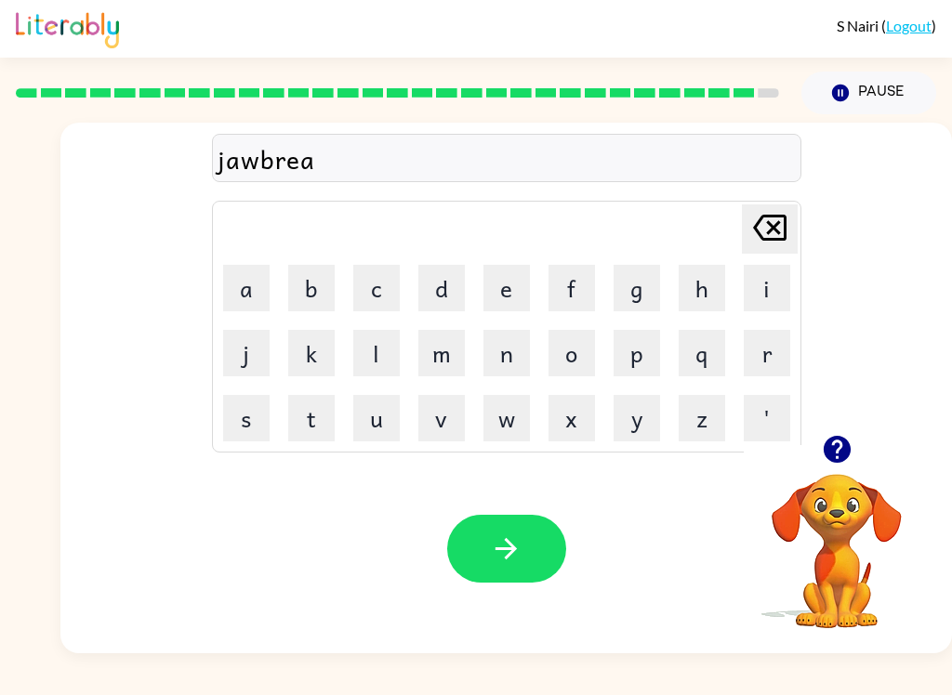
click at [296, 354] on button "k" at bounding box center [311, 353] width 46 height 46
click at [523, 283] on button "e" at bounding box center [506, 288] width 46 height 46
click at [785, 338] on button "r" at bounding box center [767, 353] width 46 height 46
click at [502, 552] on icon "button" at bounding box center [506, 549] width 33 height 33
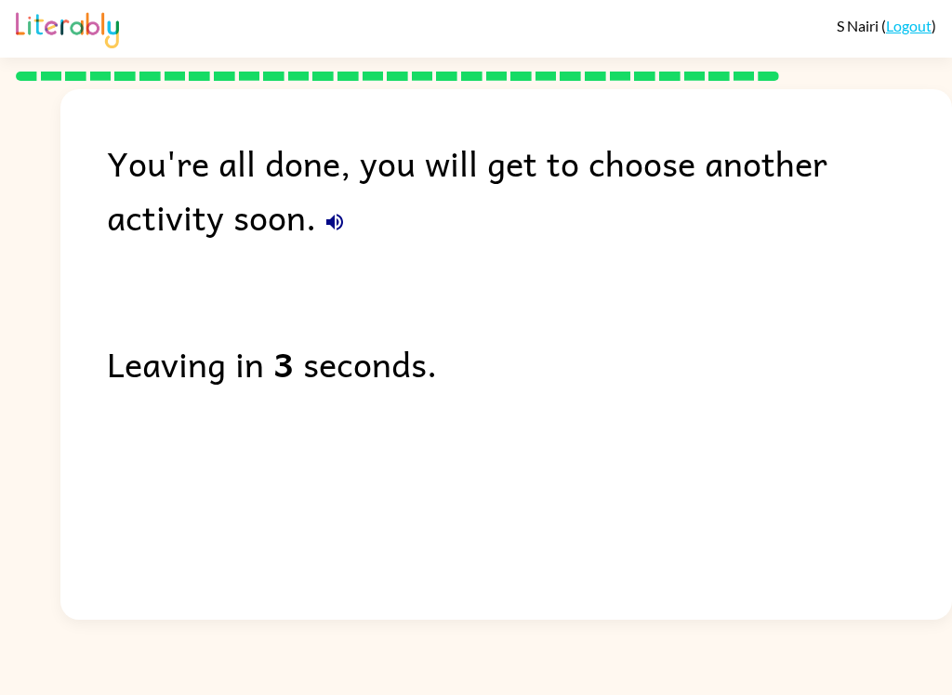
click at [316, 209] on button "button" at bounding box center [334, 222] width 37 height 37
